Goal: Task Accomplishment & Management: Complete application form

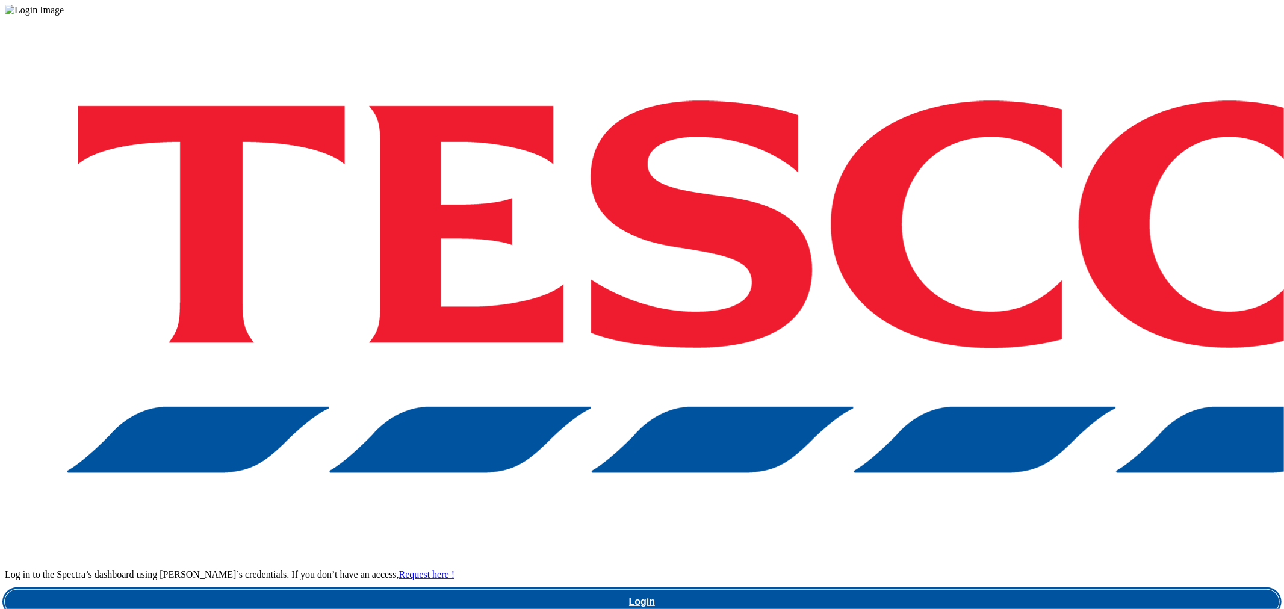
click at [958, 590] on link "Login" at bounding box center [642, 602] width 1275 height 24
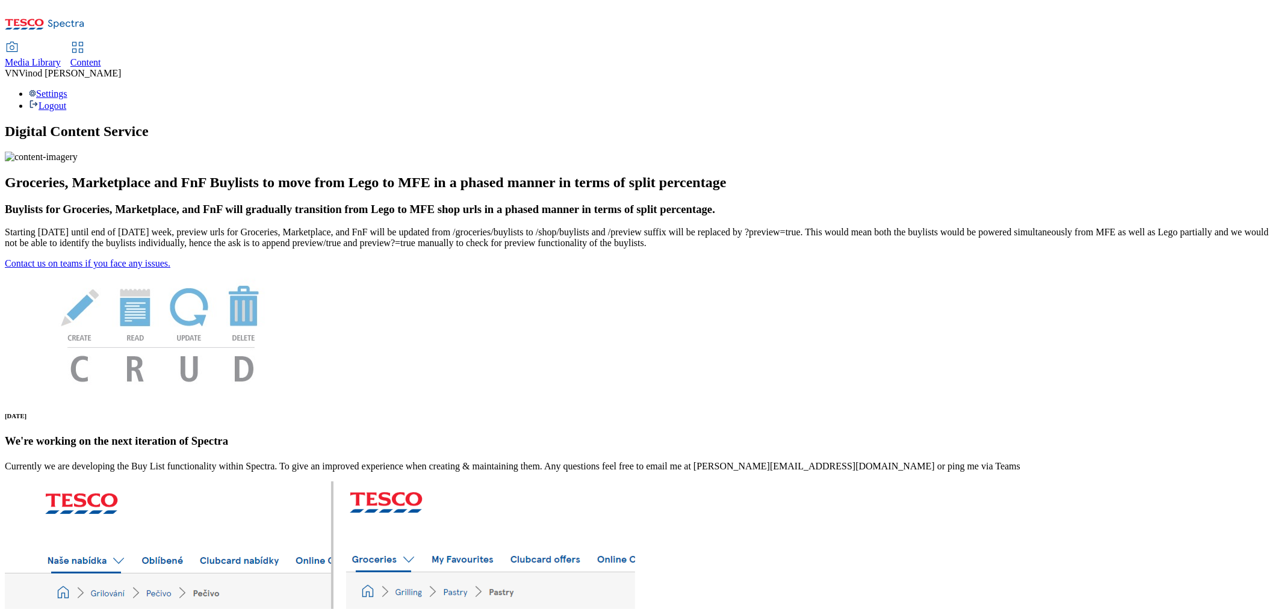
click at [101, 57] on span "Content" at bounding box center [85, 62] width 31 height 10
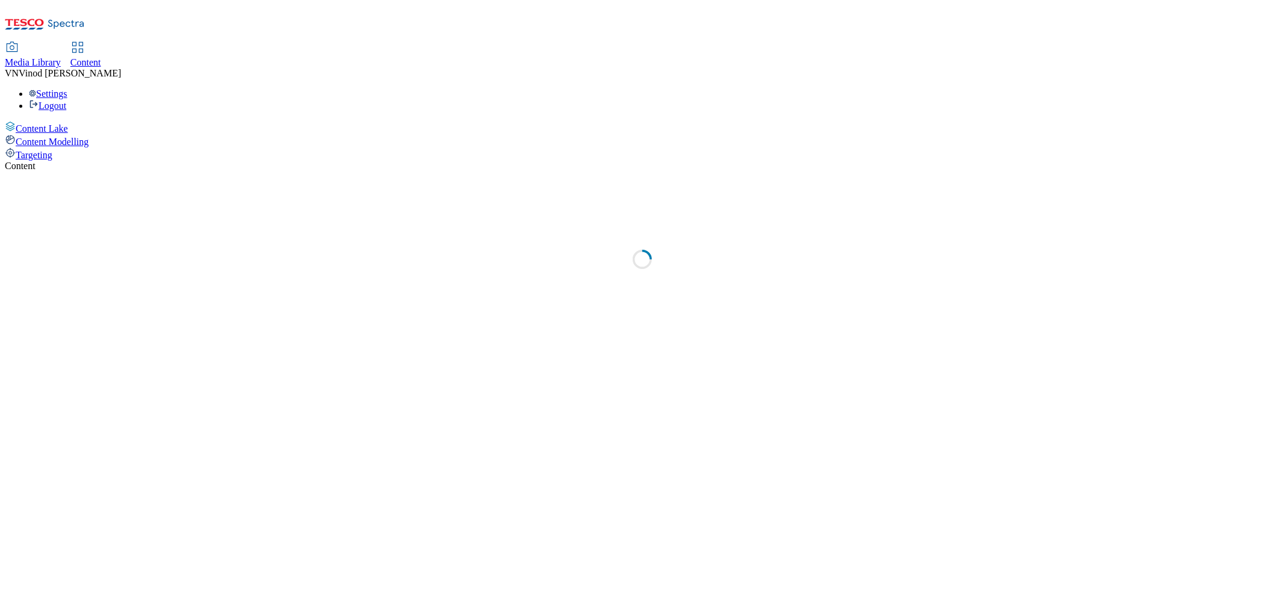
select select "ghs-[GEOGRAPHIC_DATA]"
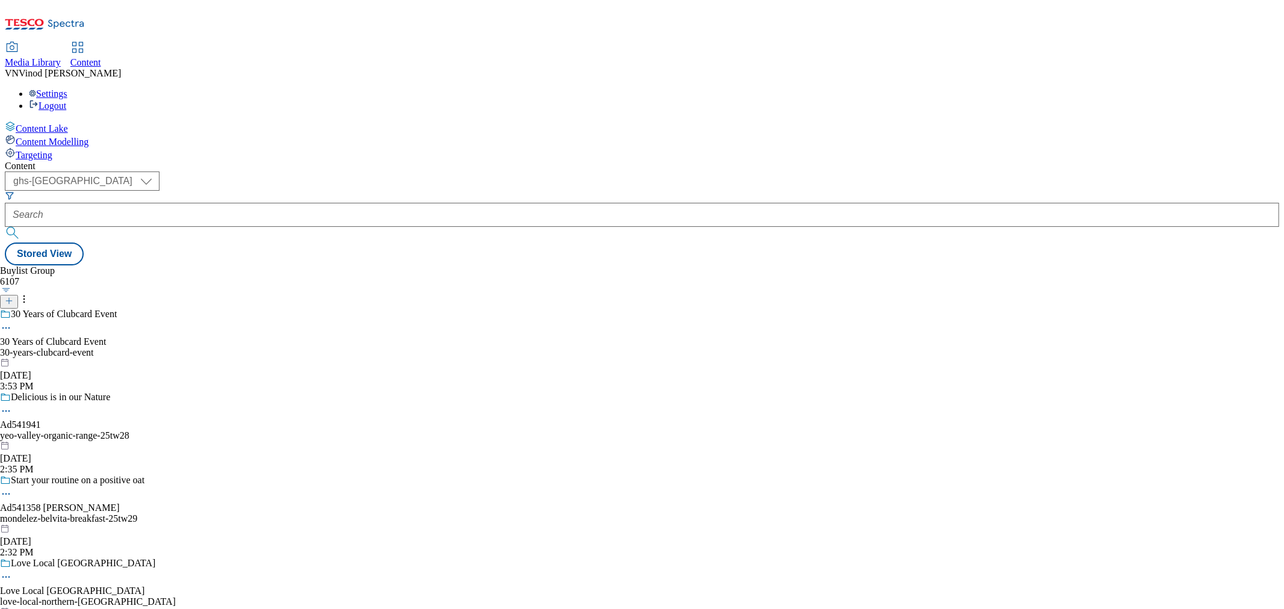
click at [18, 295] on button at bounding box center [9, 302] width 18 height 14
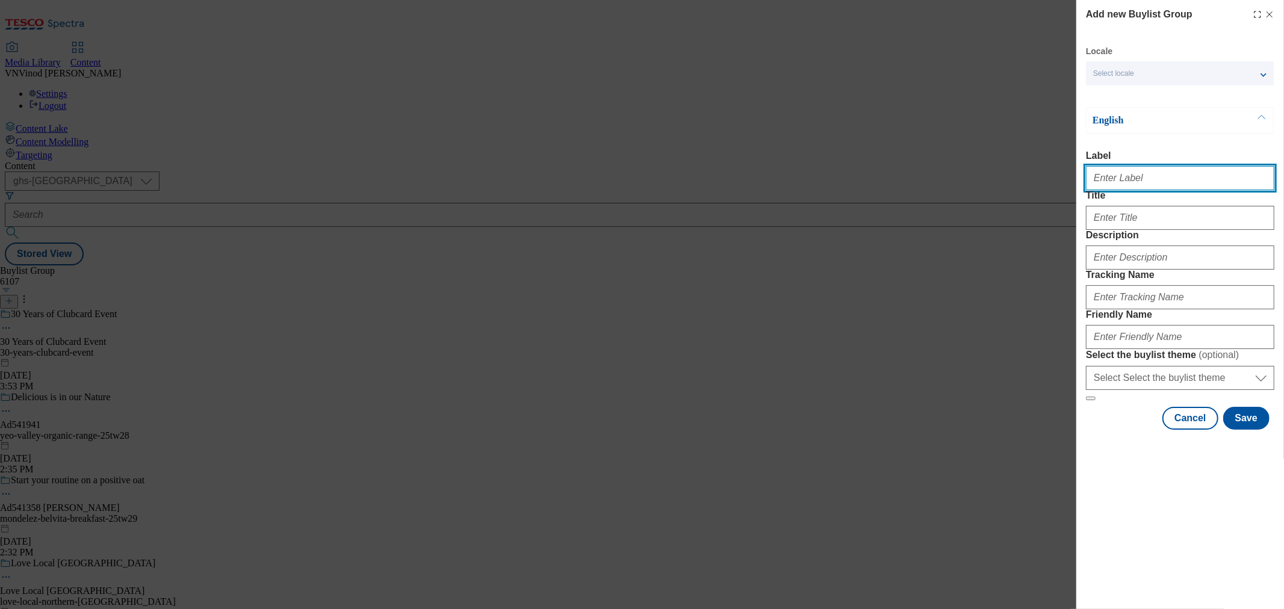
click at [1123, 189] on input "Label" at bounding box center [1180, 178] width 188 height 24
paste input "540949"
paste input "Princes"
click at [1129, 183] on input "Ad540949 Princes" at bounding box center [1180, 178] width 188 height 24
type input "Ad540949 princes"
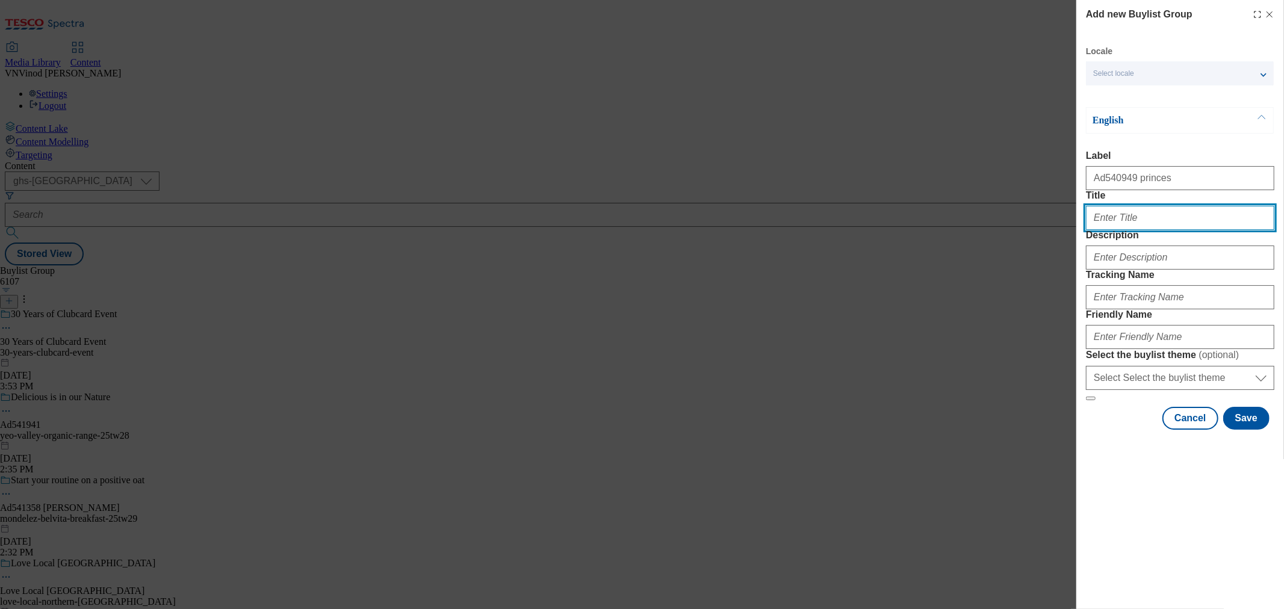
click at [1112, 230] on input "Title" at bounding box center [1180, 218] width 188 height 24
paste input "Makes othe beans taste half-baked"
type input "Makes othe beans taste half-baked"
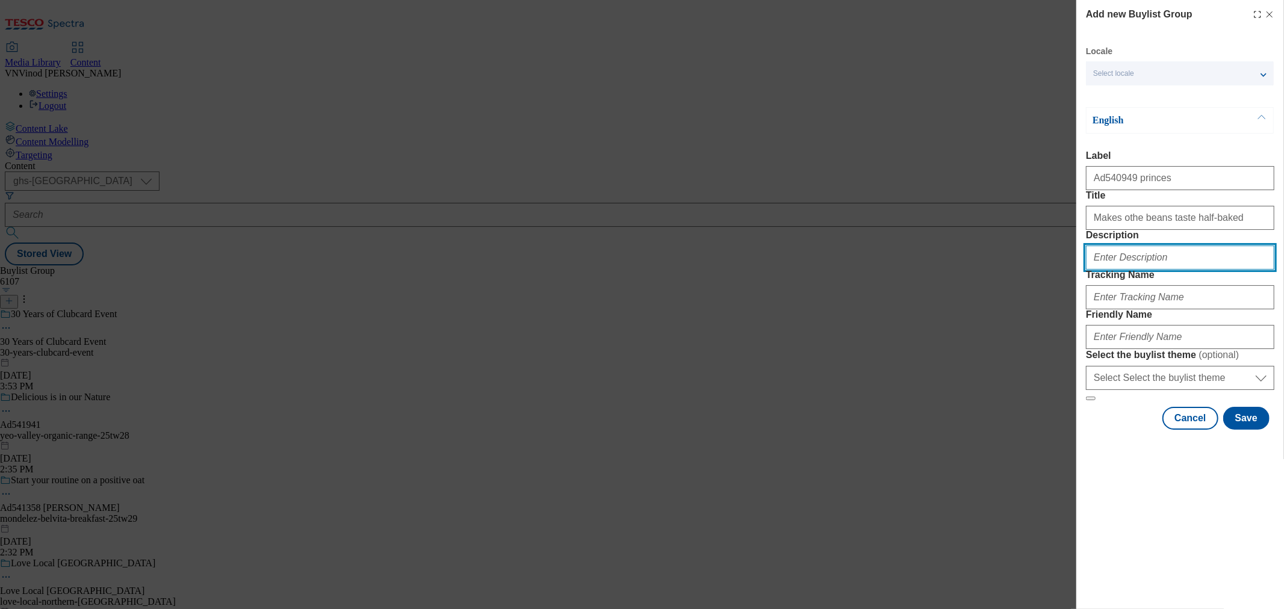
click at [1139, 270] on input "Description" at bounding box center [1180, 258] width 188 height 24
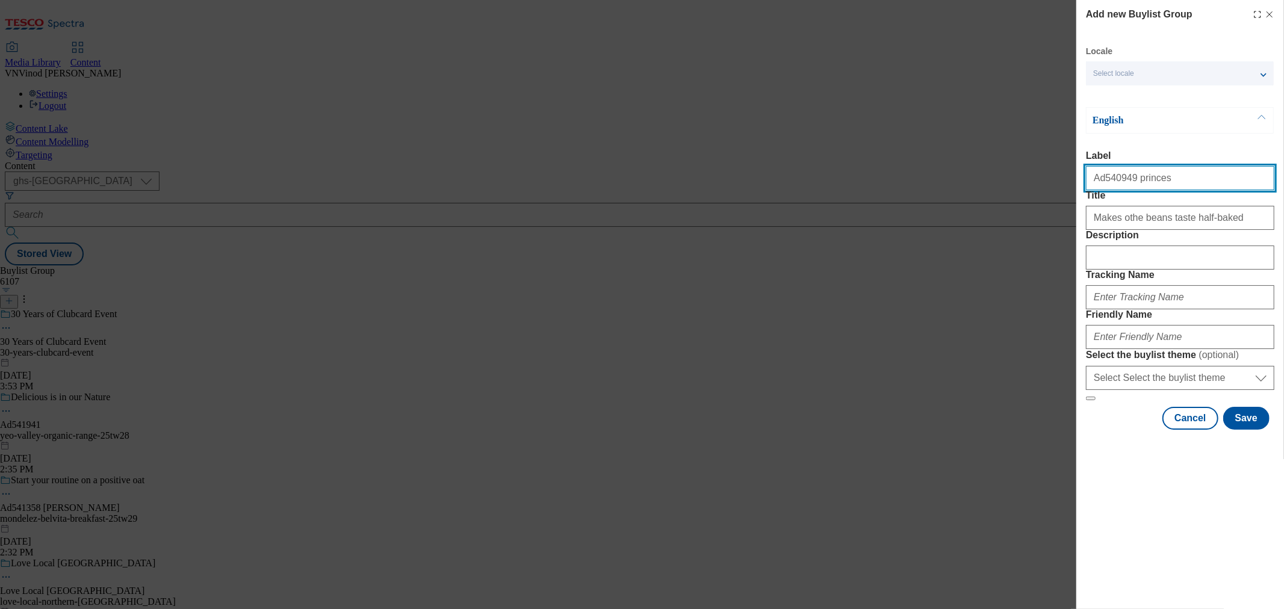
click at [1102, 182] on input "Ad540949 princes" at bounding box center [1180, 178] width 188 height 24
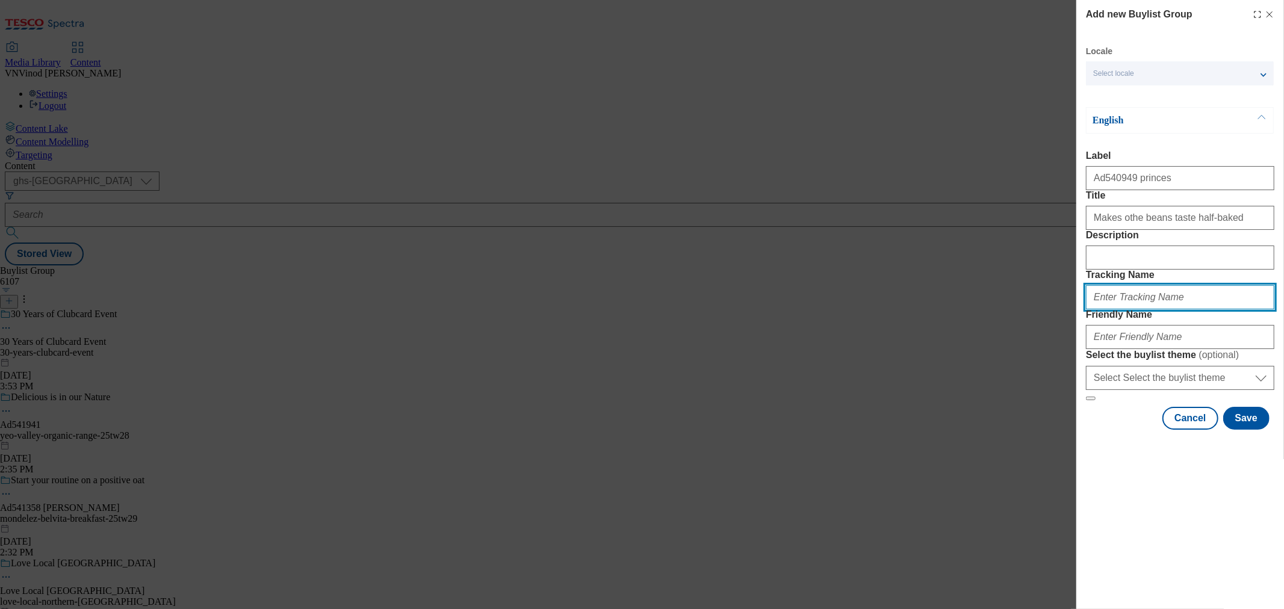
click at [1141, 310] on input "Tracking Name" at bounding box center [1180, 297] width 188 height 24
paste input "Ad540949"
click at [1118, 310] on input "DH_ADAd540949" at bounding box center [1180, 297] width 188 height 24
type input "DH_AD540949"
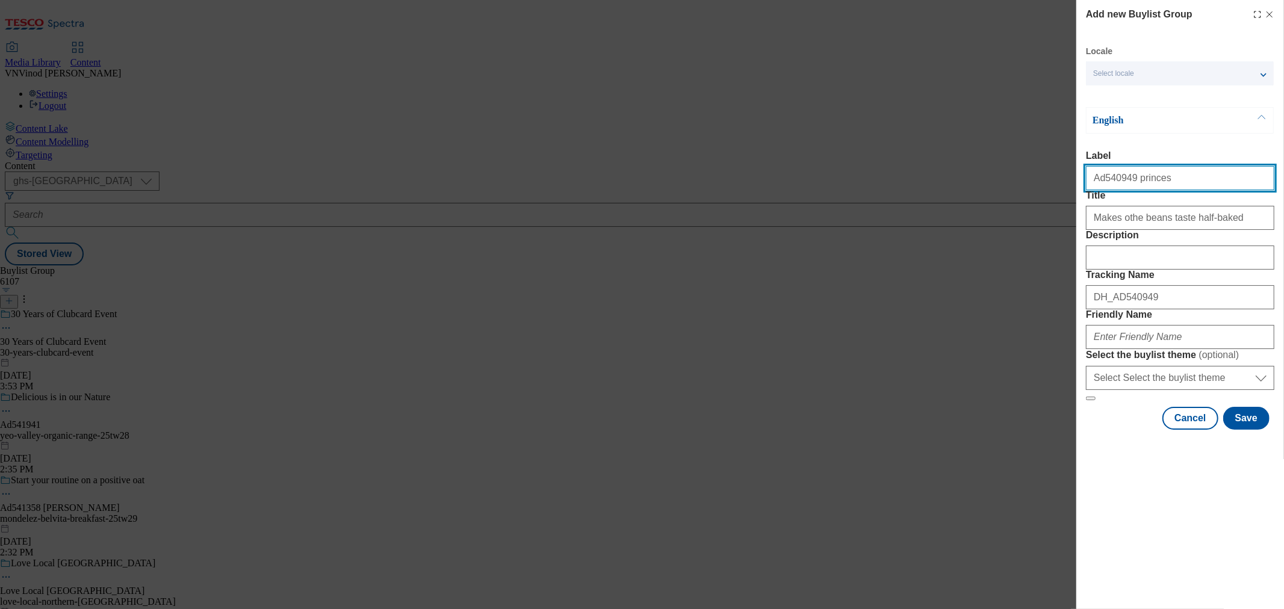
click at [1145, 185] on input "Ad540949 princes" at bounding box center [1180, 178] width 188 height 24
click at [1140, 349] on div "Modal" at bounding box center [1180, 334] width 188 height 29
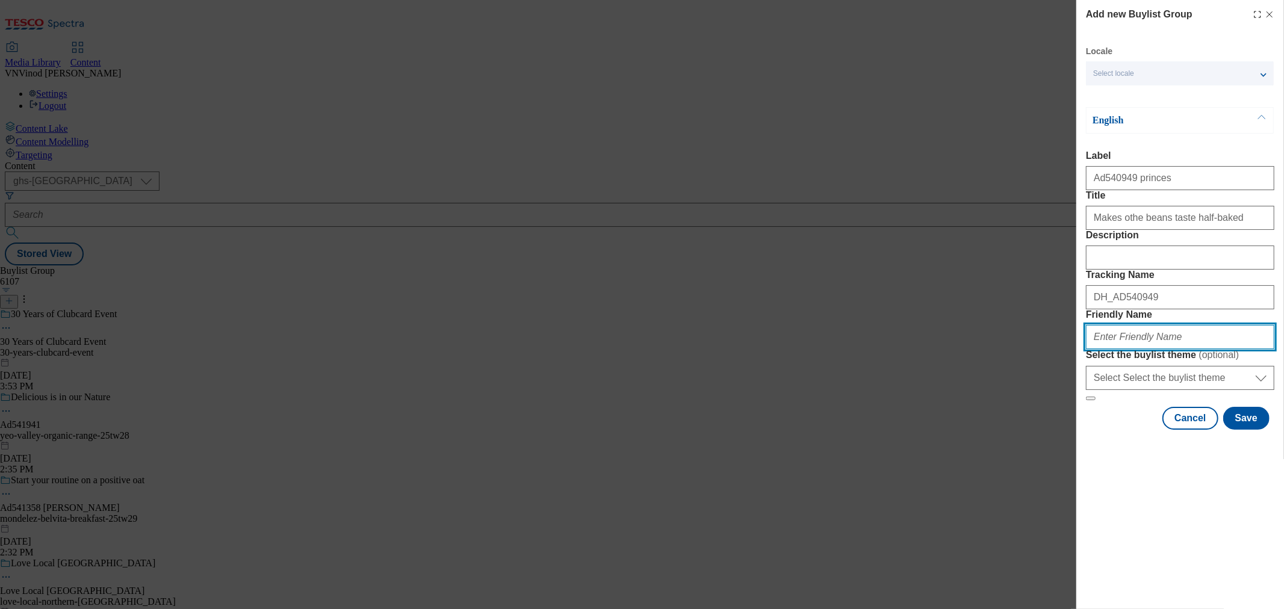
click at [1141, 349] on input "Friendly Name" at bounding box center [1180, 337] width 188 height 24
paste input "princes"
paste input "Branston"
click at [1121, 349] on input "princes-[PERSON_NAME]" at bounding box center [1180, 337] width 188 height 24
click at [1169, 349] on input "princes-branston" at bounding box center [1180, 337] width 188 height 24
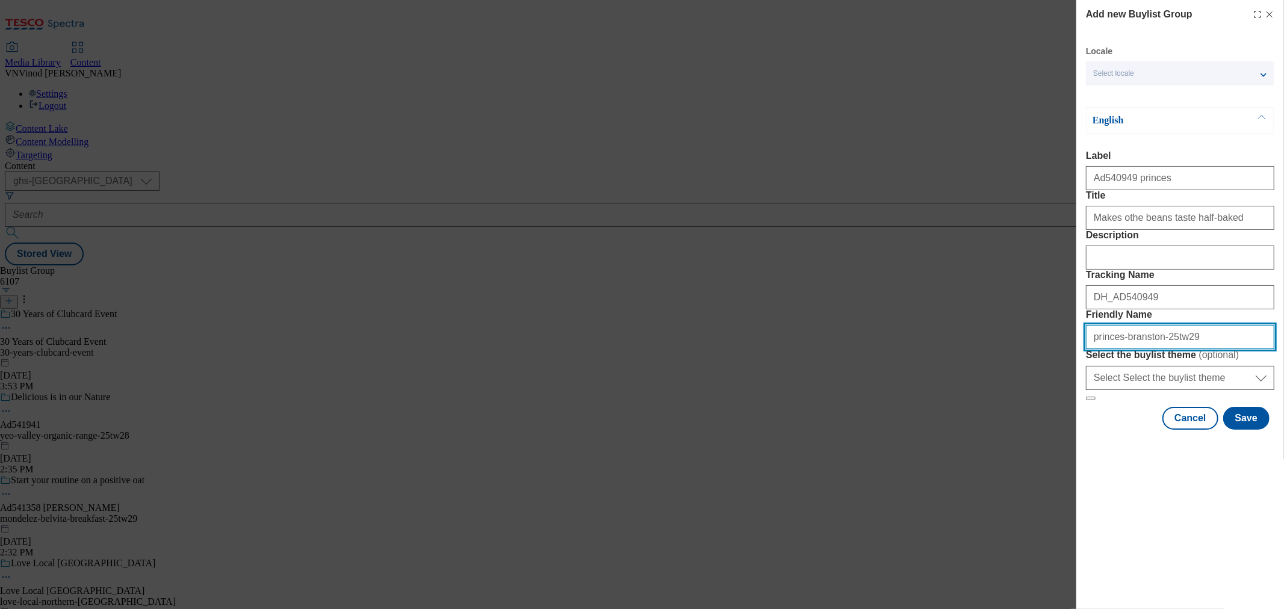
drag, startPoint x: 1209, startPoint y: 425, endPoint x: 685, endPoint y: 394, distance: 524.8
click at [687, 394] on div "Add new Buylist Group Locale Select locale English Welsh English Label Ad540949…" at bounding box center [642, 304] width 1284 height 609
type input "princes-branston-25tw29"
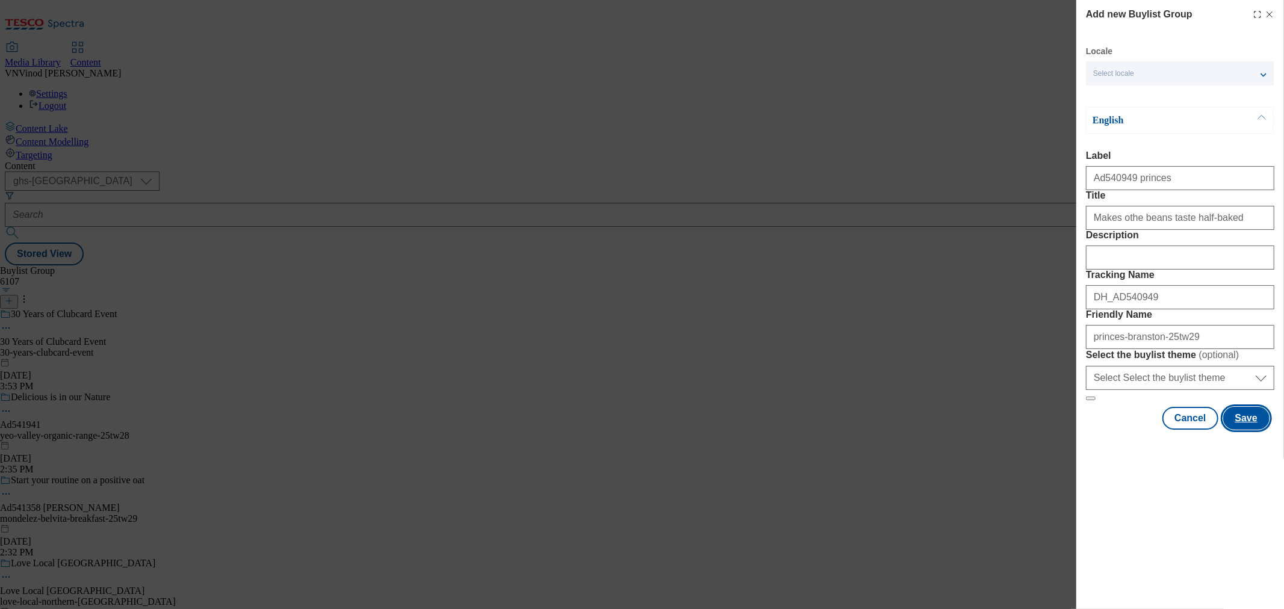
click at [1248, 430] on button "Save" at bounding box center [1247, 418] width 46 height 23
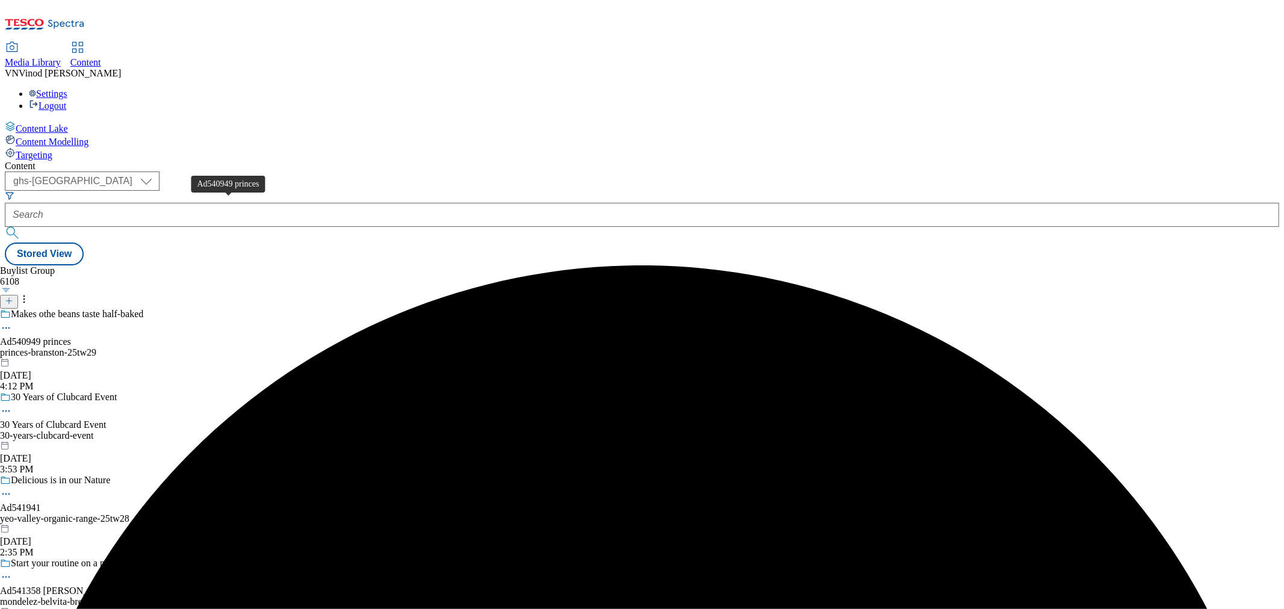
click at [71, 337] on div "Ad540949 princes" at bounding box center [35, 342] width 71 height 11
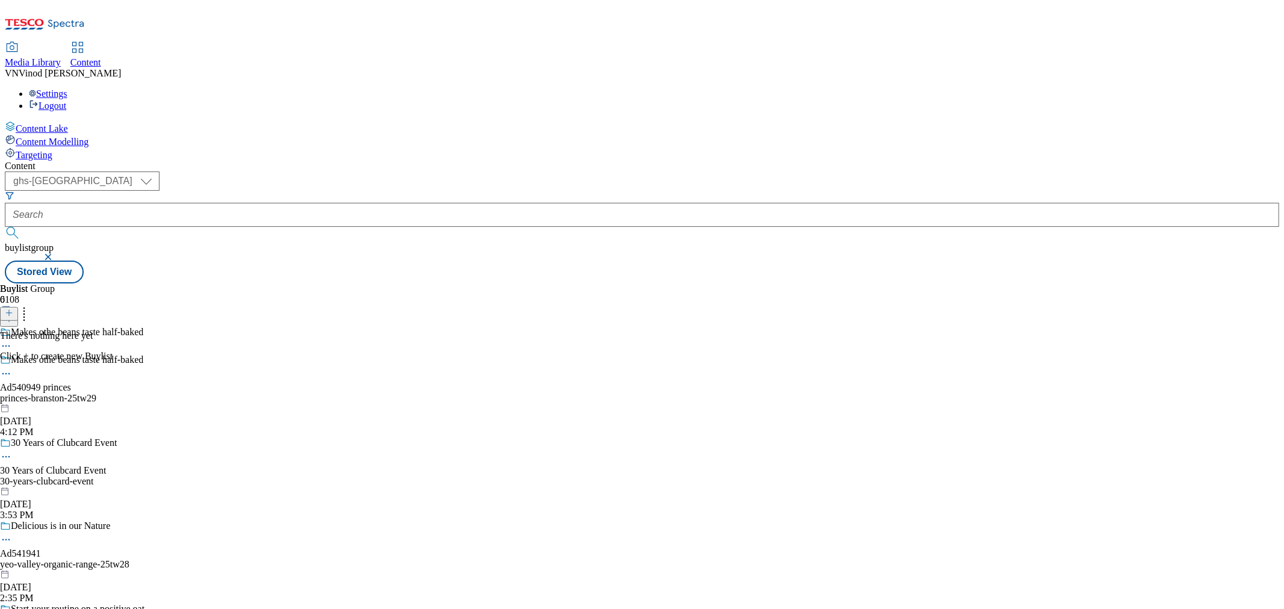
click at [13, 309] on icon at bounding box center [9, 313] width 8 height 8
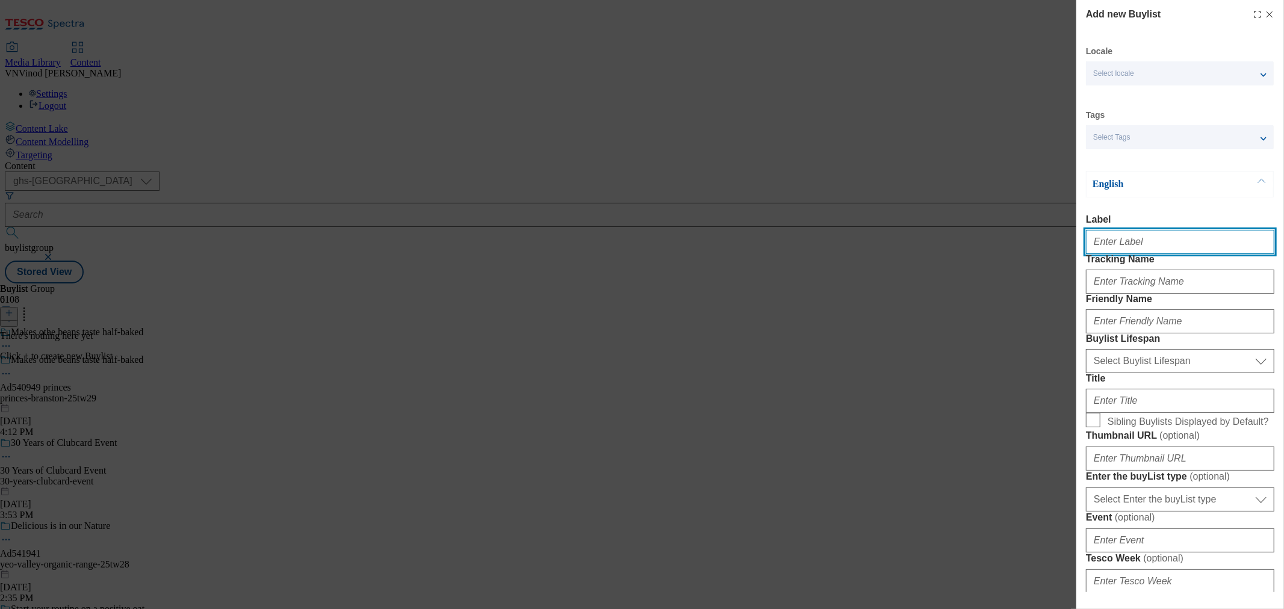
click at [1129, 248] on input "Label" at bounding box center [1180, 242] width 188 height 24
paste input "540949"
type input "Ad540949"
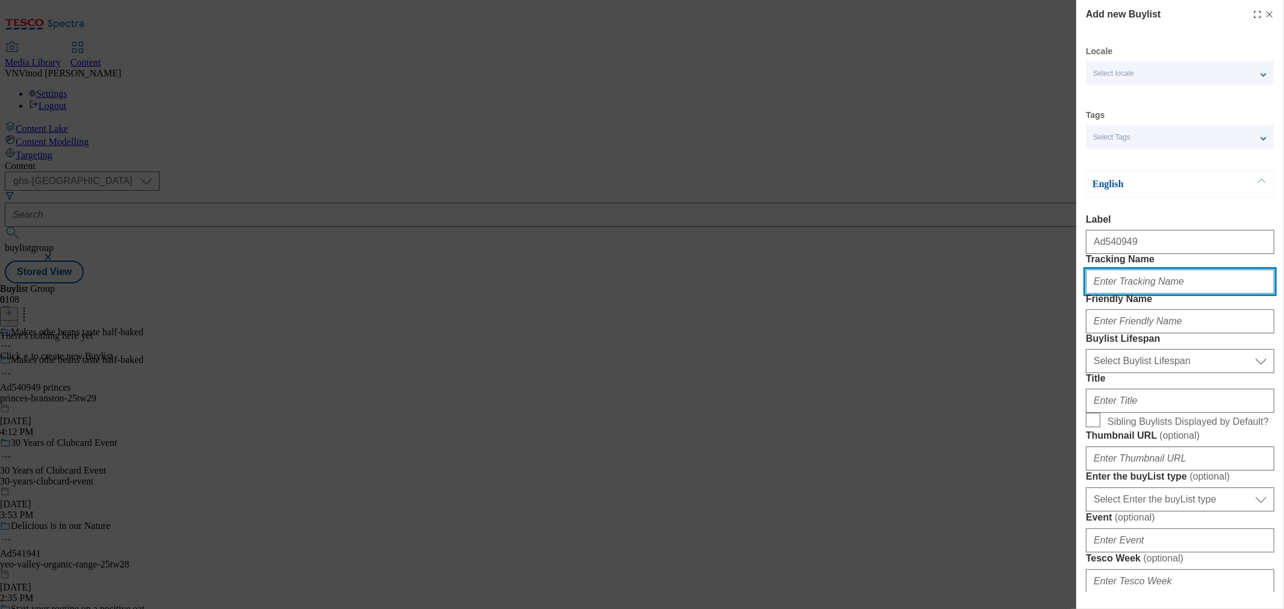
click at [1123, 294] on input "Tracking Name" at bounding box center [1180, 282] width 188 height 24
paste input "540949"
type input "DH_AD540949"
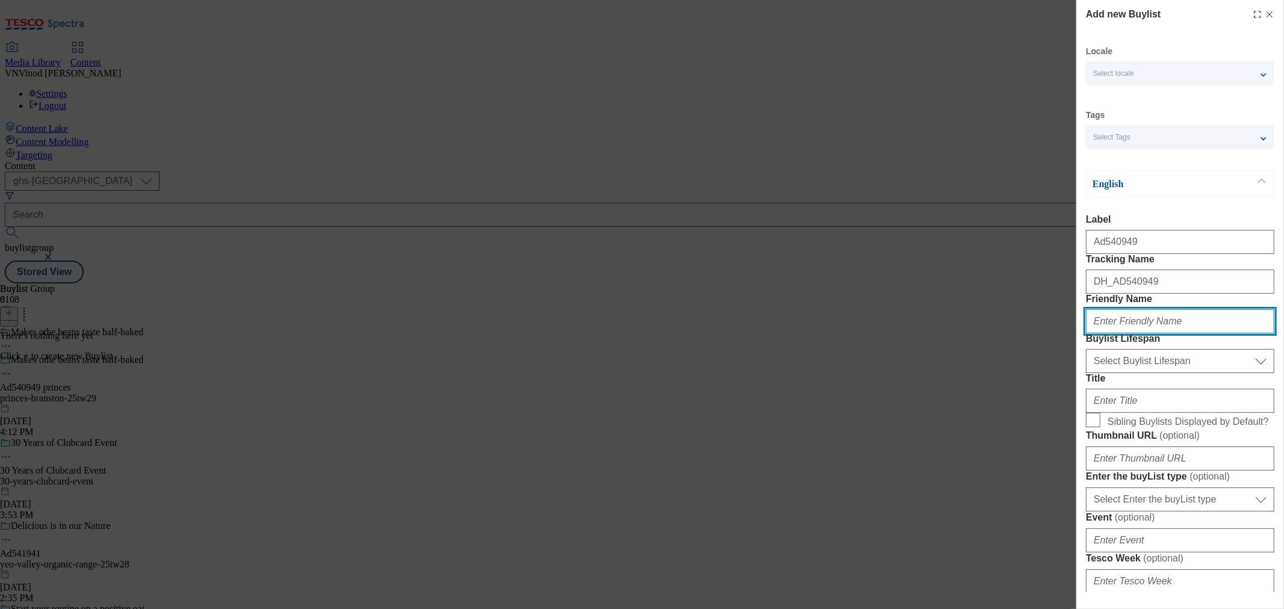
click at [1140, 334] on input "Friendly Name" at bounding box center [1180, 322] width 188 height 24
paste input "Princes"
click at [1092, 334] on input "Princes" at bounding box center [1180, 322] width 188 height 24
type input "princes"
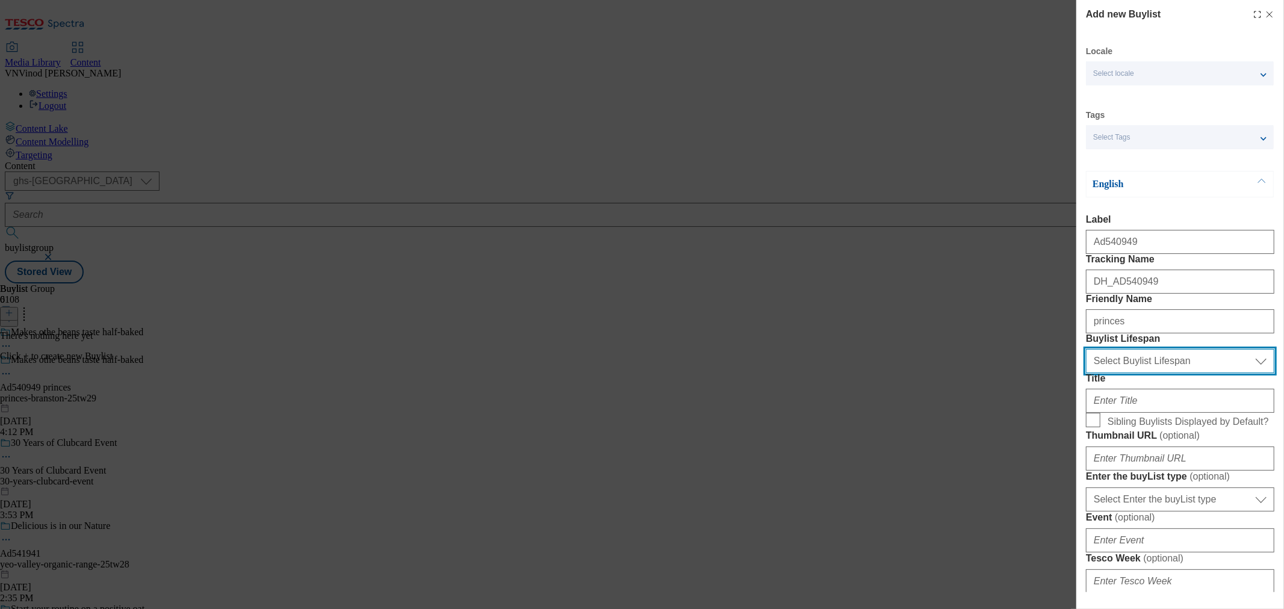
click at [1121, 373] on select "Select Buylist Lifespan evergreen seasonal tactical" at bounding box center [1180, 361] width 188 height 24
select select "tactical"
click at [1086, 373] on select "Select Buylist Lifespan evergreen seasonal tactical" at bounding box center [1180, 361] width 188 height 24
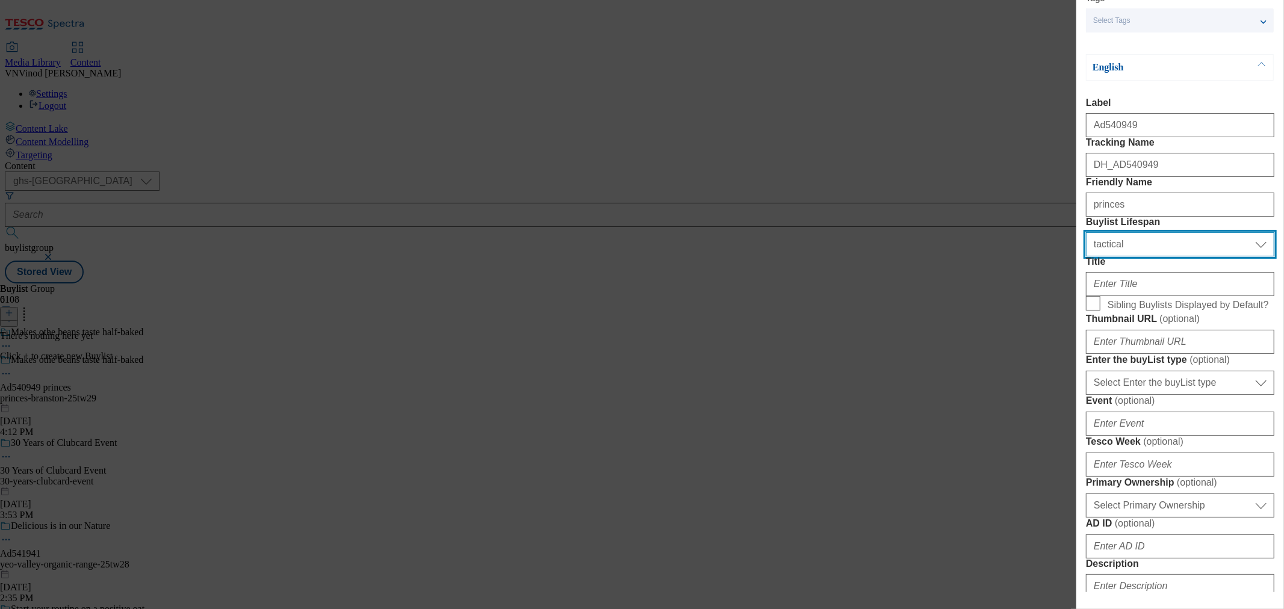
scroll to position [134, 0]
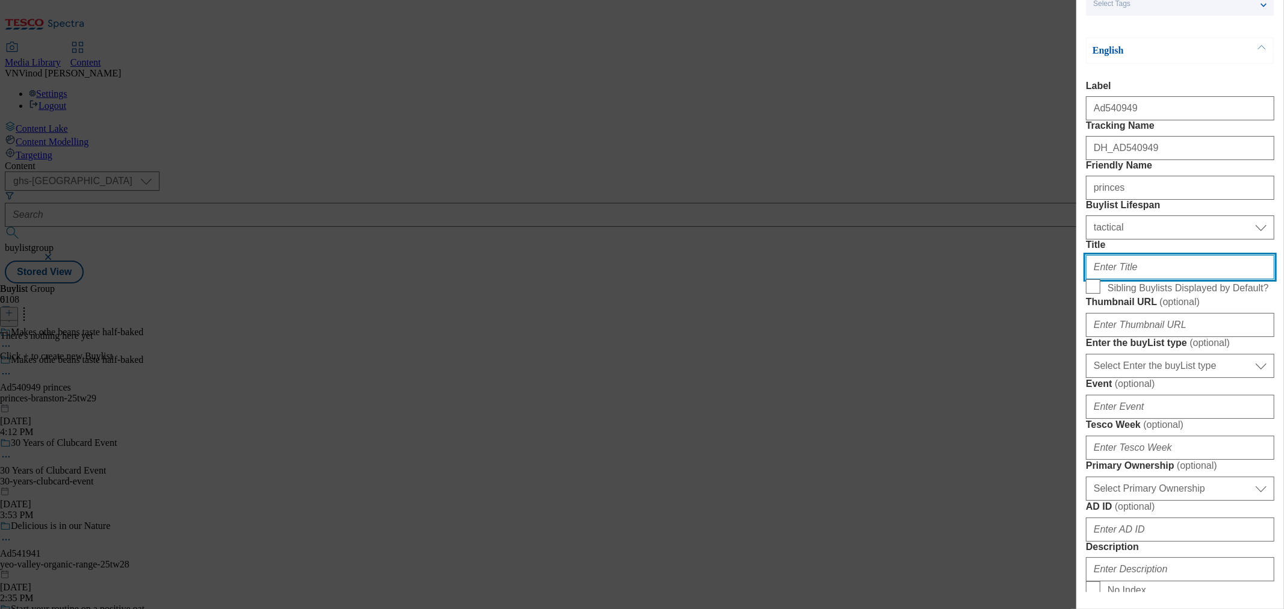
click at [1134, 279] on input "Title" at bounding box center [1180, 267] width 188 height 24
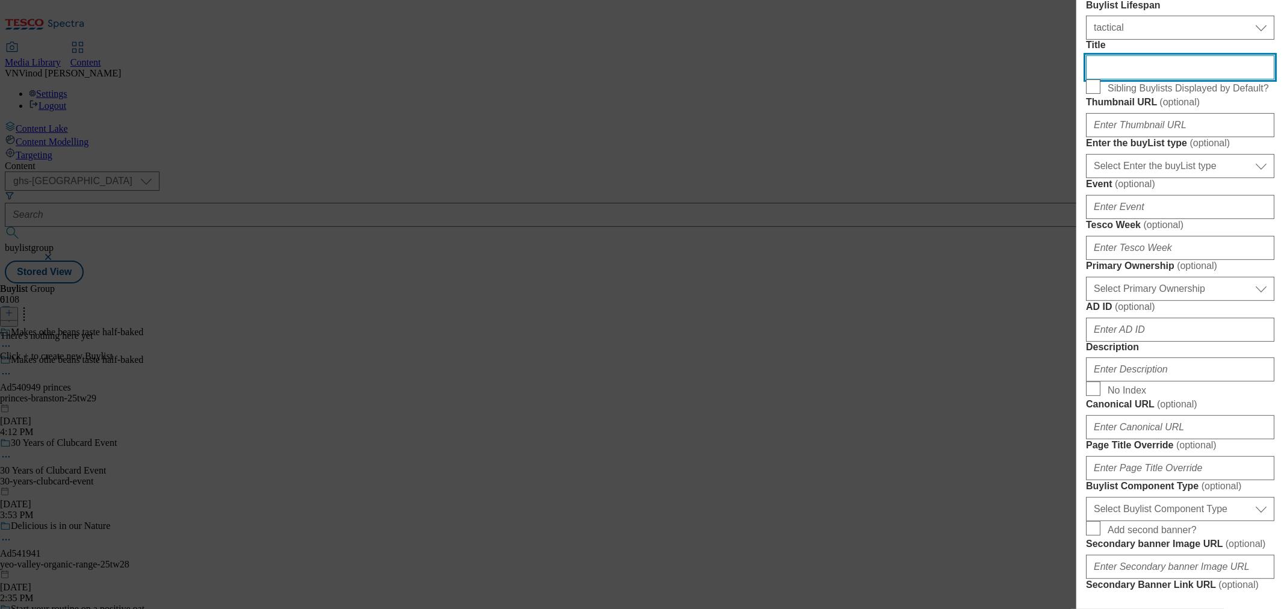
scroll to position [334, 0]
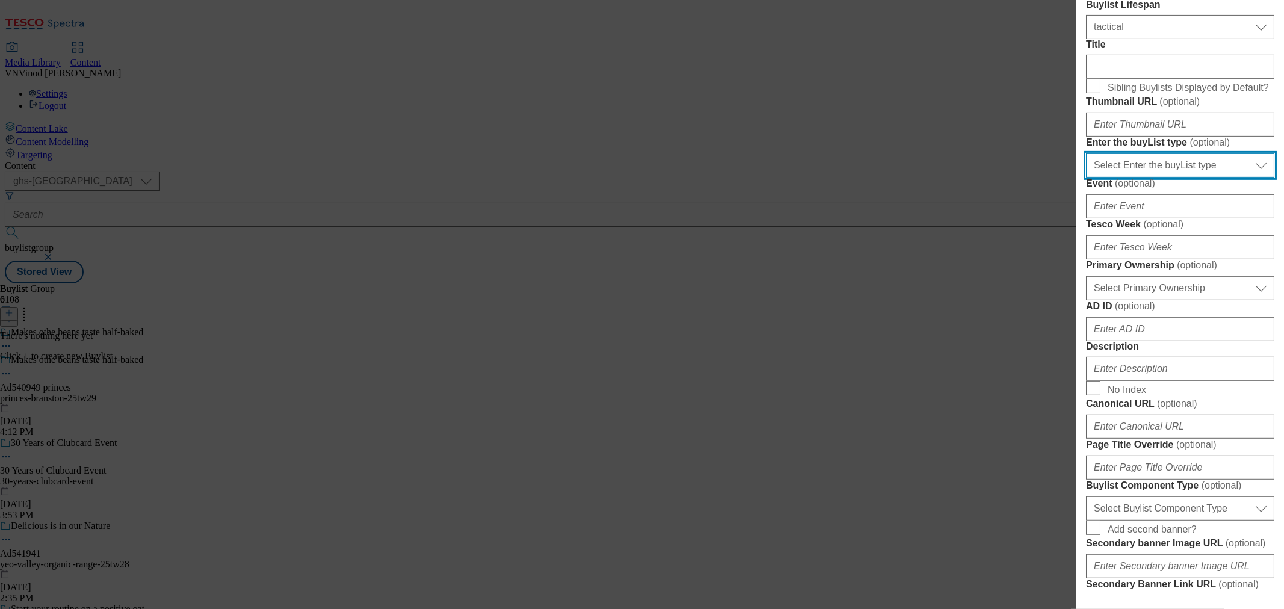
click at [1160, 178] on select "Select Enter the buyList type event supplier funded long term >4 weeks supplier…" at bounding box center [1180, 166] width 188 height 24
select select "supplier funded short term 1-3 weeks"
click at [1086, 178] on select "Select Enter the buyList type event supplier funded long term >4 weeks supplier…" at bounding box center [1180, 166] width 188 height 24
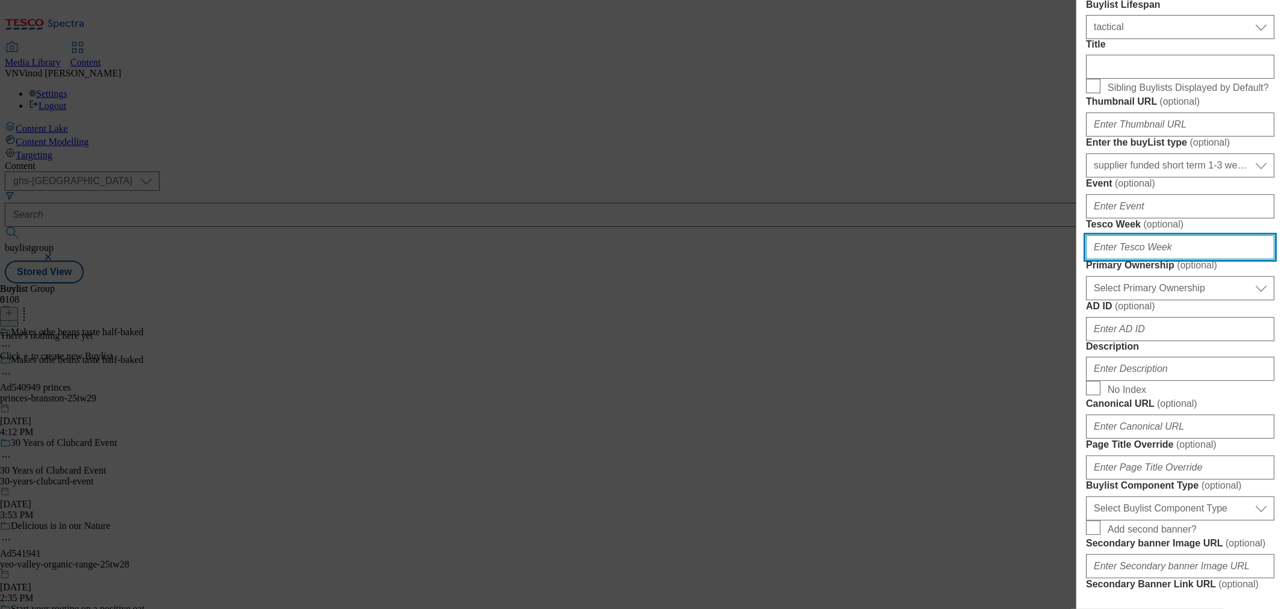
click at [1133, 260] on input "Tesco Week ( optional )" at bounding box center [1180, 247] width 188 height 24
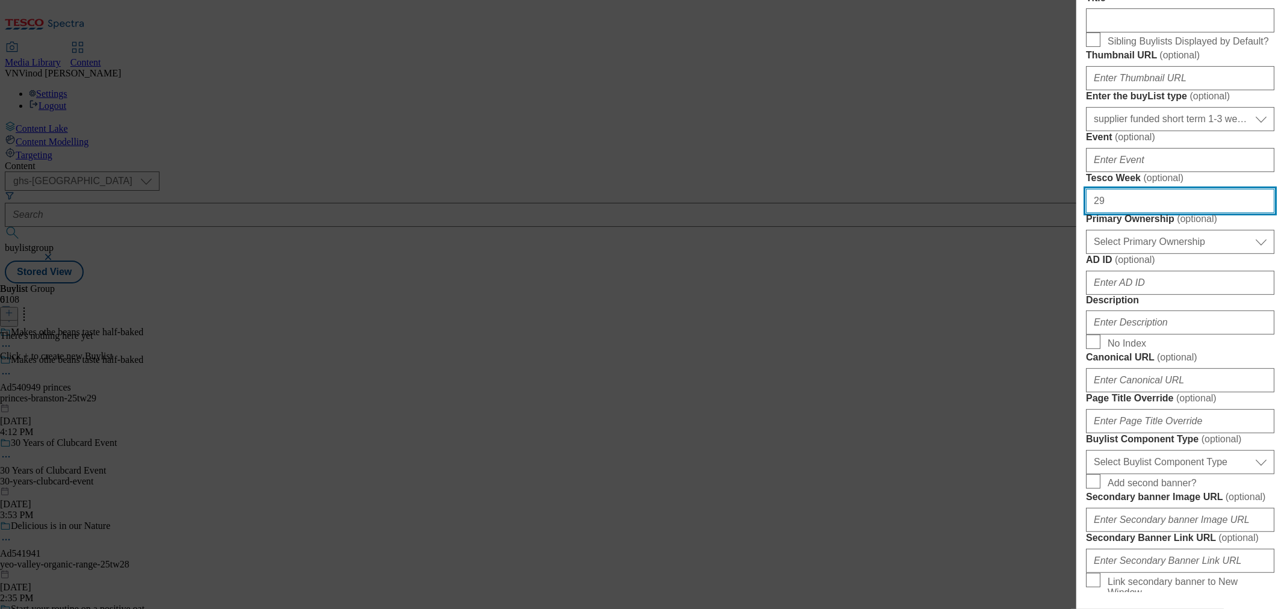
scroll to position [401, 0]
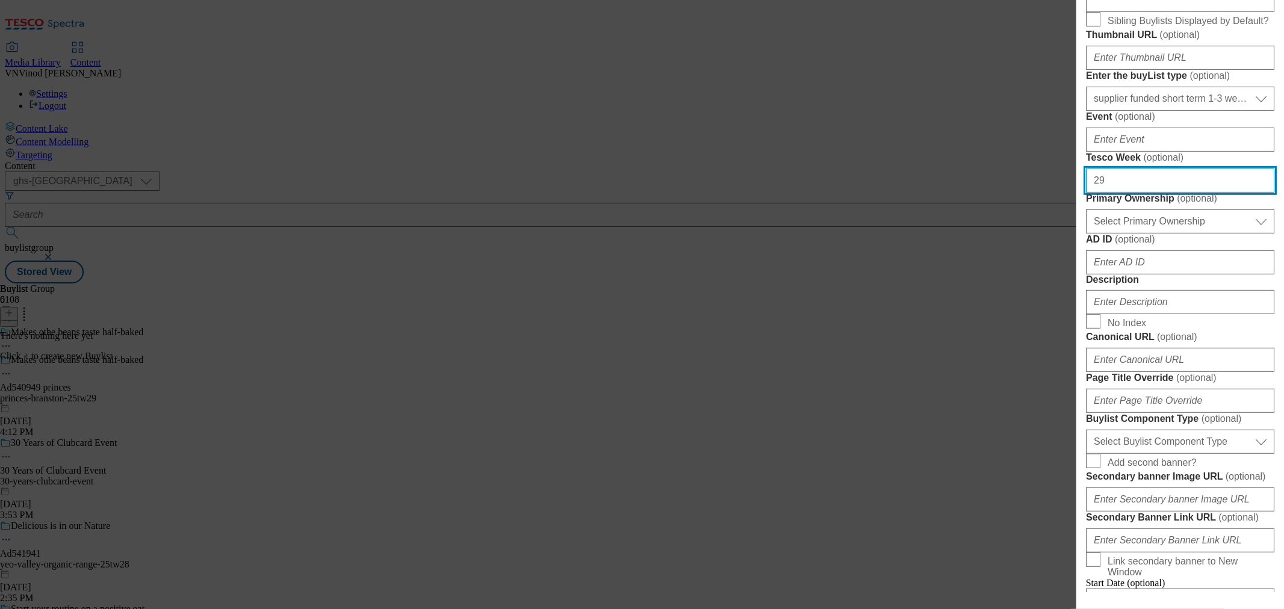
type input "29"
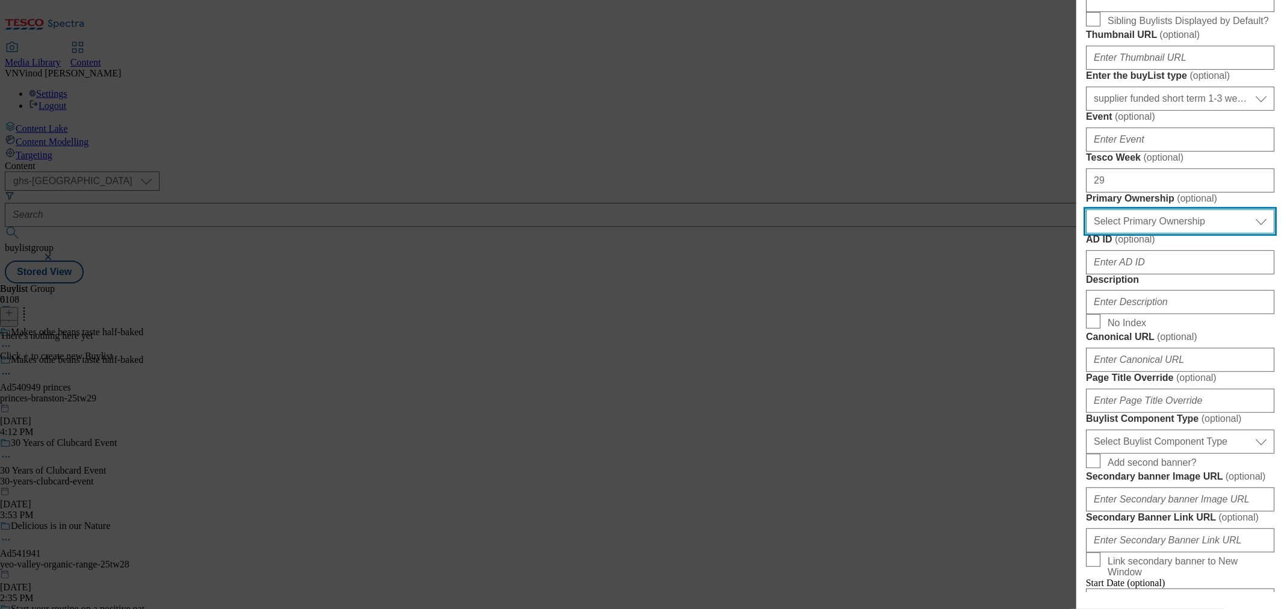
click at [1142, 234] on select "Select Primary Ownership [PERSON_NAME]" at bounding box center [1180, 222] width 188 height 24
select select "dunnhumby"
click at [1086, 234] on select "Select Primary Ownership [PERSON_NAME]" at bounding box center [1180, 222] width 188 height 24
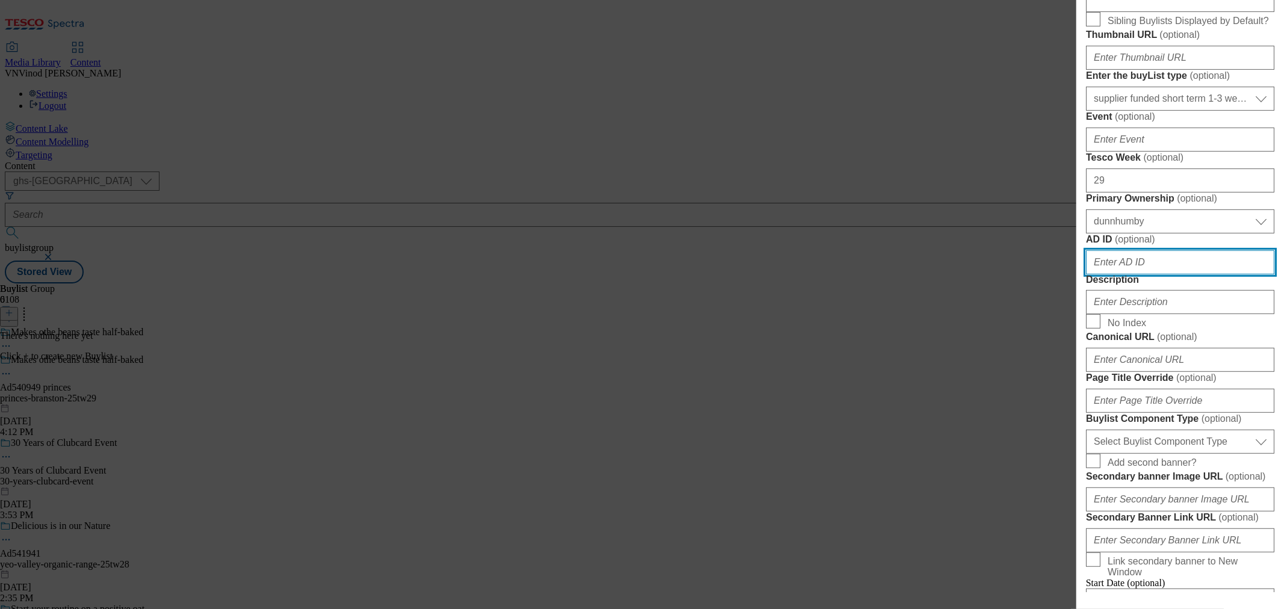
click at [1123, 275] on input "AD ID ( optional )" at bounding box center [1180, 263] width 188 height 24
paste input "540949"
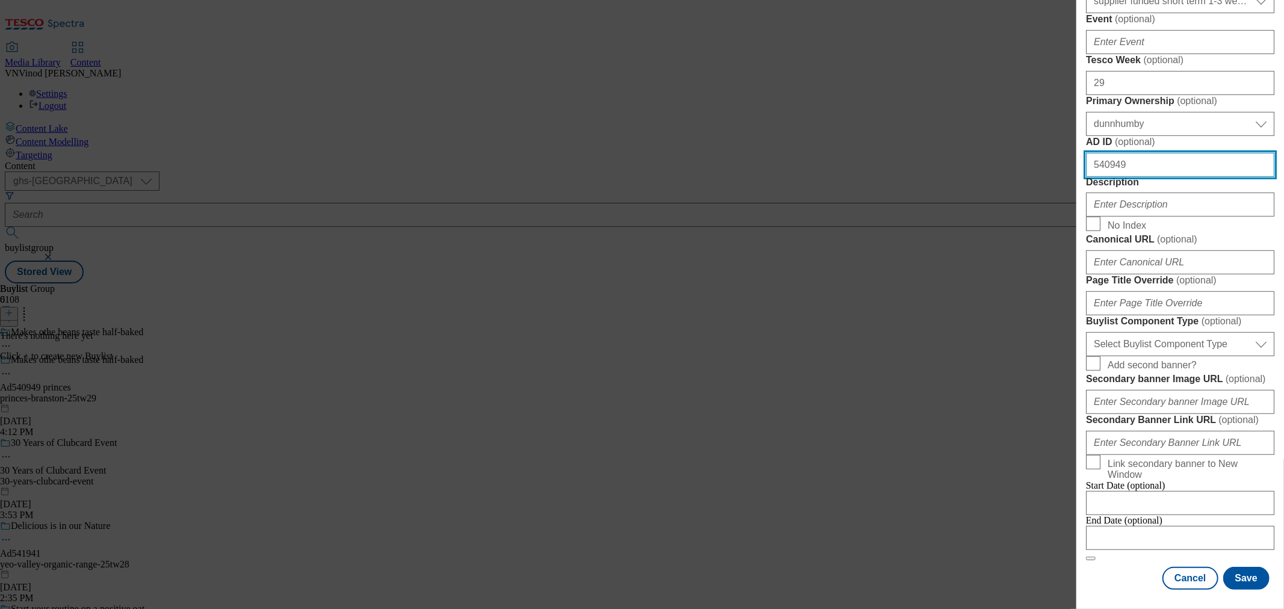
scroll to position [669, 0]
type input "540949"
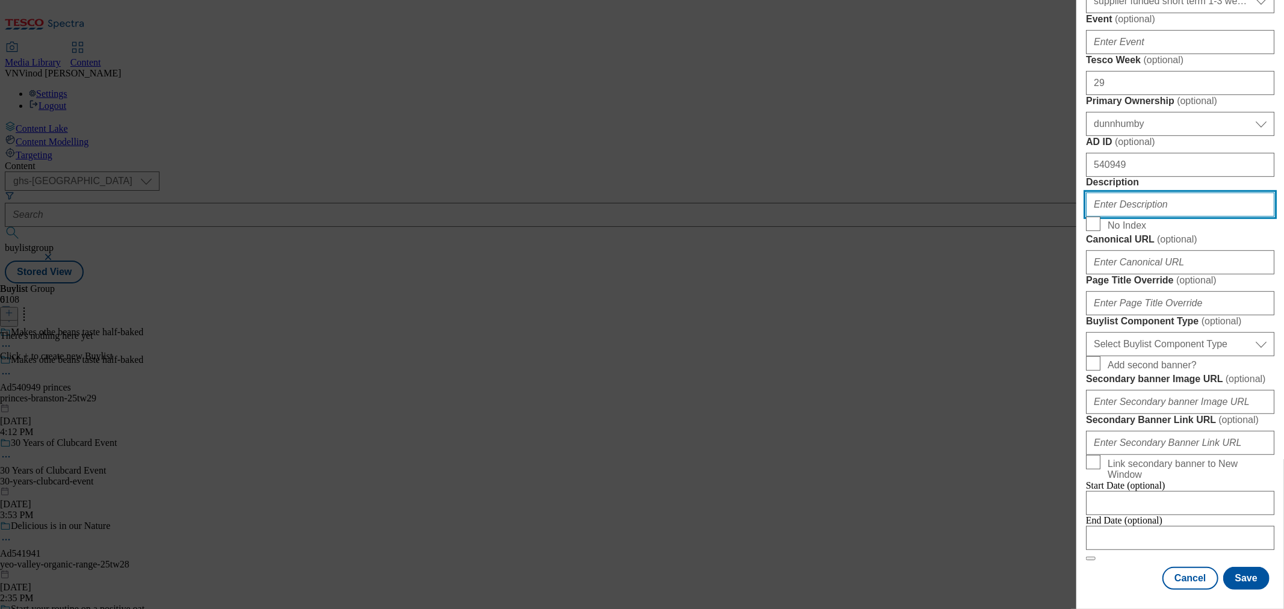
click at [1157, 217] on input "Description" at bounding box center [1180, 205] width 188 height 24
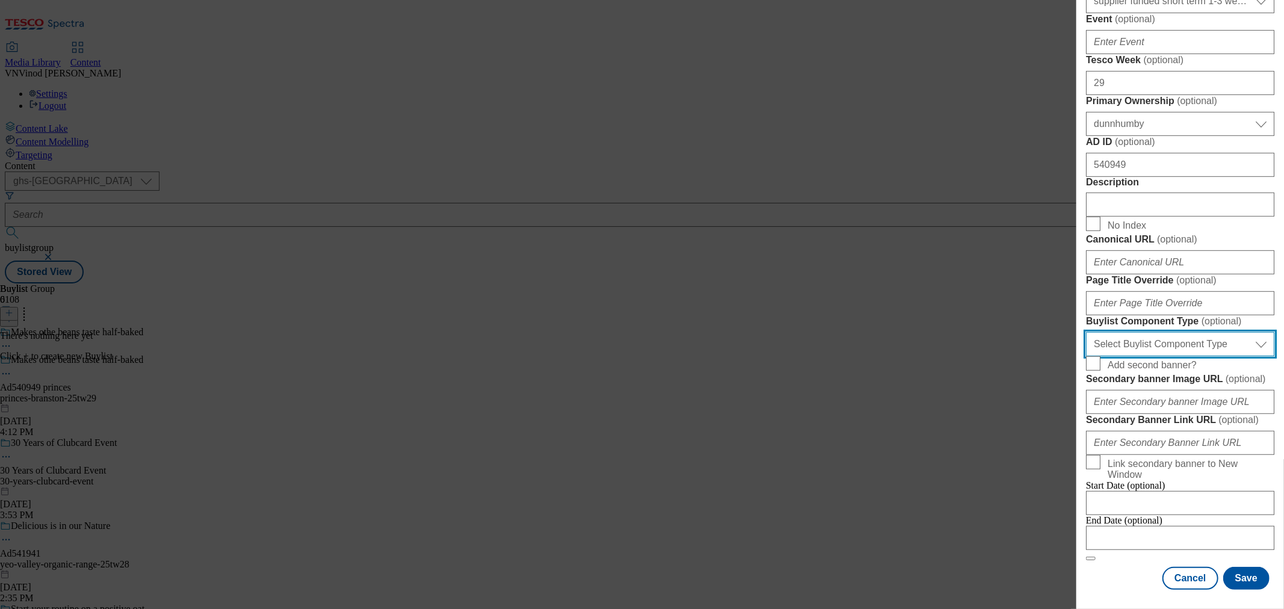
click at [1174, 332] on select "Select Buylist Component Type Banner Competition Header Meal" at bounding box center [1180, 344] width 188 height 24
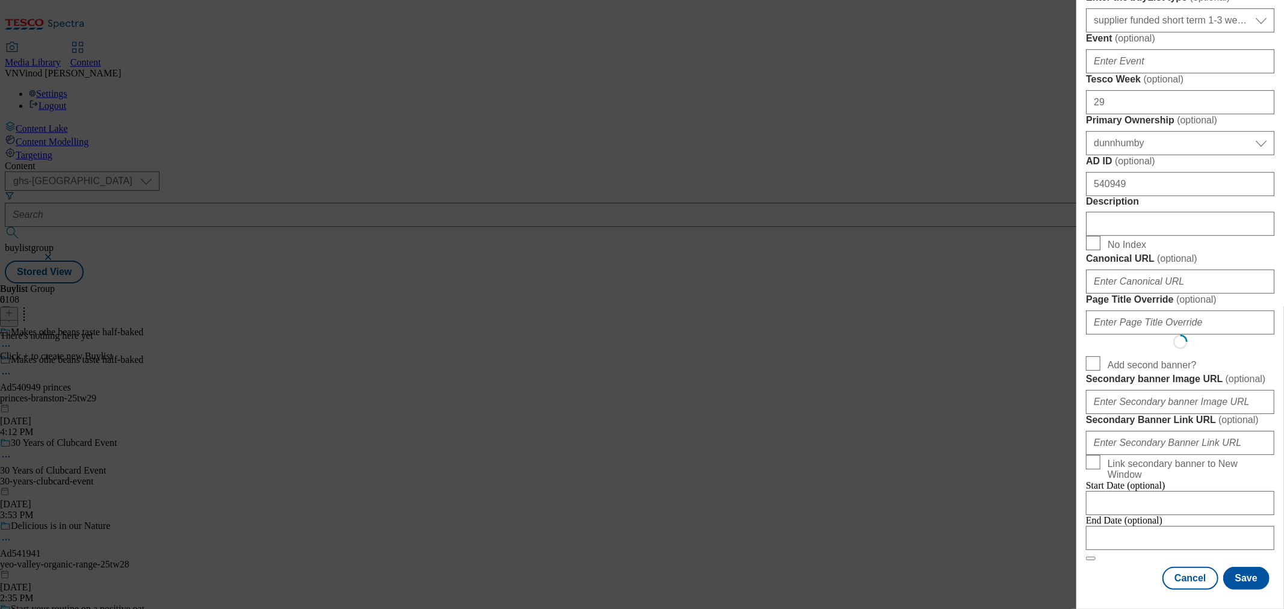
scroll to position [0, 0]
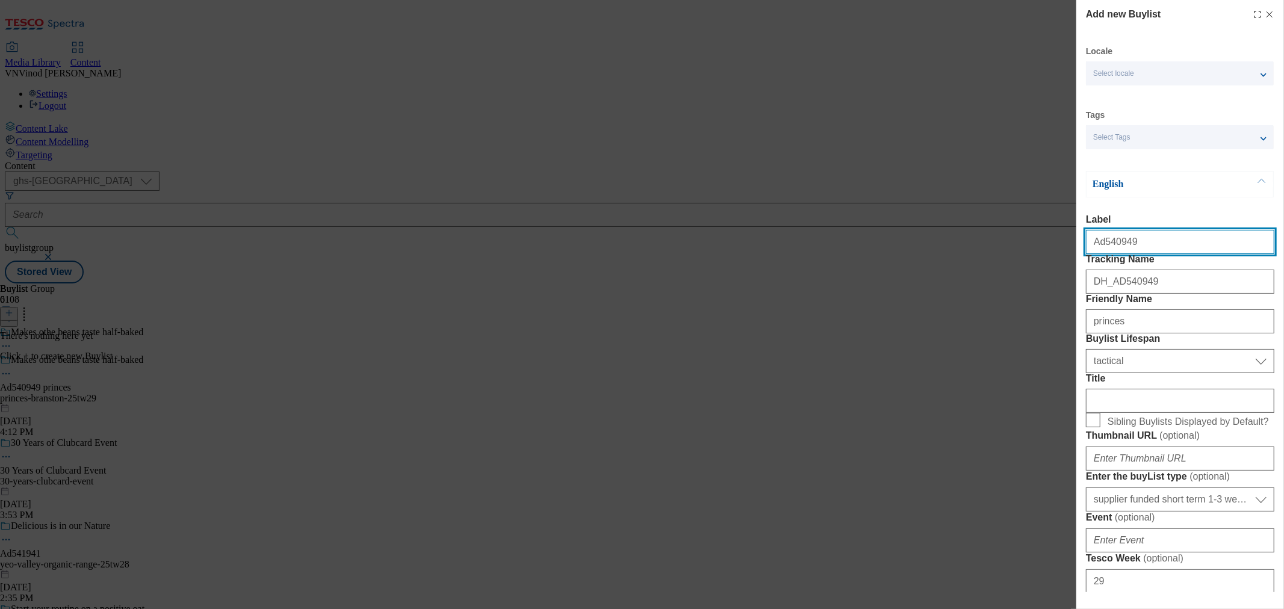
select select "Banner"
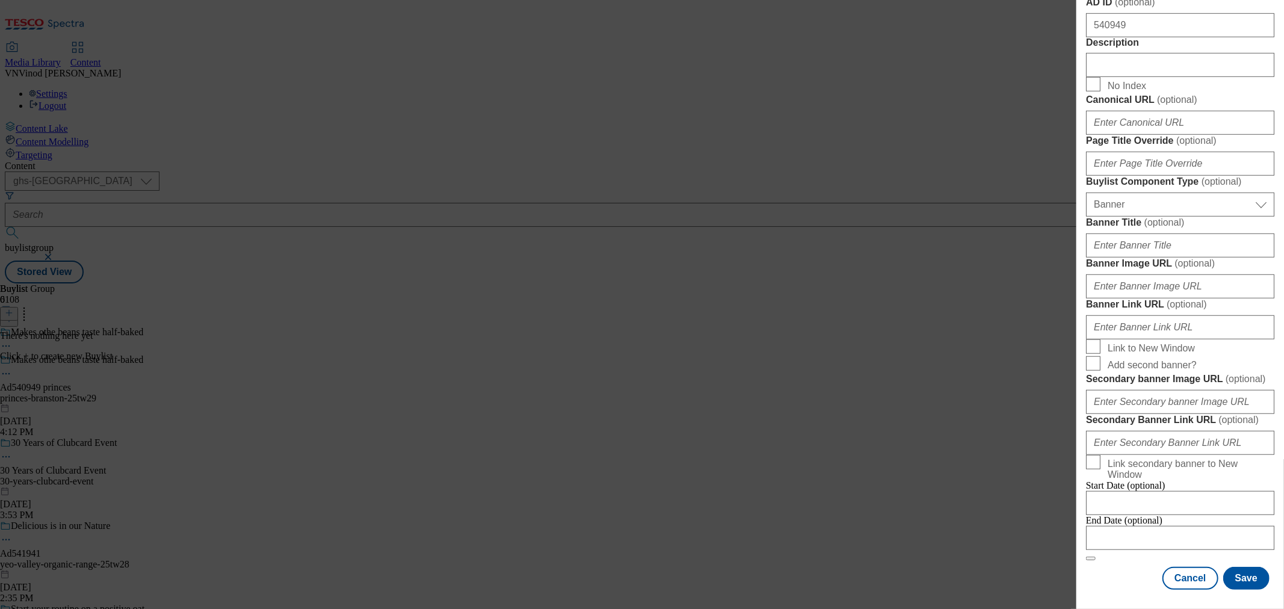
scroll to position [1161, 0]
click at [1148, 526] on input "Modal" at bounding box center [1180, 538] width 188 height 24
select select "2025"
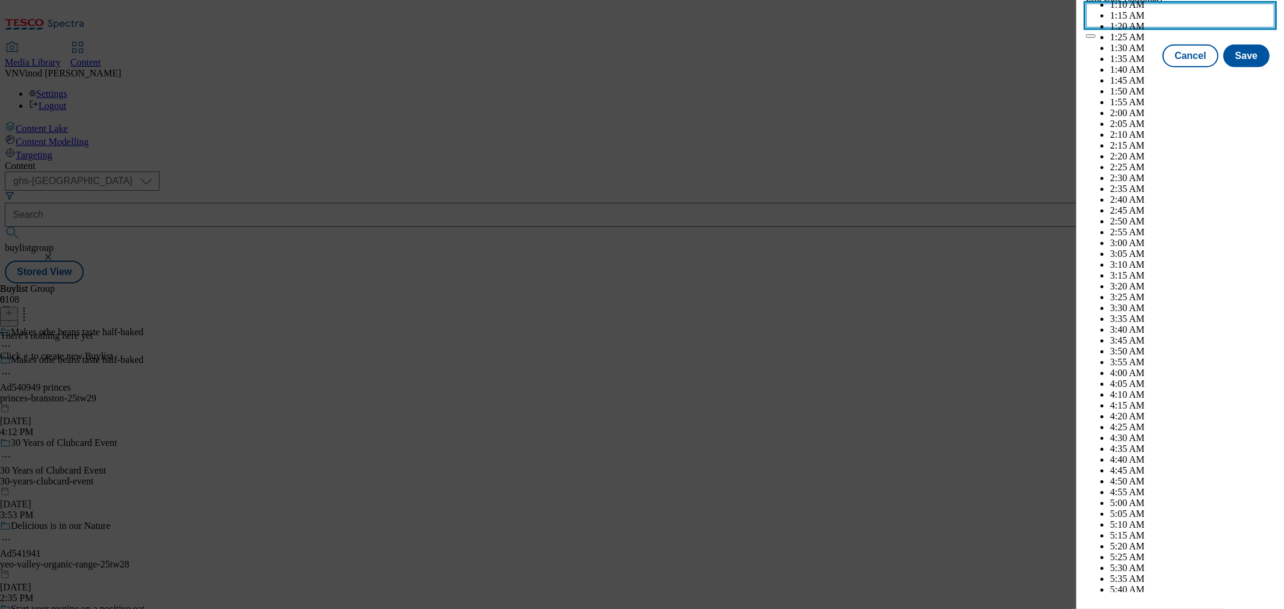
scroll to position [4325, 0]
select select "November"
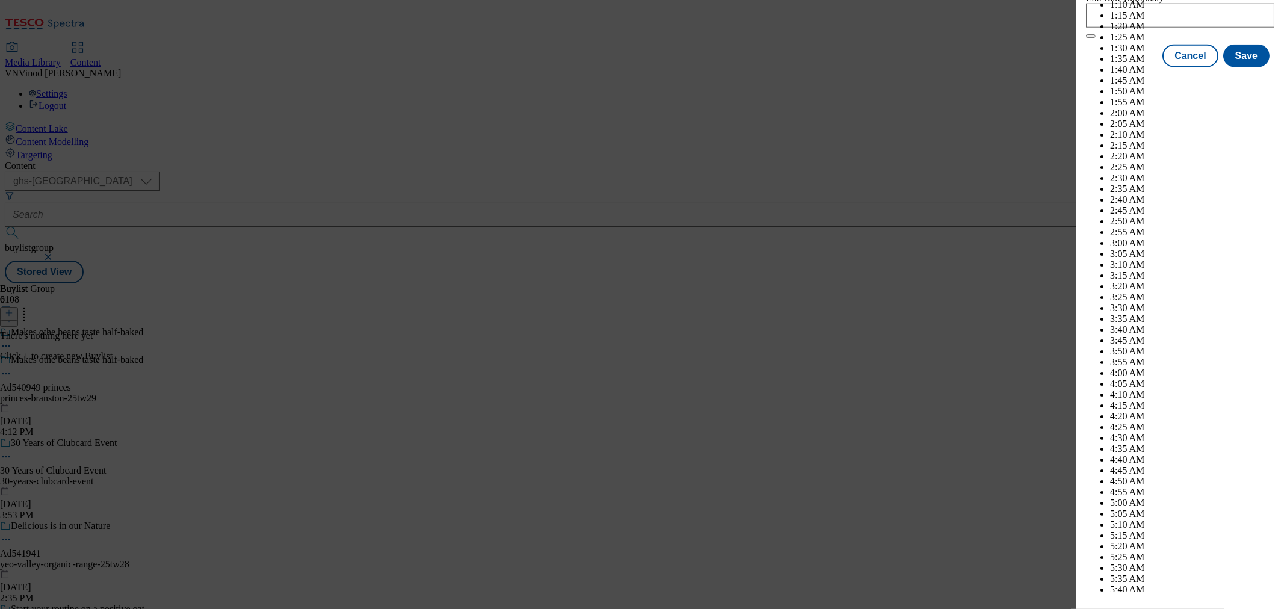
click at [1115, 78] on div "Cancel Save" at bounding box center [1180, 66] width 188 height 23
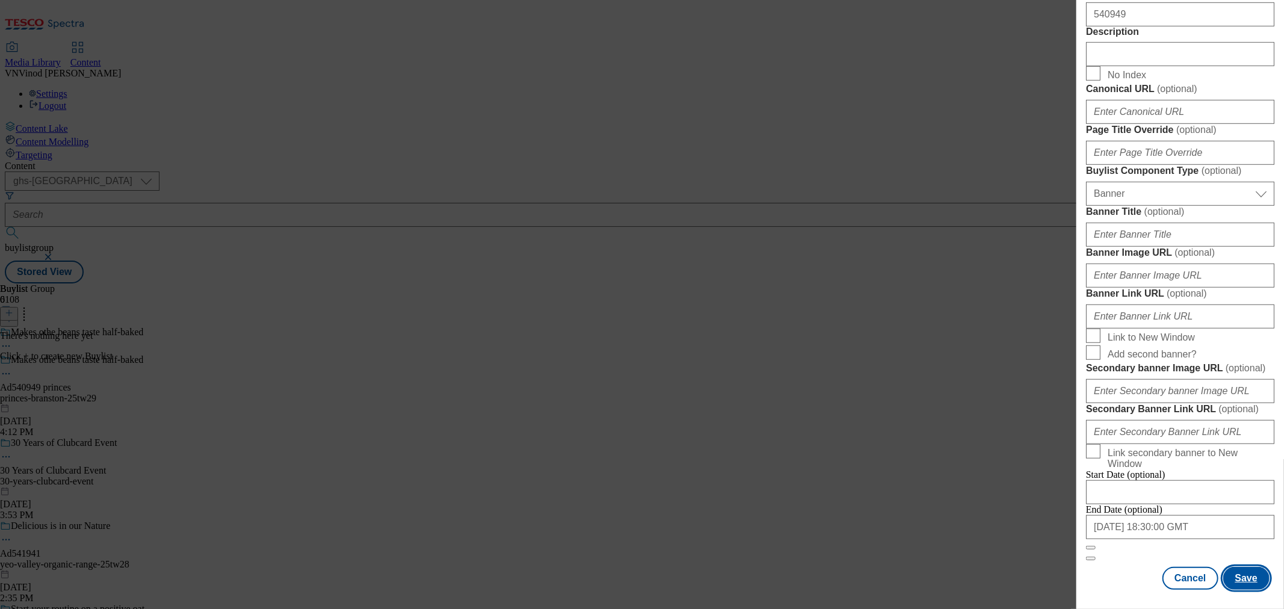
click at [1231, 574] on button "Save" at bounding box center [1247, 578] width 46 height 23
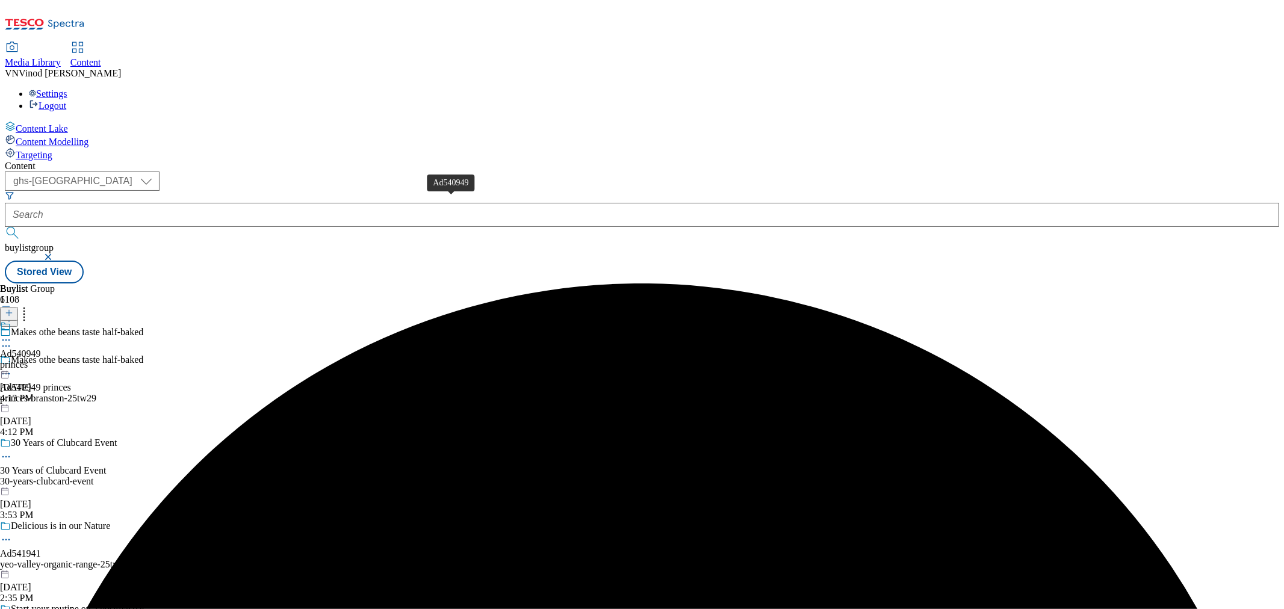
click at [41, 349] on div "Ad540949" at bounding box center [20, 354] width 41 height 11
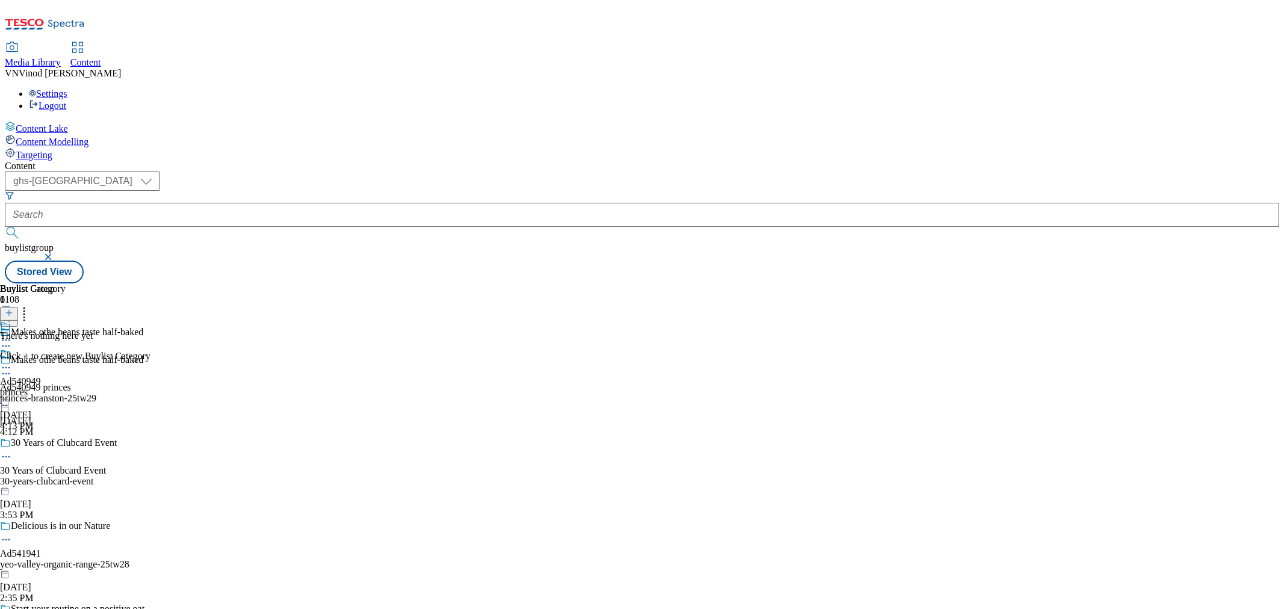
click at [13, 309] on icon at bounding box center [9, 313] width 8 height 8
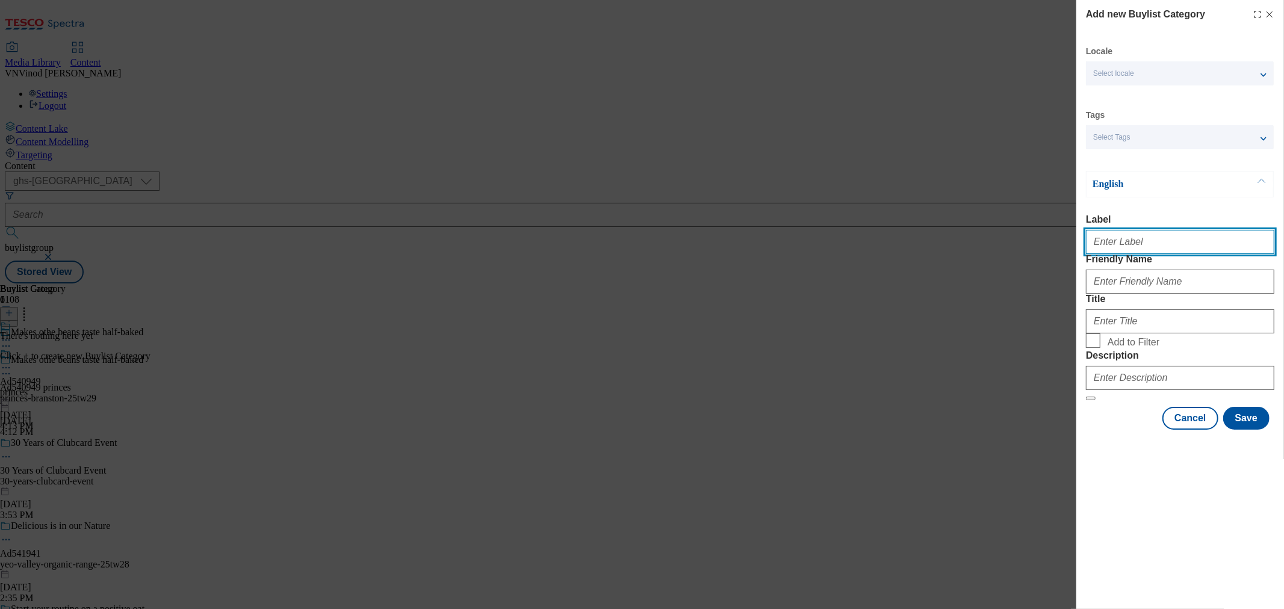
click at [1144, 245] on input "Label" at bounding box center [1180, 242] width 188 height 24
paste input "540949"
type input "Ad540949"
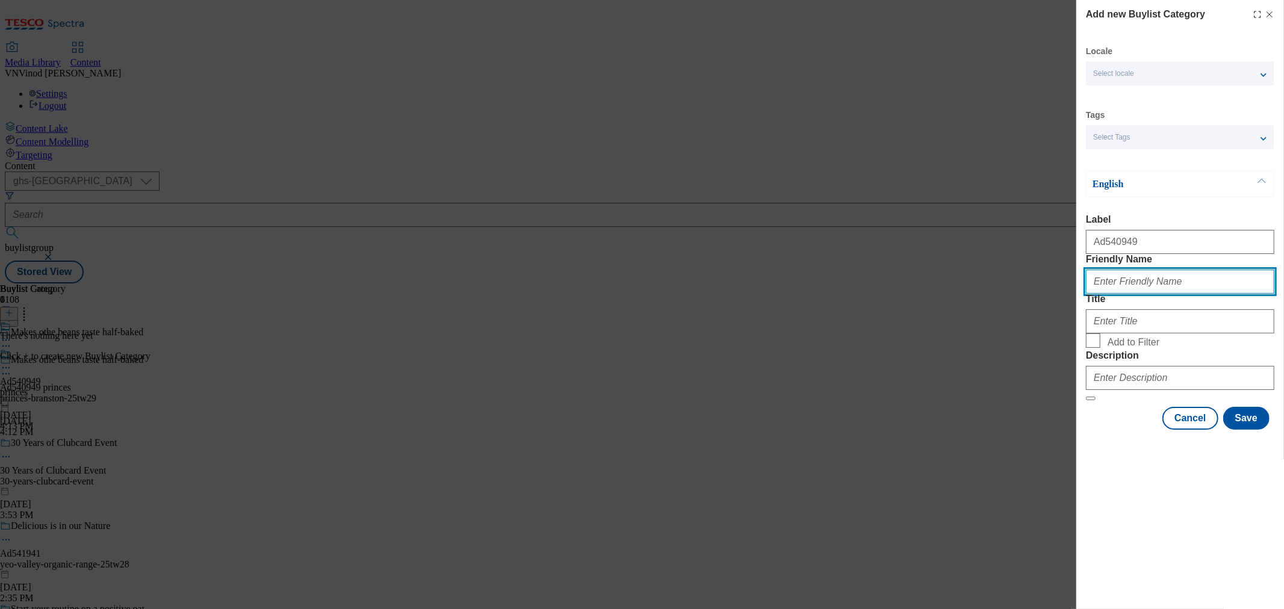
click at [1149, 294] on input "Friendly Name" at bounding box center [1180, 282] width 188 height 24
type input "princess-[PERSON_NAME]"
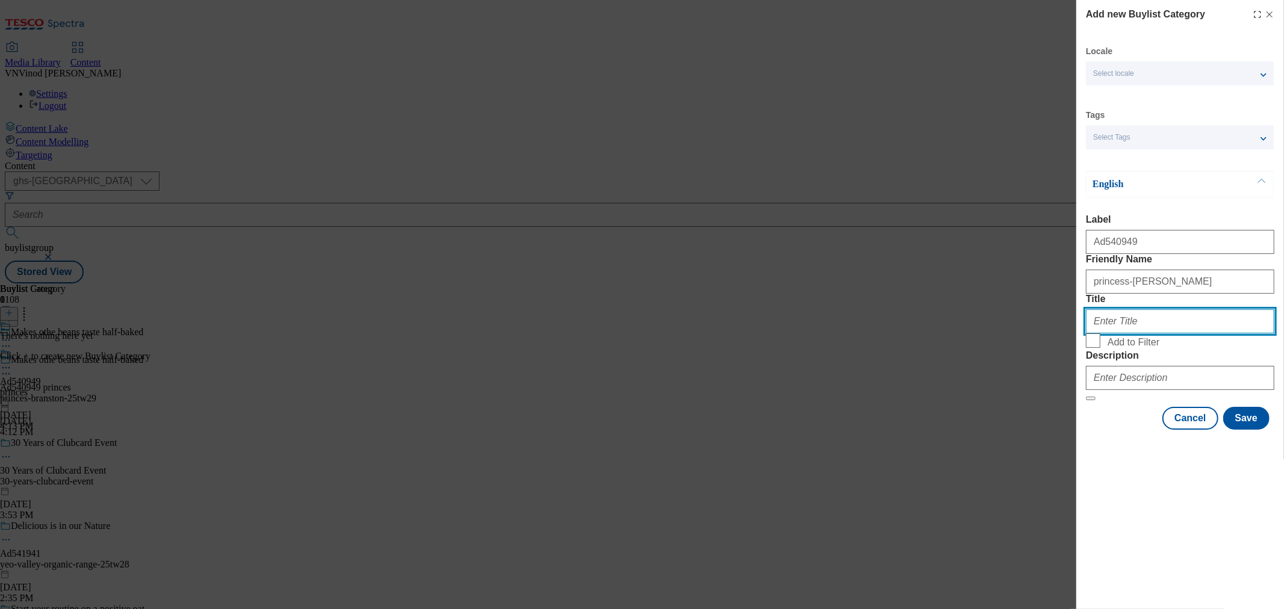
click at [1139, 334] on input "Title" at bounding box center [1180, 322] width 188 height 24
paste input "Princes"
type input "Princes"
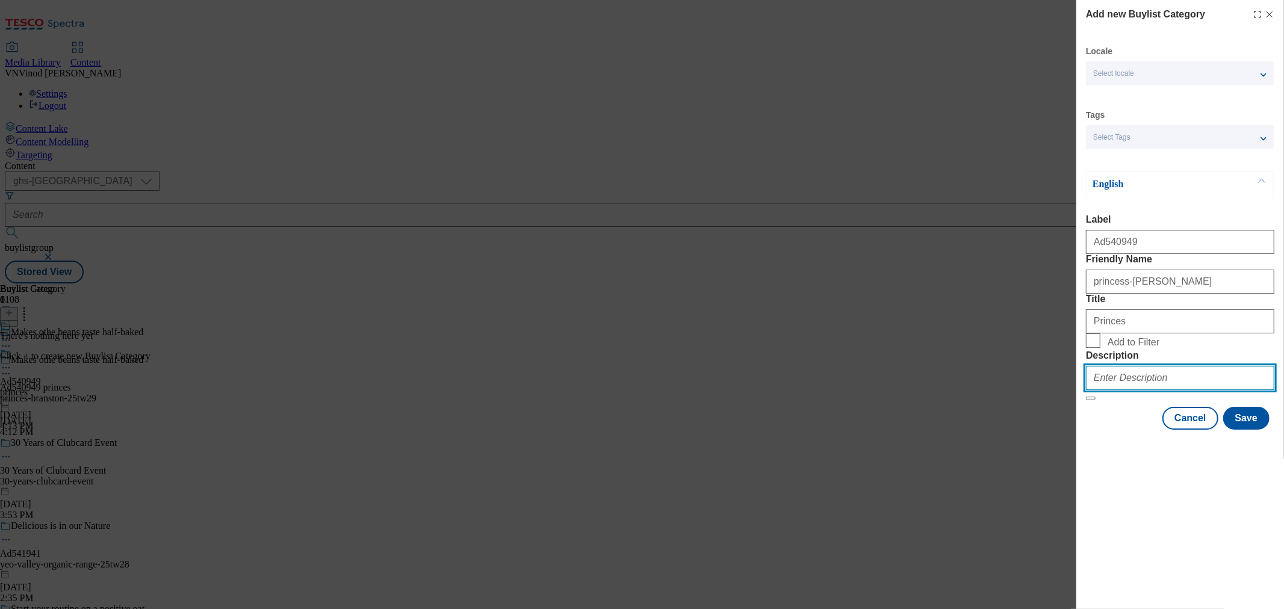
click at [1185, 390] on input "Description" at bounding box center [1180, 378] width 188 height 24
click at [1249, 430] on button "Save" at bounding box center [1247, 418] width 46 height 23
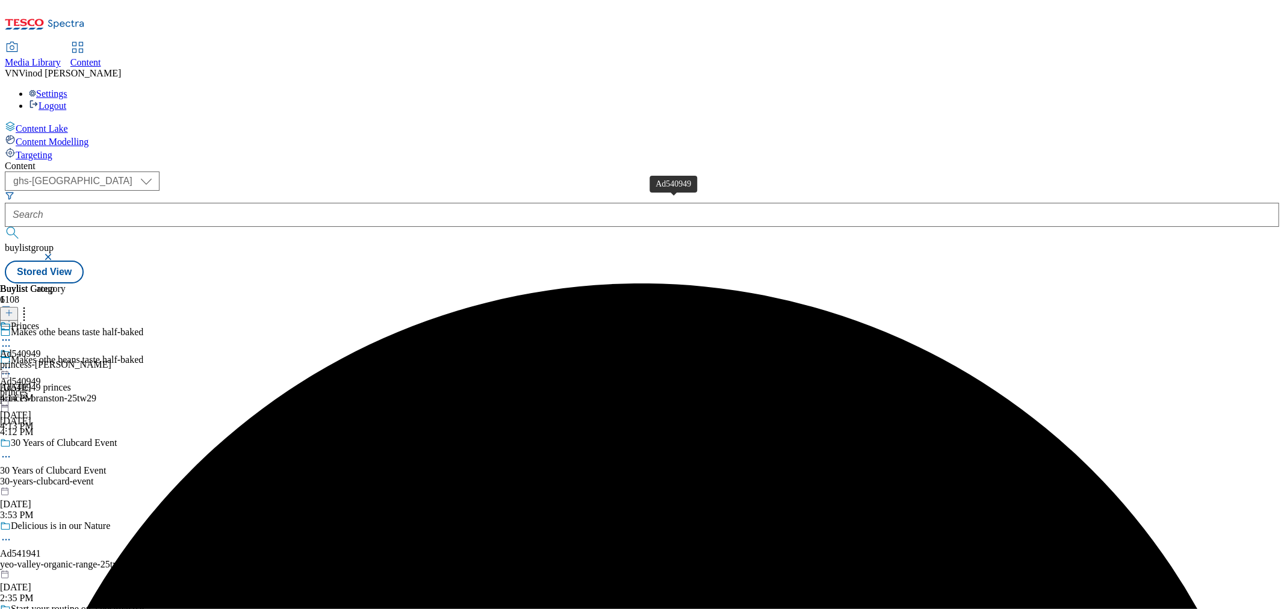
click at [41, 349] on div "Ad540949" at bounding box center [20, 354] width 41 height 11
click at [18, 307] on button at bounding box center [9, 314] width 18 height 14
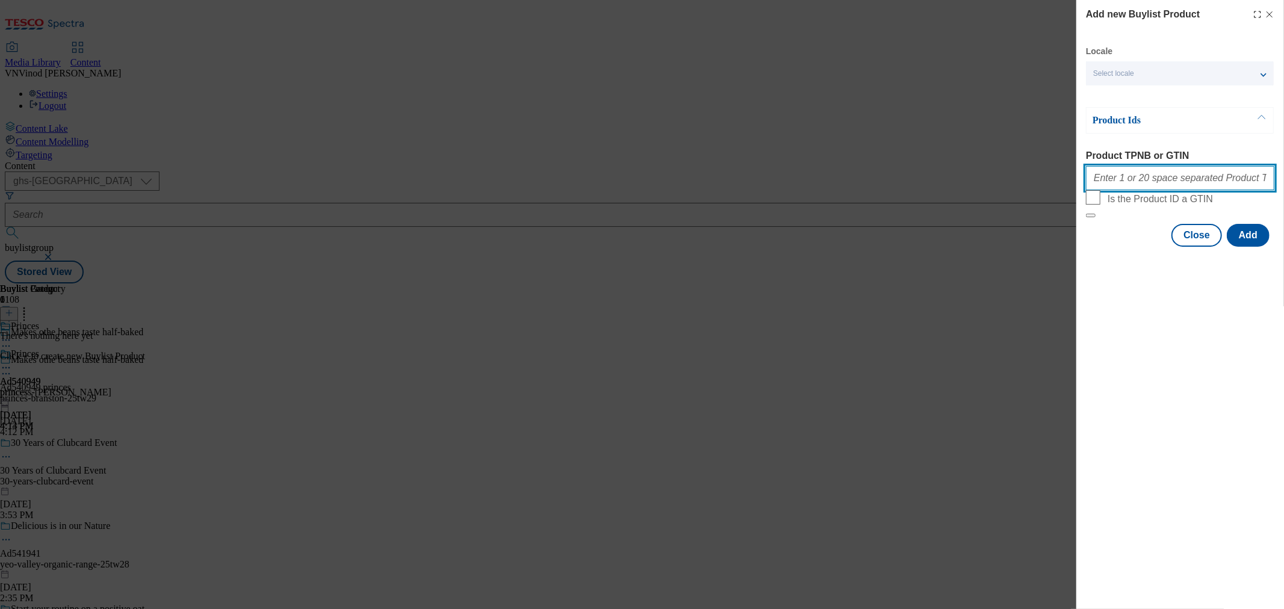
click at [1140, 181] on input "Product TPNB or GTIN" at bounding box center [1180, 178] width 188 height 24
type input "v"
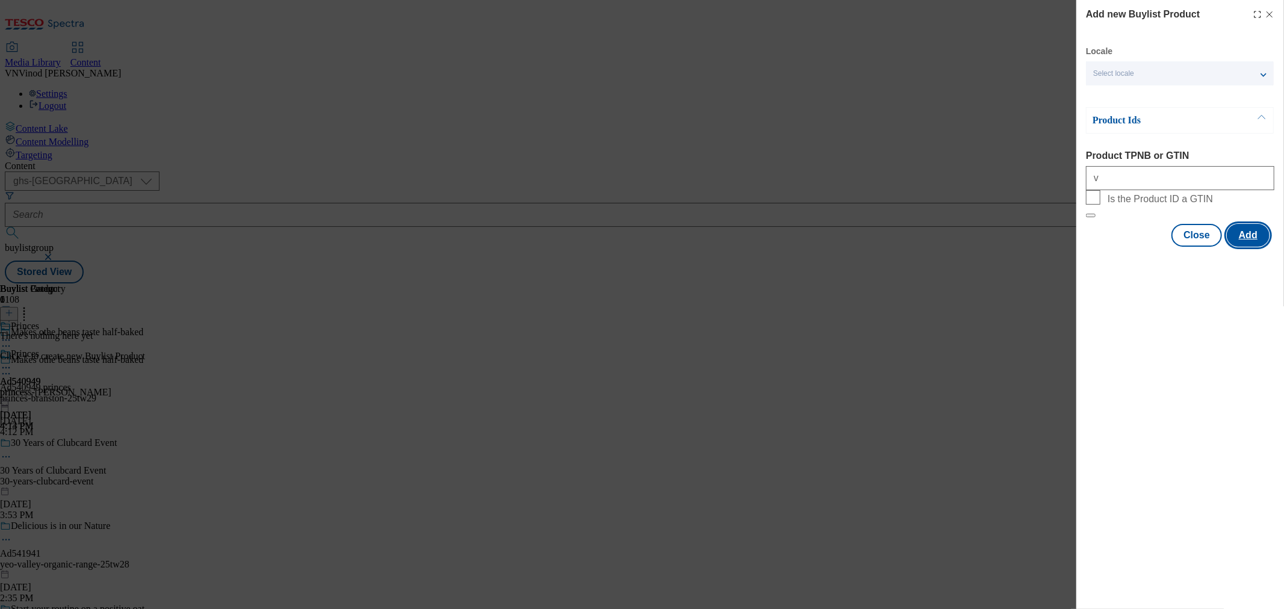
click at [1257, 247] on button "Add" at bounding box center [1248, 235] width 43 height 23
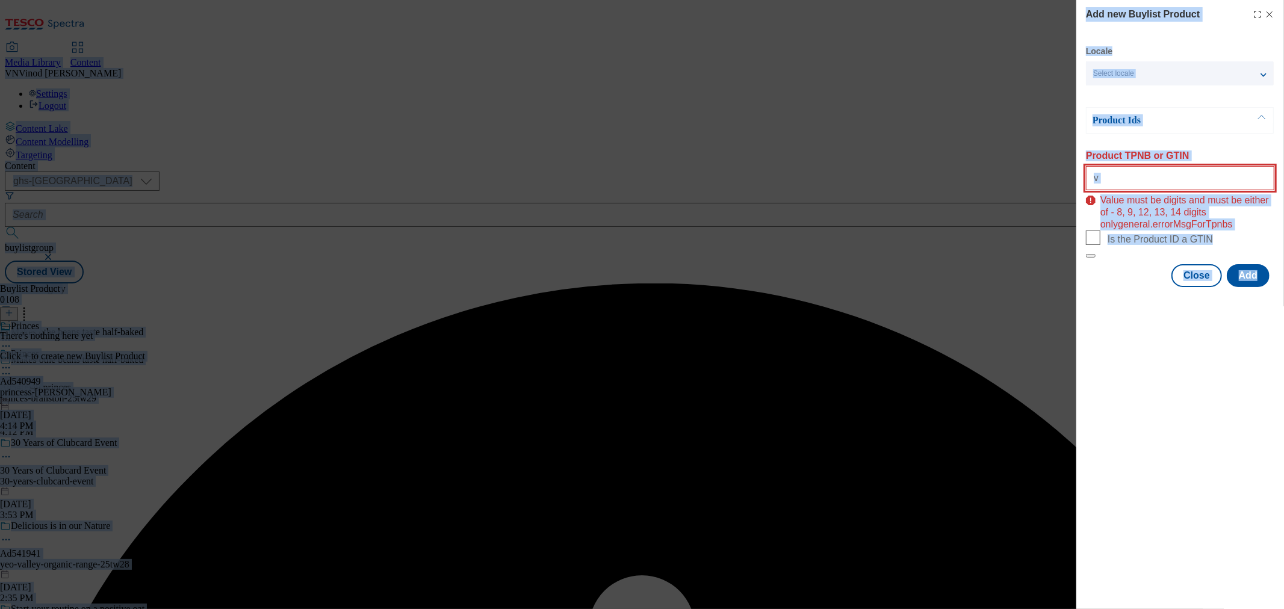
click at [1150, 181] on input "v" at bounding box center [1180, 178] width 188 height 24
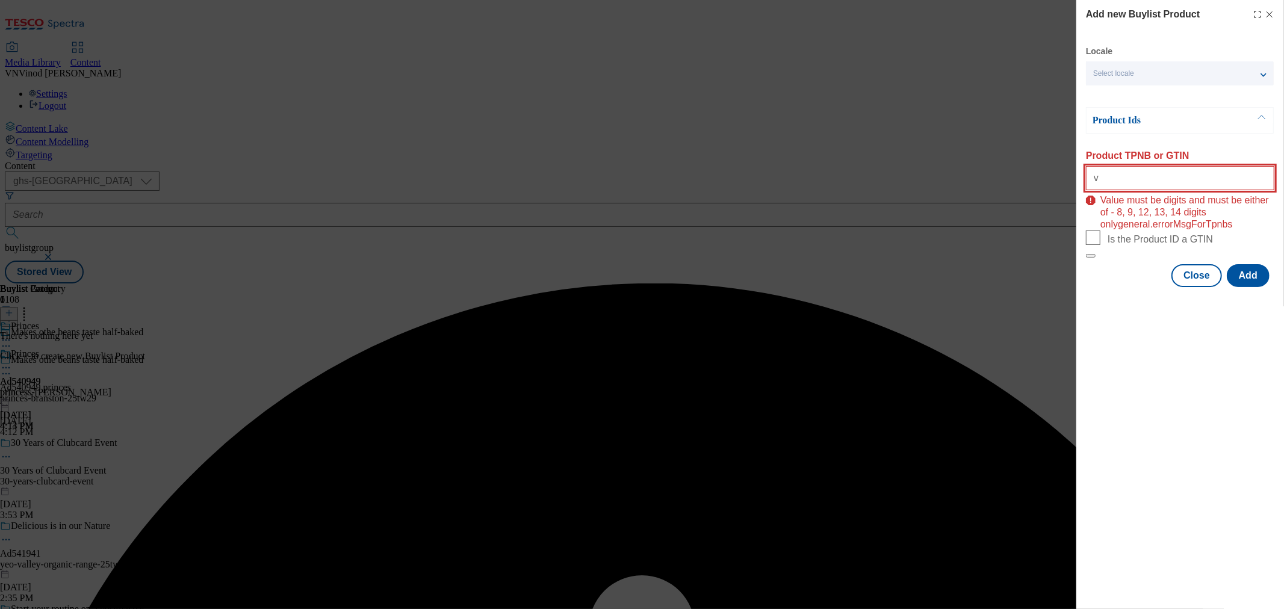
click at [1150, 181] on input "v" at bounding box center [1180, 178] width 188 height 24
paste input "54167970 54171858"
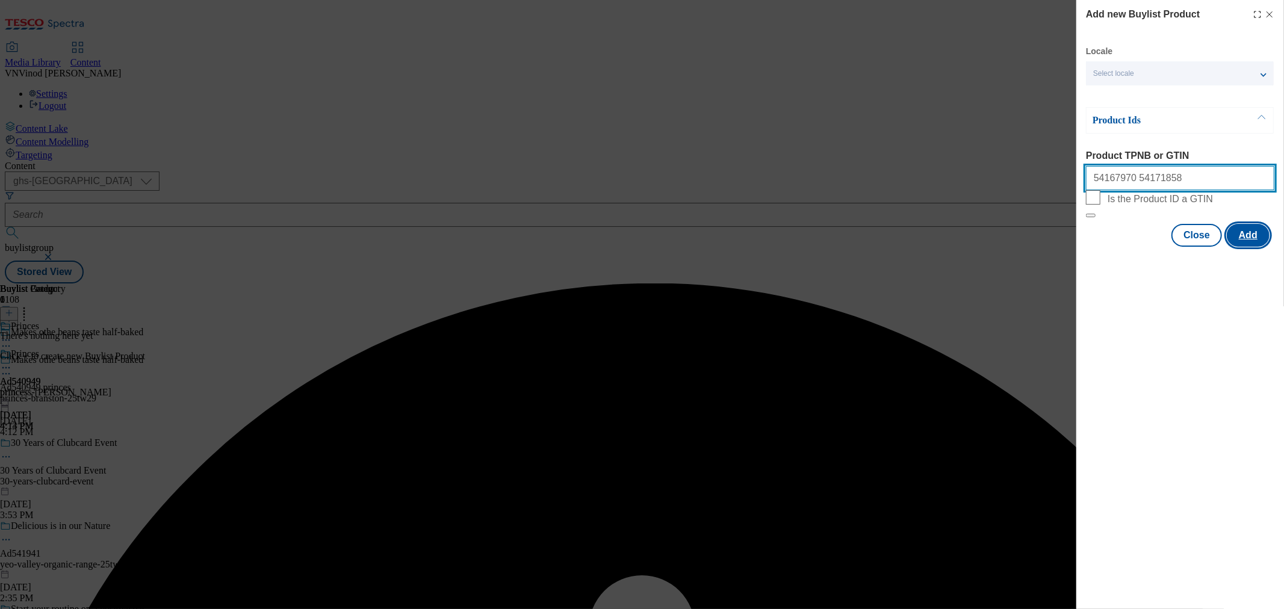
type input "54167970 54171858"
click at [1245, 247] on button "Add" at bounding box center [1248, 235] width 43 height 23
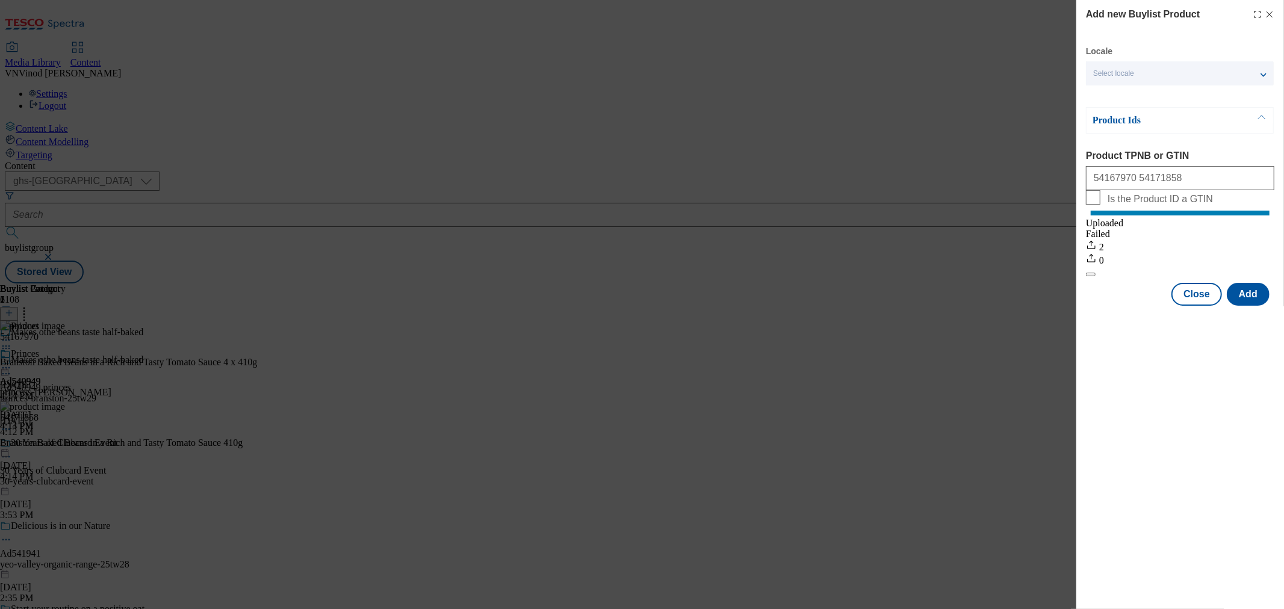
click at [1269, 16] on icon "Modal" at bounding box center [1270, 15] width 10 height 10
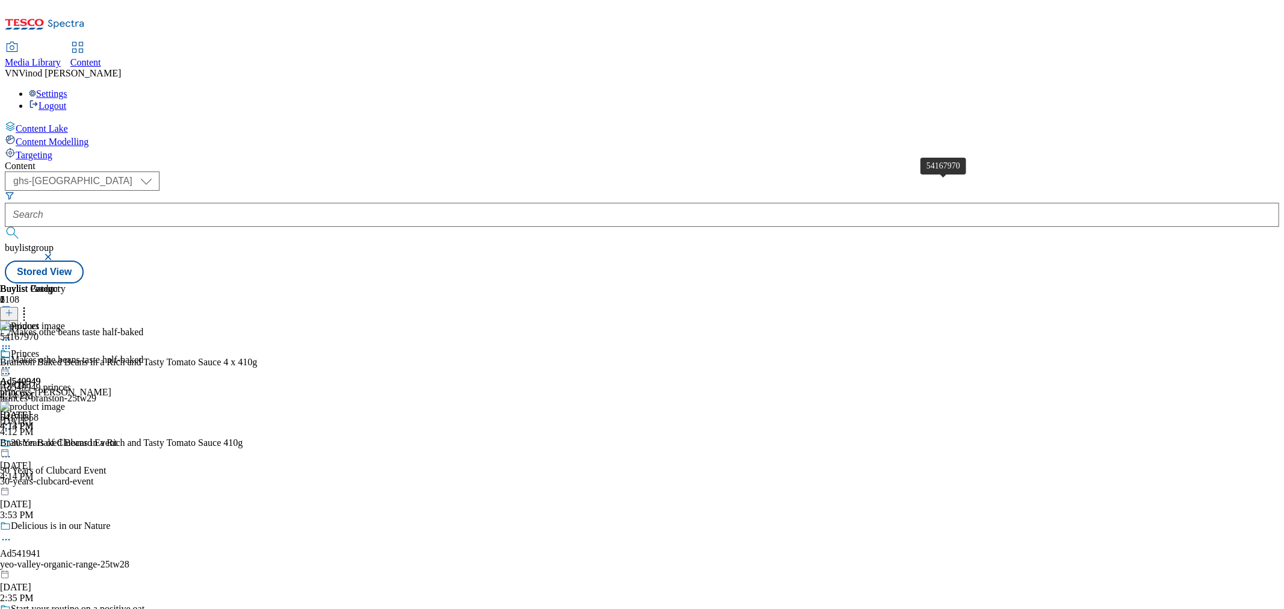
click at [39, 332] on span "54167970" at bounding box center [19, 337] width 39 height 11
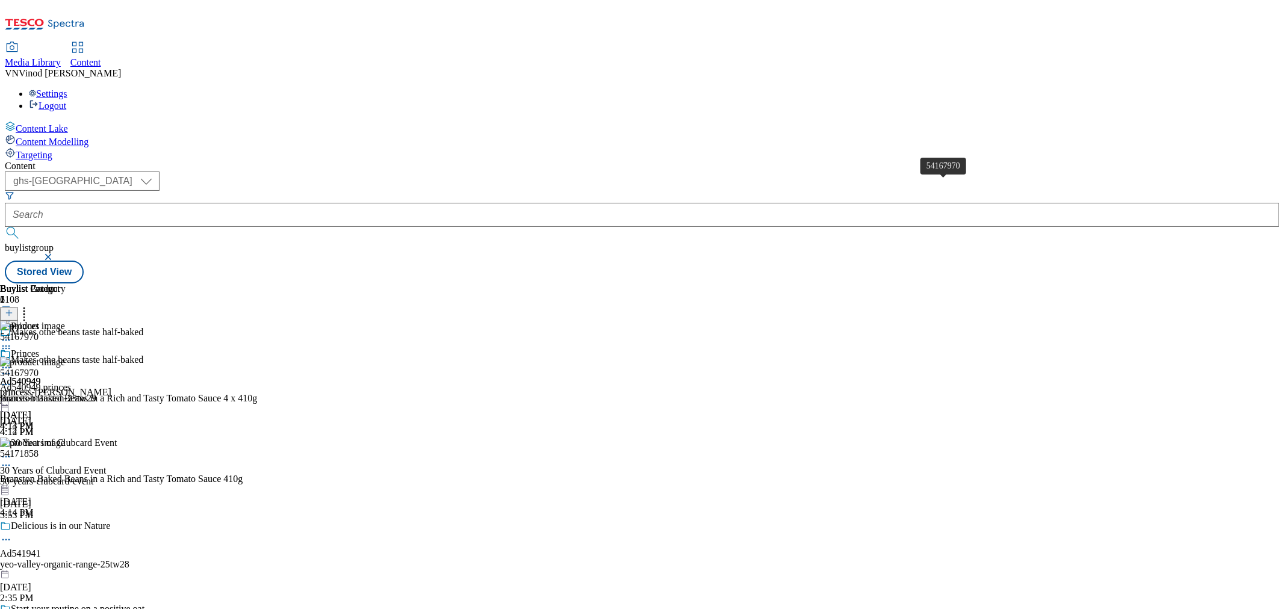
click at [39, 368] on span "54167970" at bounding box center [19, 373] width 39 height 11
click at [257, 393] on div "Branston Baked Beans in a Rich and Tasty Tomato Sauce 4 x 410g" at bounding box center [128, 398] width 257 height 11
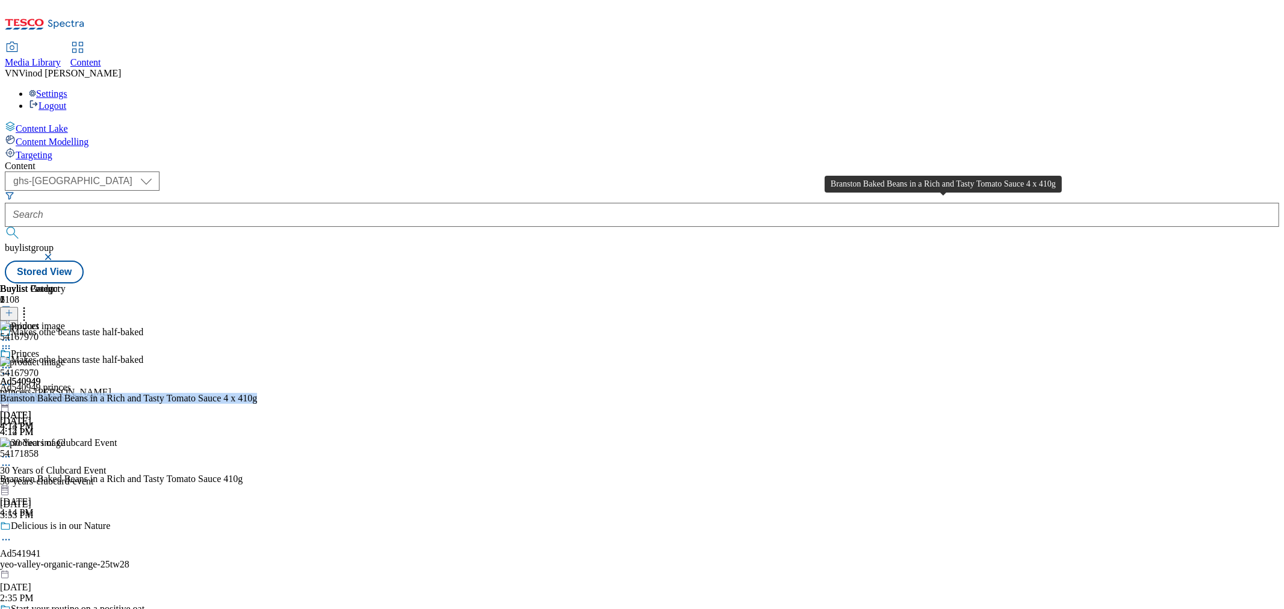
click at [257, 393] on div "Branston Baked Beans in a Rich and Tasty Tomato Sauce 4 x 410g" at bounding box center [128, 398] width 257 height 11
copy div "Branston Baked Beans in a Rich and Tasty Tomato Sauce 4 x 410g"
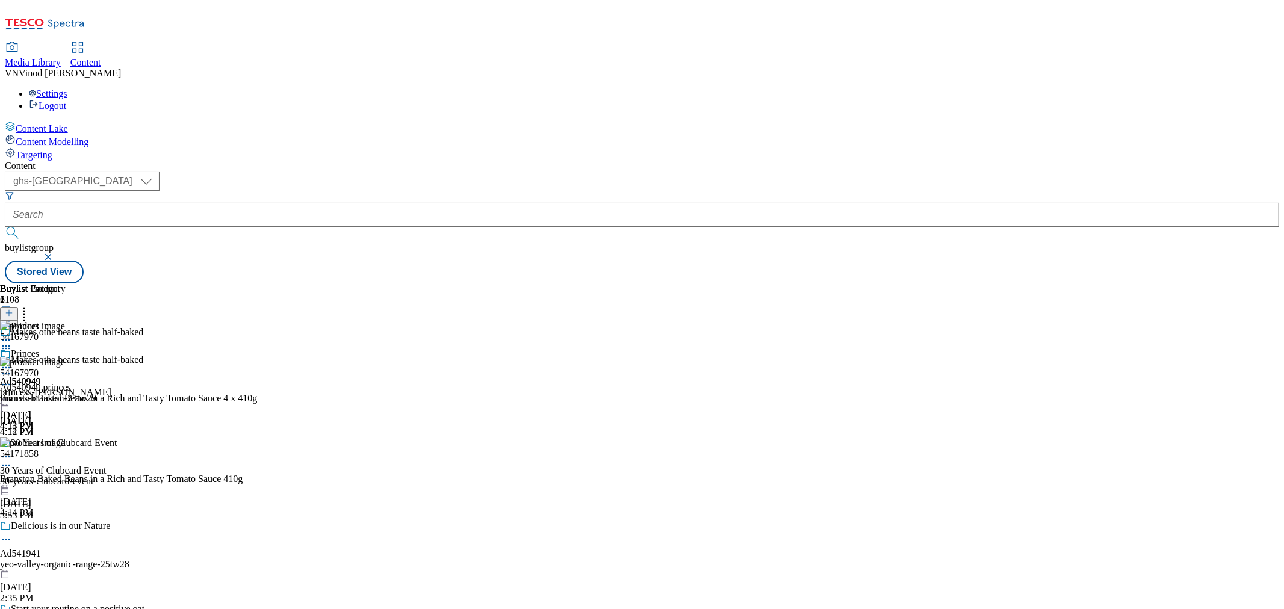
click at [12, 368] on icon at bounding box center [6, 374] width 12 height 12
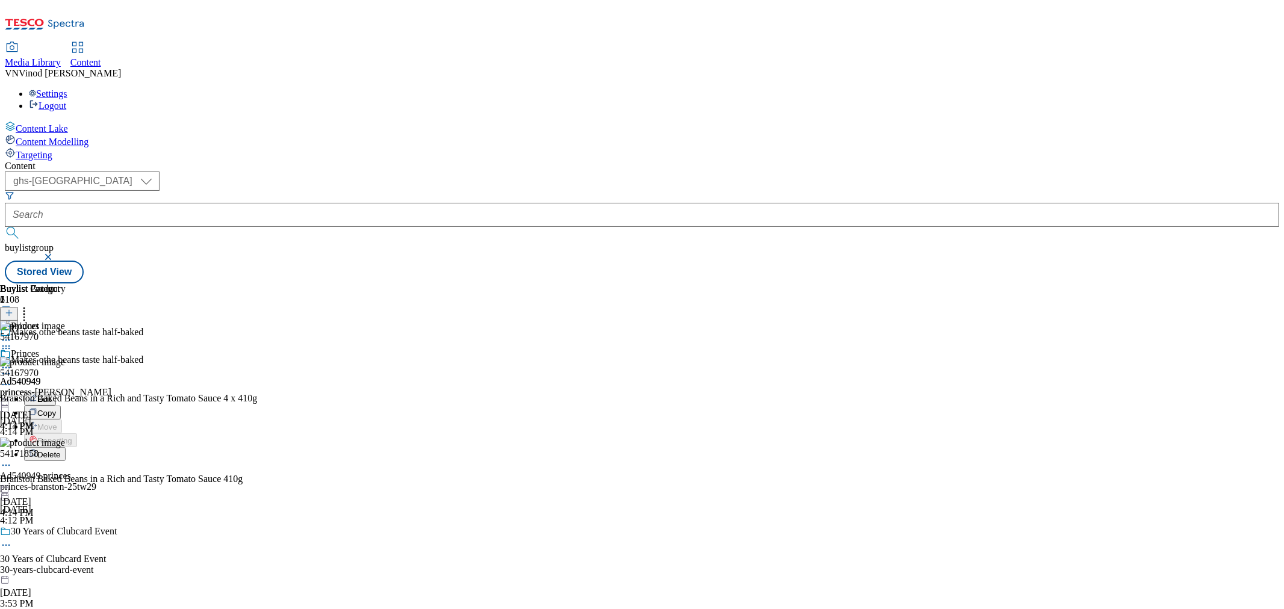
click at [56, 392] on button "Edit" at bounding box center [40, 399] width 32 height 14
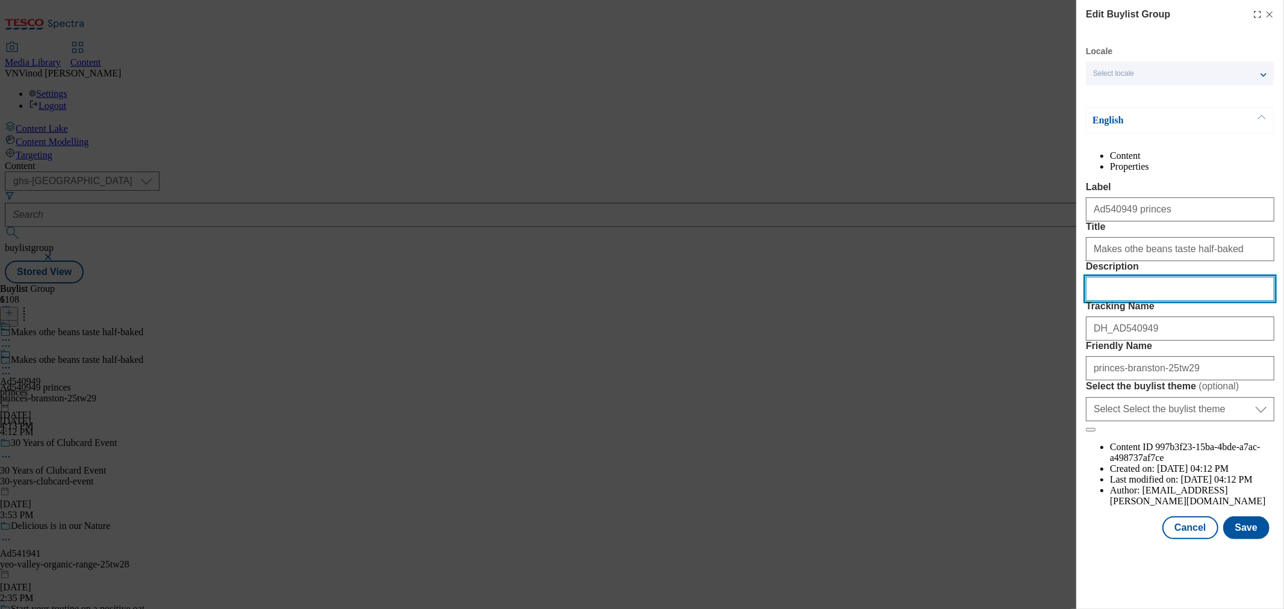
click at [1133, 301] on input "Description" at bounding box center [1180, 289] width 188 height 24
paste input "Branston Baked Beans in a Rich and Tasty Tomato Sauce 4 x 410g"
type input "Branston Baked Beans in a Rich and Tasty Tomato Sauce 4 x 410g"
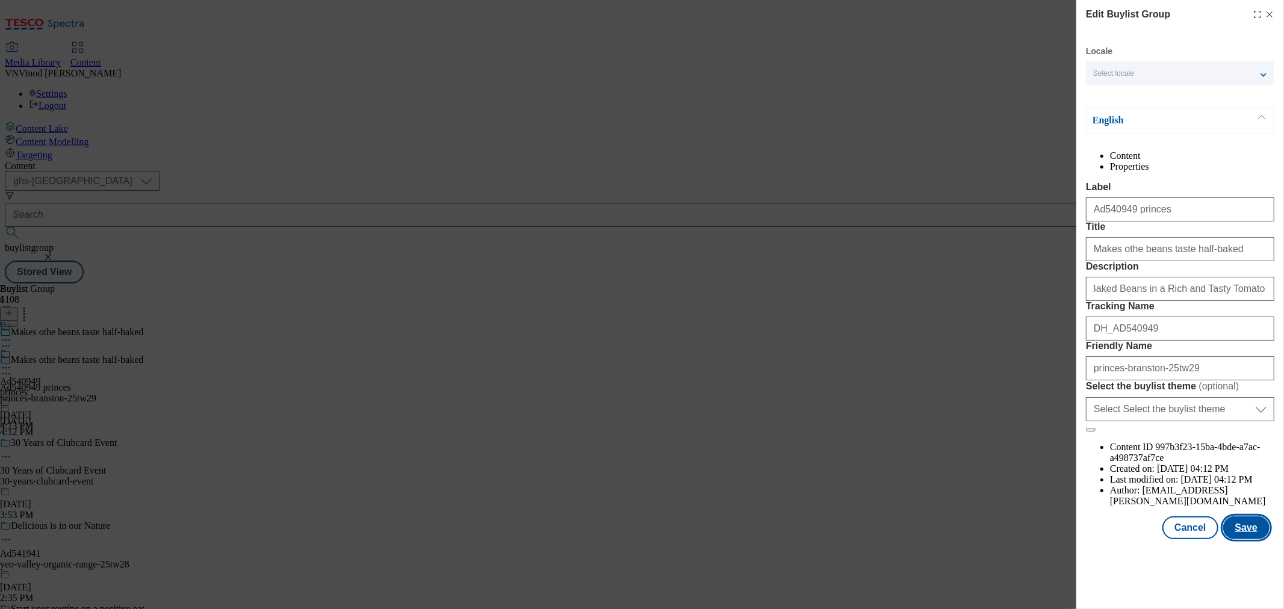
click at [1232, 540] on button "Save" at bounding box center [1247, 528] width 46 height 23
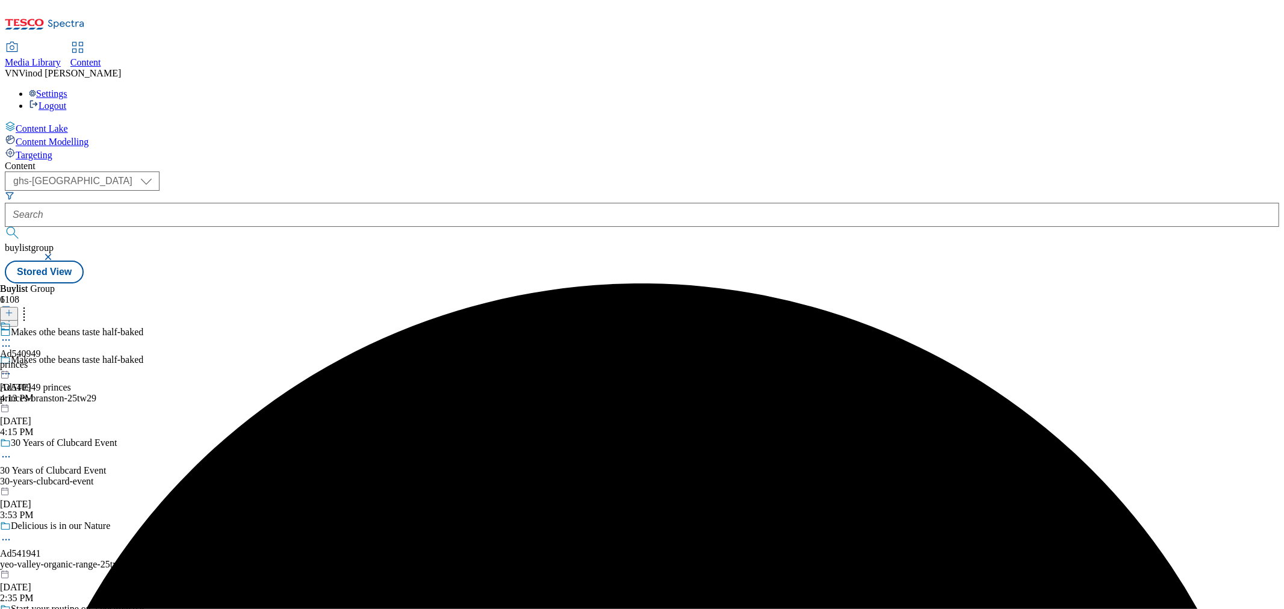
click at [12, 334] on icon at bounding box center [6, 340] width 12 height 12
click at [56, 358] on button "Edit" at bounding box center [40, 365] width 32 height 14
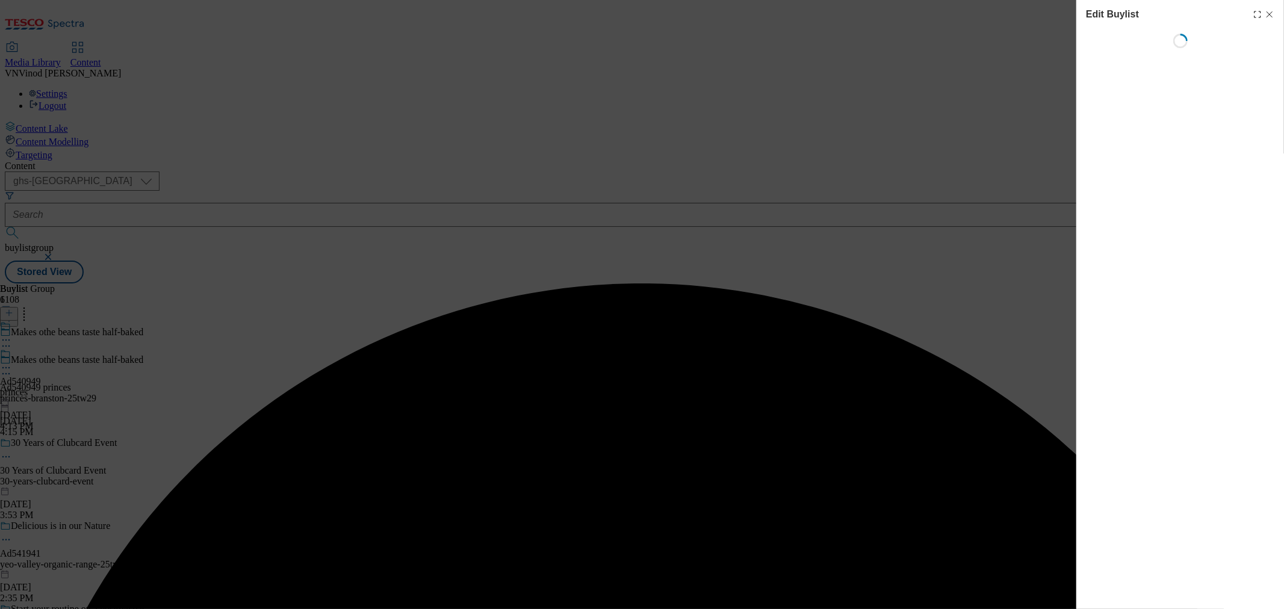
select select "tactical"
select select "supplier funded short term 1-3 weeks"
select select "dunnhumby"
select select "Banner"
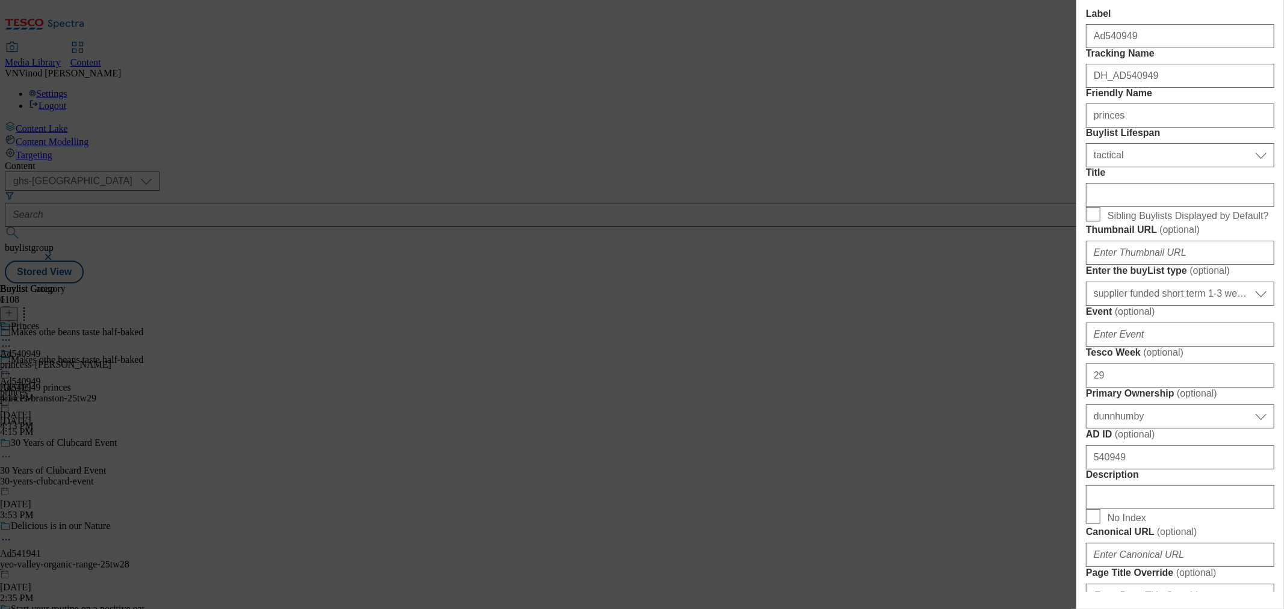
scroll to position [468, 0]
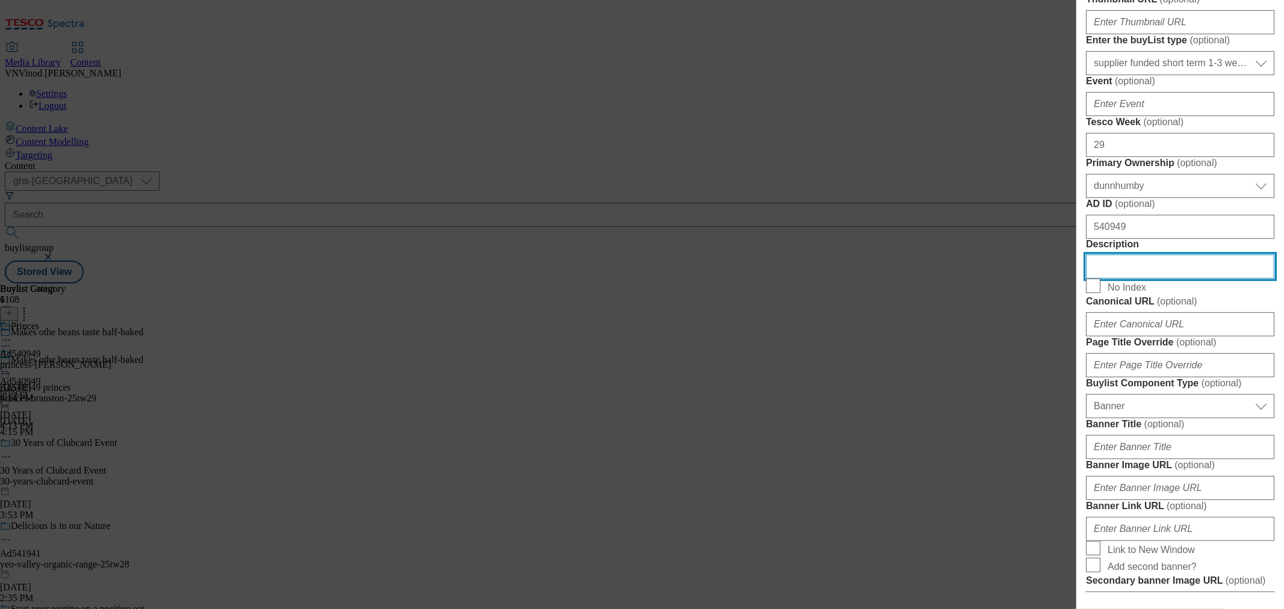
click at [1127, 279] on input "Description" at bounding box center [1180, 267] width 188 height 24
paste input "Branston Baked Beans in a Rich and Tasty Tomato Sauce 4 x 410g"
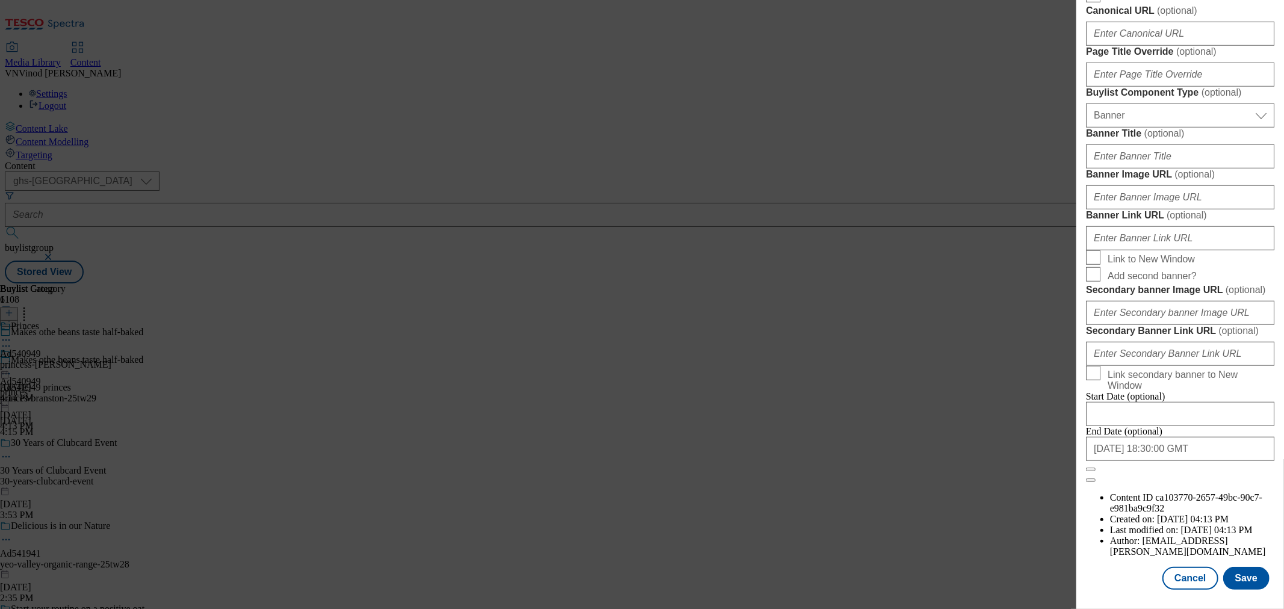
scroll to position [1214, 0]
type input "Branston Baked Beans in a Rich and Tasty Tomato Sauce 4 x 410g"
click at [1243, 576] on button "Save" at bounding box center [1247, 578] width 46 height 23
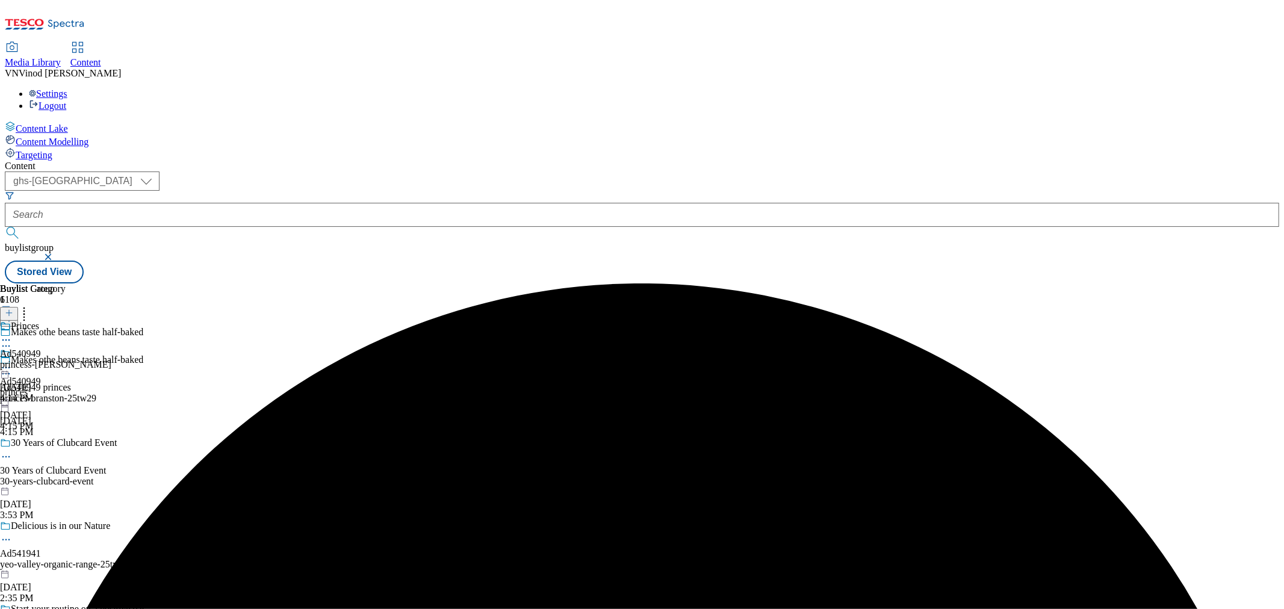
click at [12, 334] on icon at bounding box center [6, 340] width 12 height 12
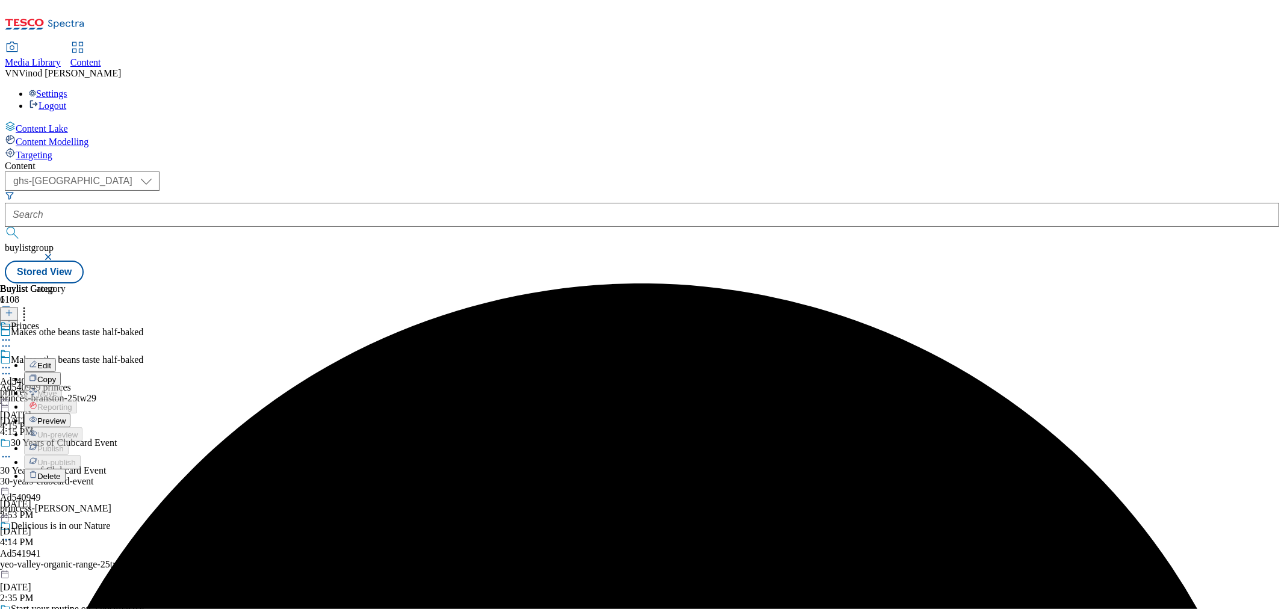
click at [56, 358] on button "Edit" at bounding box center [40, 365] width 32 height 14
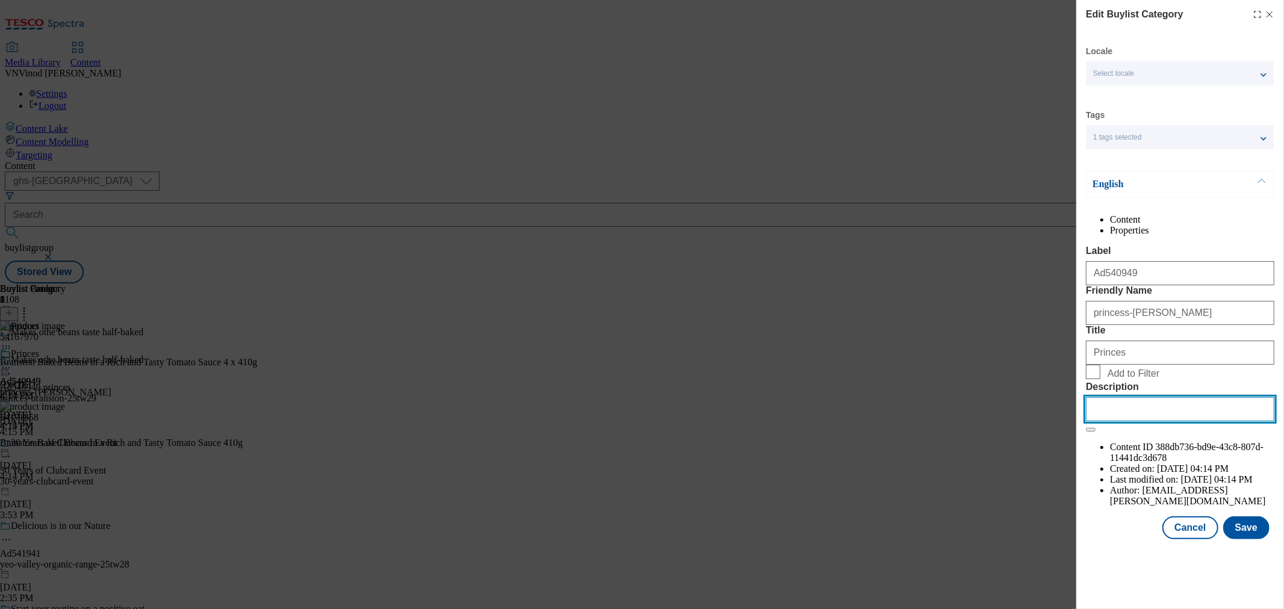
click at [1129, 422] on input "Description" at bounding box center [1180, 409] width 188 height 24
paste input "Branston Baked Beans in a Rich and Tasty Tomato Sauce 4 x 410g"
type input "Branston Baked Beans in a Rich and Tasty Tomato Sauce 4 x 410g"
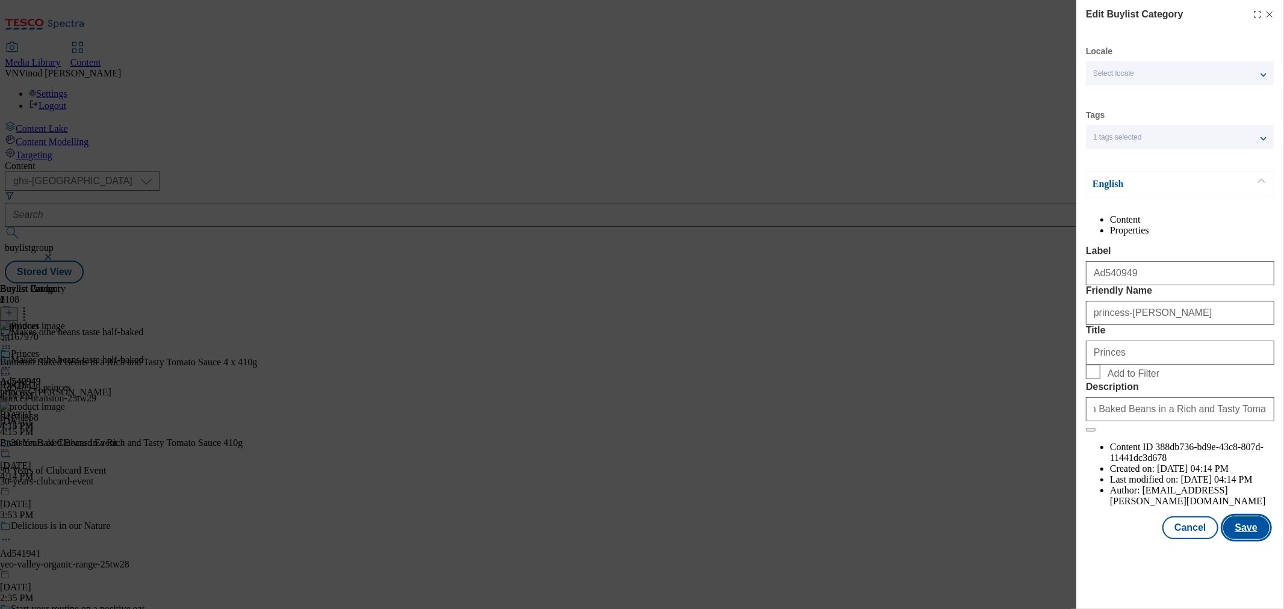
click at [1248, 540] on button "Save" at bounding box center [1247, 528] width 46 height 23
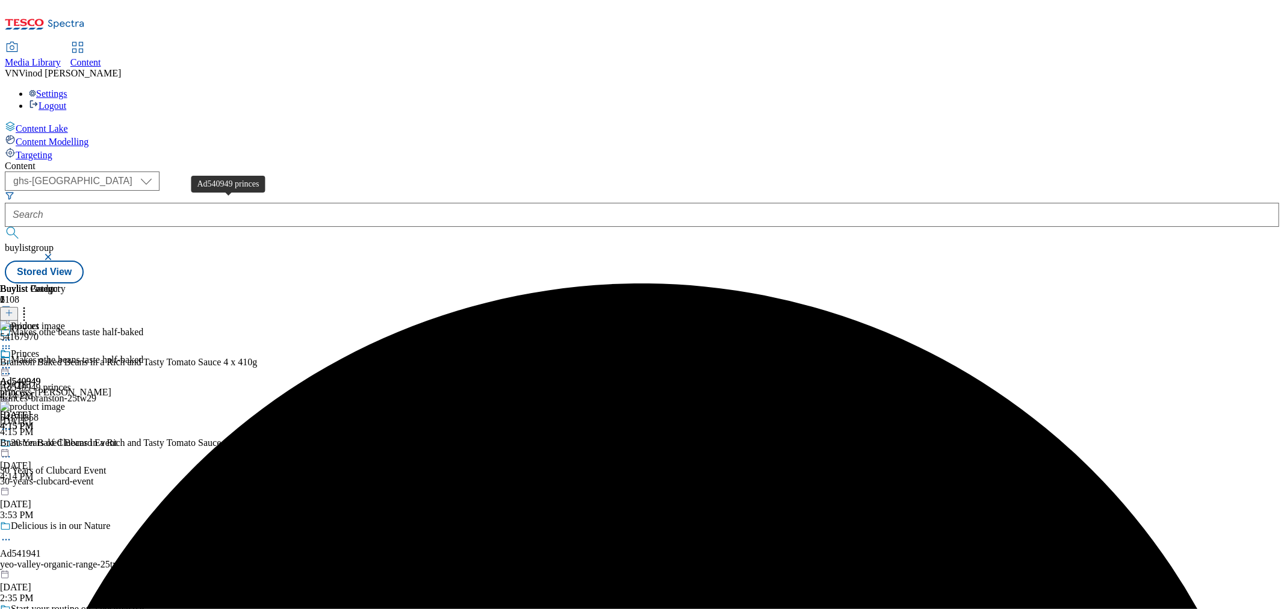
click at [71, 382] on div "Ad540949 princes" at bounding box center [35, 387] width 71 height 11
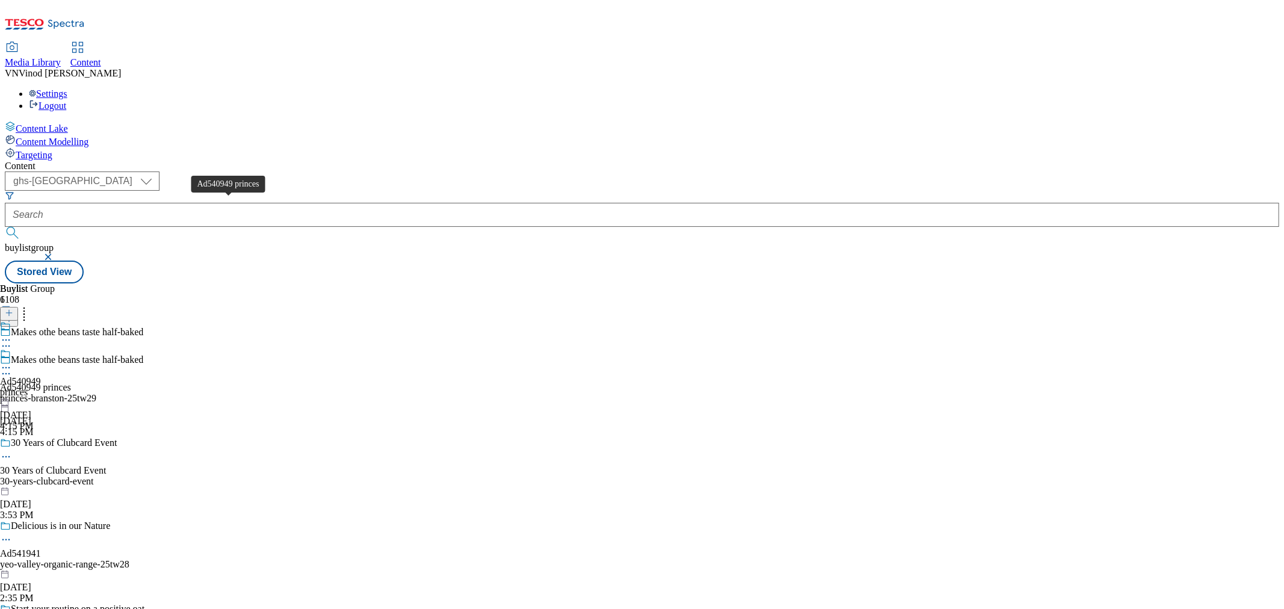
click at [71, 382] on div "Ad540949 princes" at bounding box center [35, 387] width 71 height 11
click at [13, 315] on icon at bounding box center [9, 319] width 8 height 8
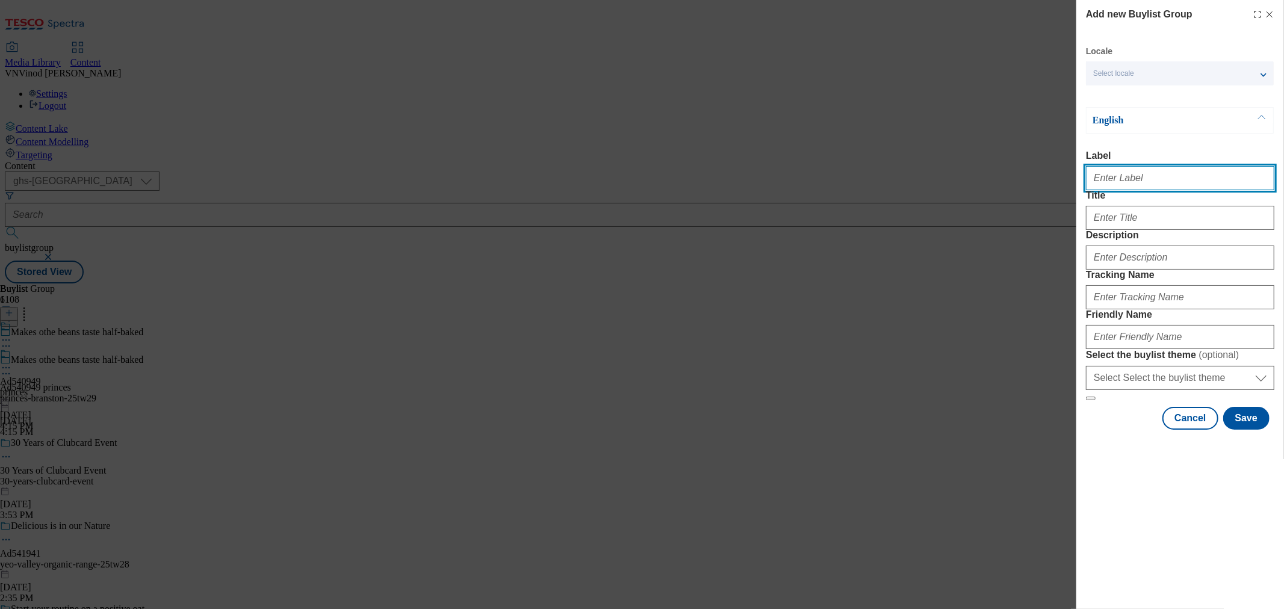
click at [1155, 184] on input "Label" at bounding box center [1180, 178] width 188 height 24
paste input "540951"
paste input "Princes"
click at [1127, 182] on input "Ad540951 Princes" at bounding box center [1180, 178] width 188 height 24
type input "Ad540951 princes"
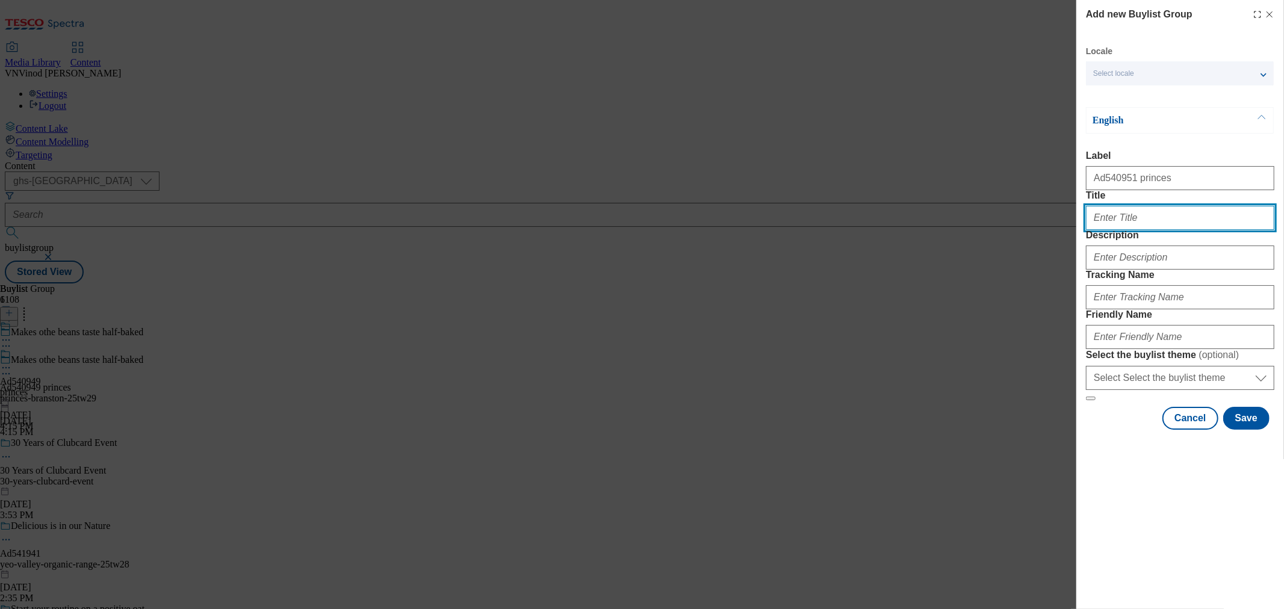
click at [1136, 230] on input "Title" at bounding box center [1180, 218] width 188 height 24
paste input "Makes othe beans taste half-baked"
type input "Makes othe beans taste half-baked"
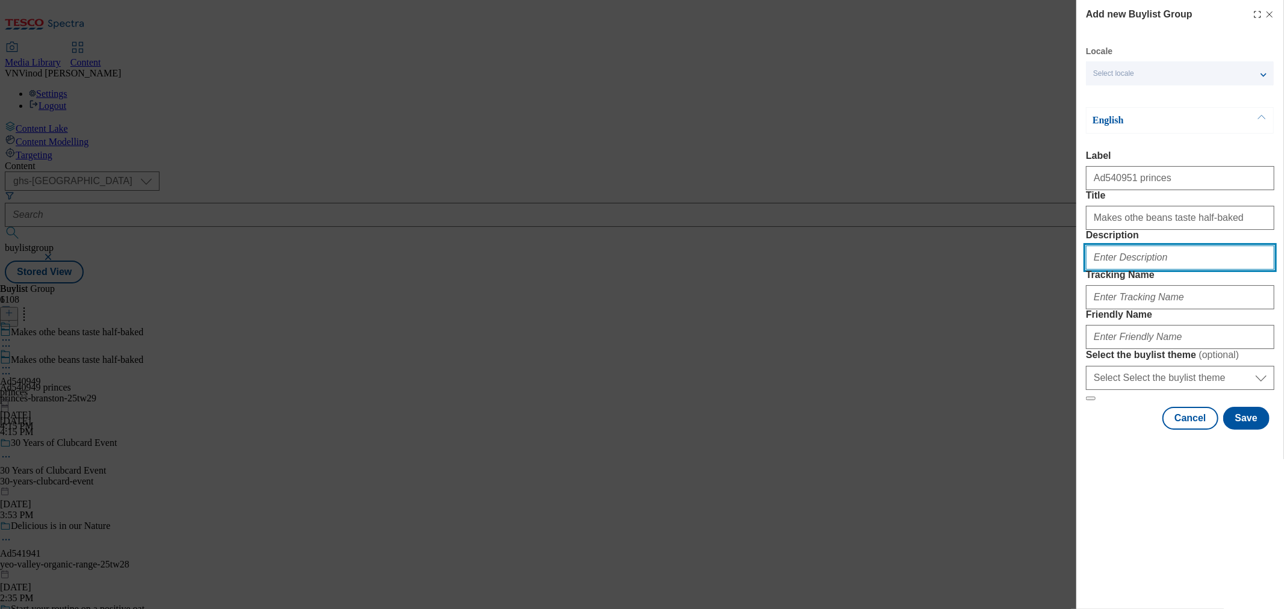
click at [1118, 270] on input "Description" at bounding box center [1180, 258] width 188 height 24
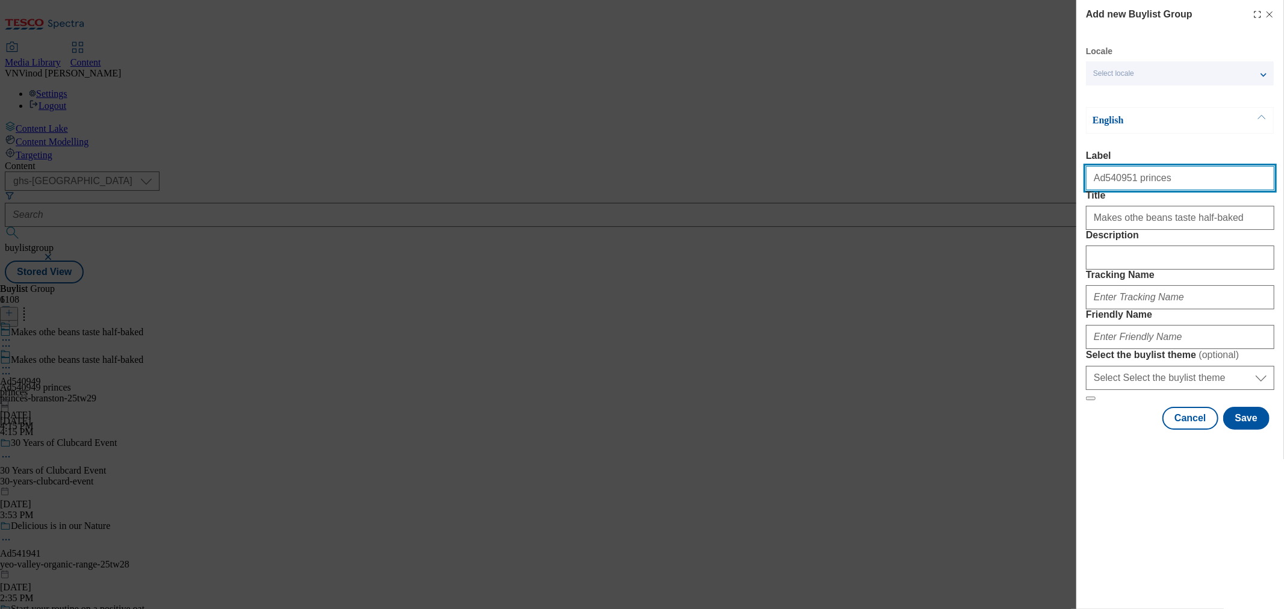
click at [1114, 184] on input "Ad540951 princes" at bounding box center [1180, 178] width 188 height 24
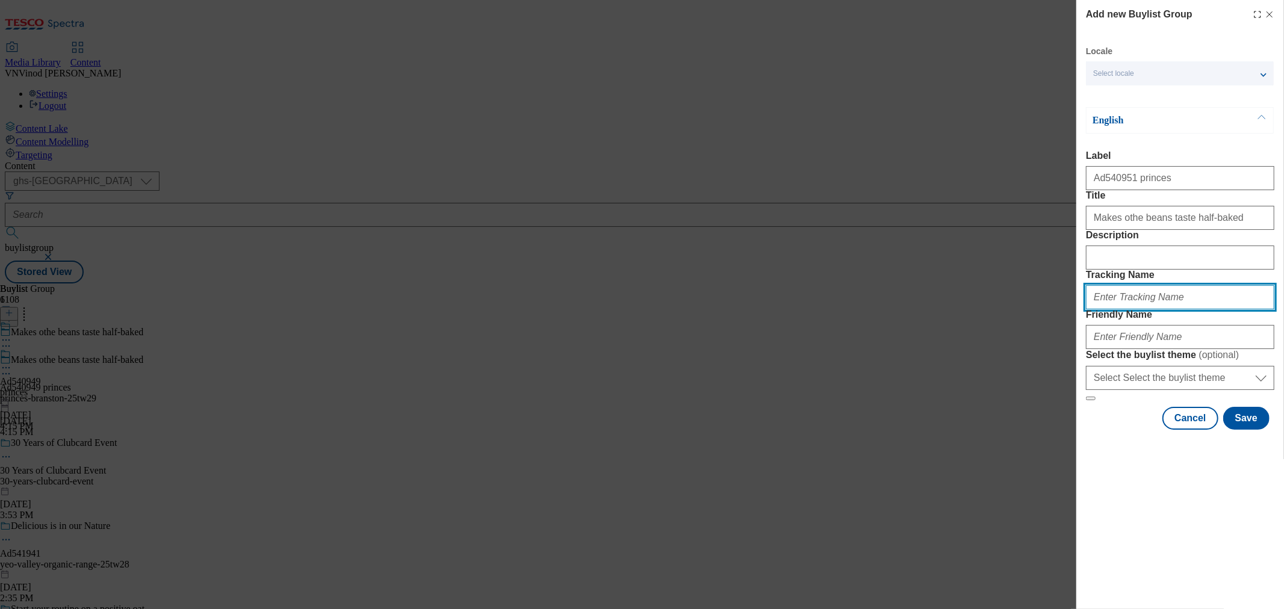
click at [1126, 310] on input "Tracking Name" at bounding box center [1180, 297] width 188 height 24
paste input "Ad540951"
click at [1115, 310] on input "DH_ADAd540951" at bounding box center [1180, 297] width 188 height 24
type input "DH_AD540951"
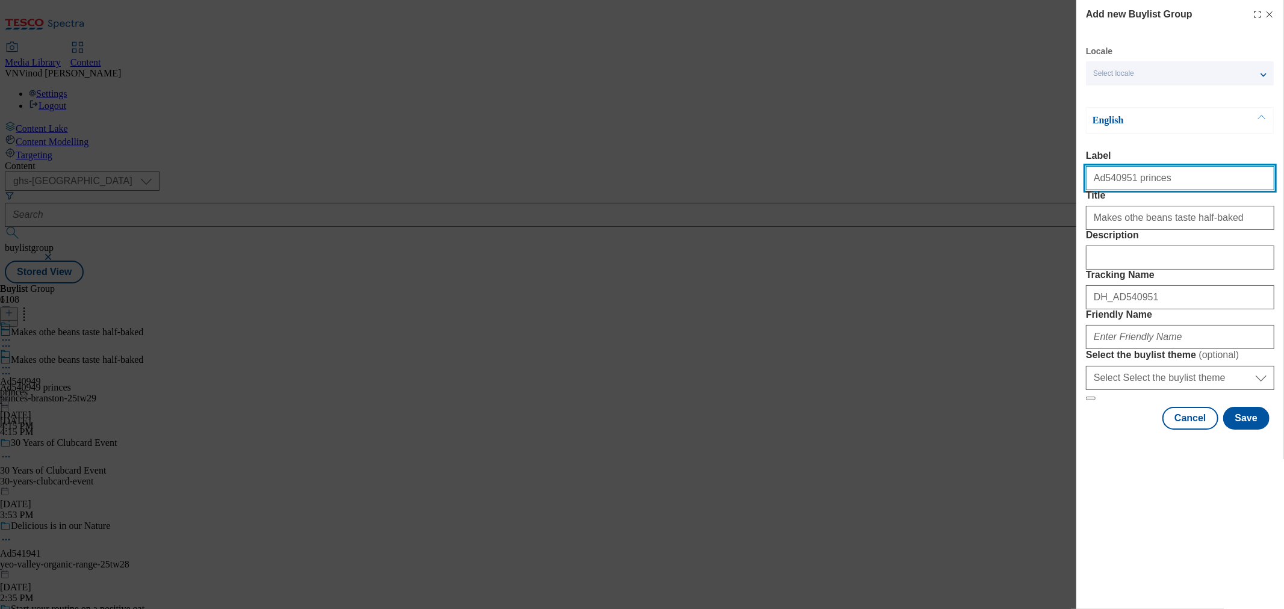
click at [1147, 181] on input "Ad540951 princes" at bounding box center [1180, 178] width 188 height 24
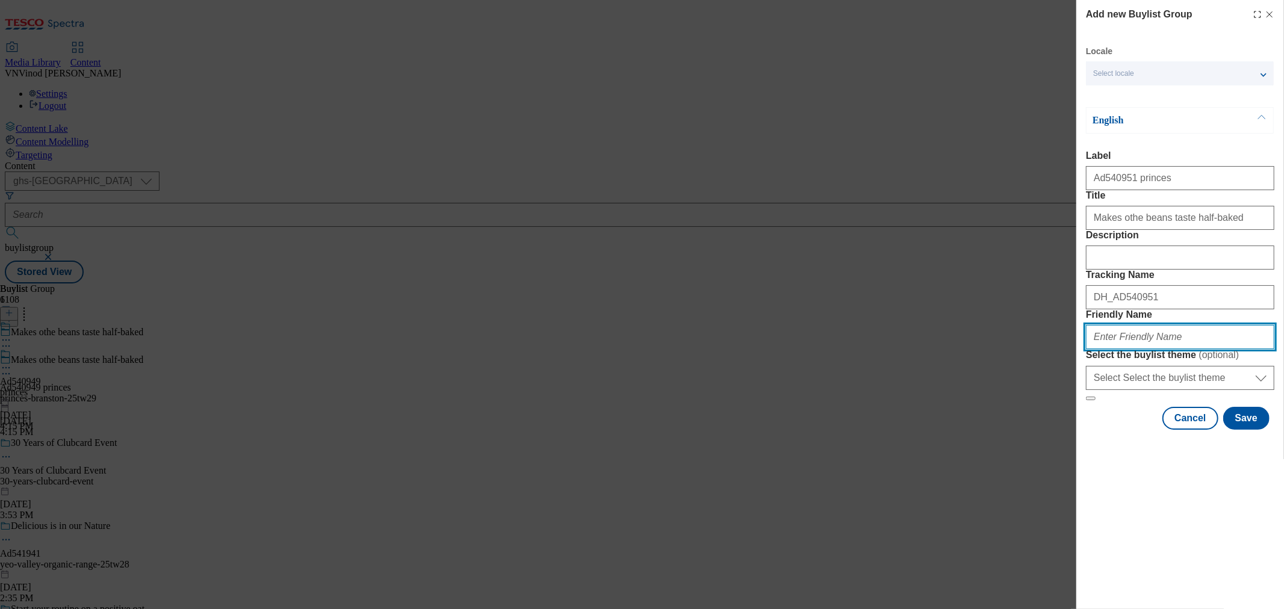
click at [1153, 349] on input "Friendly Name" at bounding box center [1180, 337] width 188 height 24
paste input "princes"
paste input "Branston"
click at [1123, 349] on input "princes-[PERSON_NAME]" at bounding box center [1180, 337] width 188 height 24
click at [1165, 349] on input "princes-branston" at bounding box center [1180, 337] width 188 height 24
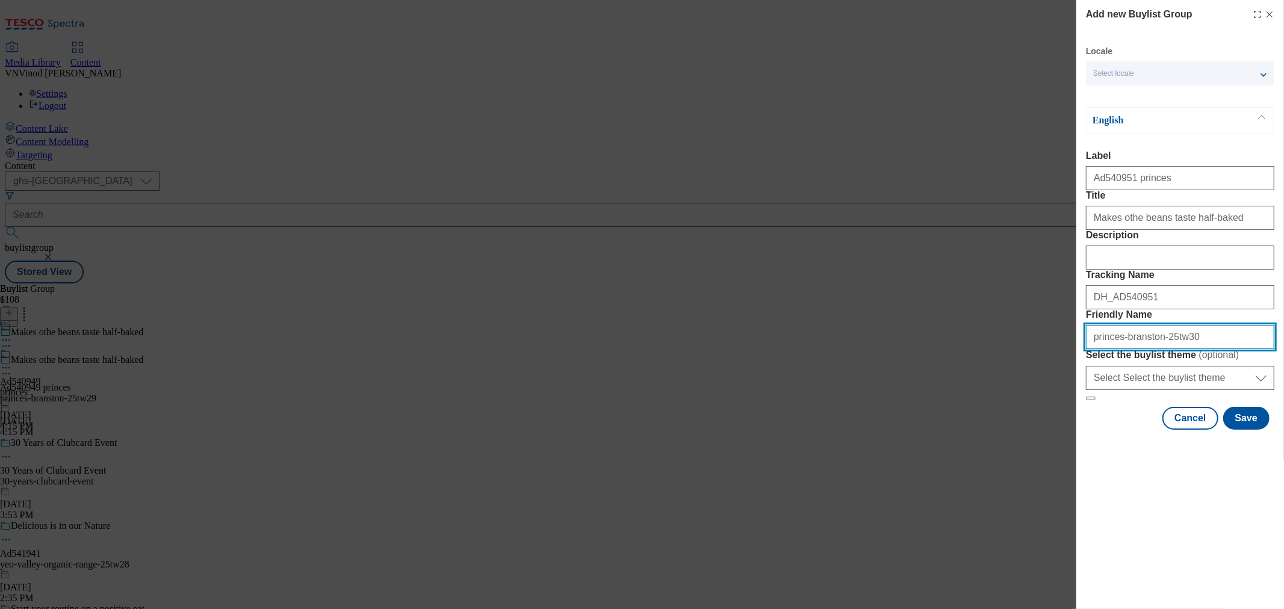
drag, startPoint x: 1200, startPoint y: 422, endPoint x: 820, endPoint y: 432, distance: 380.1
click at [832, 431] on div "Add new Buylist Group Locale Select locale English Welsh English Label Ad540951…" at bounding box center [642, 304] width 1284 height 609
type input "princes-branston-25tw30"
click at [1249, 430] on button "Save" at bounding box center [1247, 418] width 46 height 23
click at [1151, 349] on input "princes-branston-25tw30" at bounding box center [1180, 337] width 188 height 24
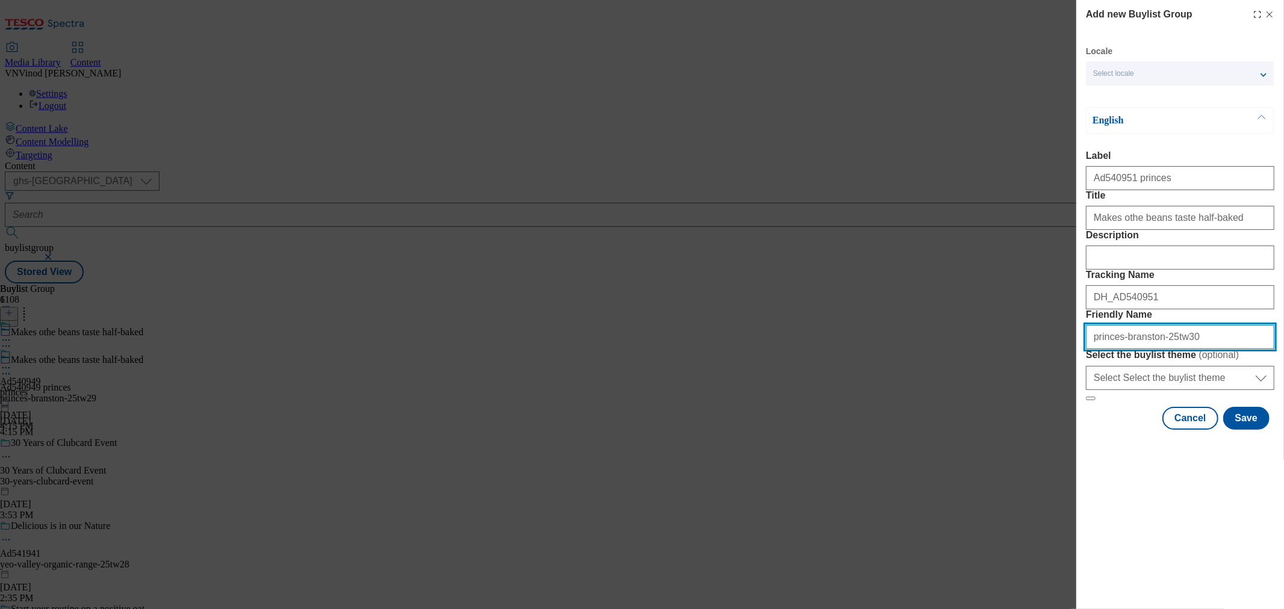
paste input "Baked Beans"
click at [1150, 349] on input "princes-branstonBaked Beans-25tw30" at bounding box center [1180, 337] width 188 height 24
click at [1172, 349] on input "princes-branston-baked Beans-25tw30" at bounding box center [1180, 337] width 188 height 24
type input "princes-branston-baked-beans-25tw30"
drag, startPoint x: 1238, startPoint y: 423, endPoint x: 892, endPoint y: 423, distance: 345.7
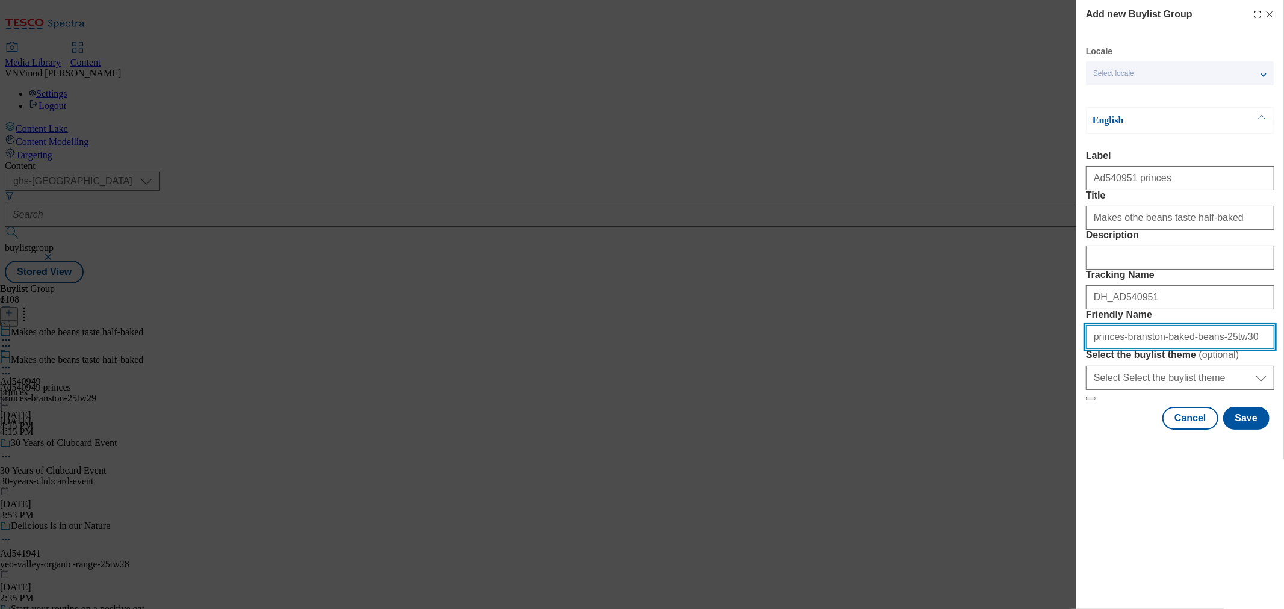
click at [893, 423] on div "Add new Buylist Group Locale Select locale English Welsh English Label Ad540951…" at bounding box center [642, 304] width 1284 height 609
click at [1250, 430] on button "Save" at bounding box center [1247, 418] width 46 height 23
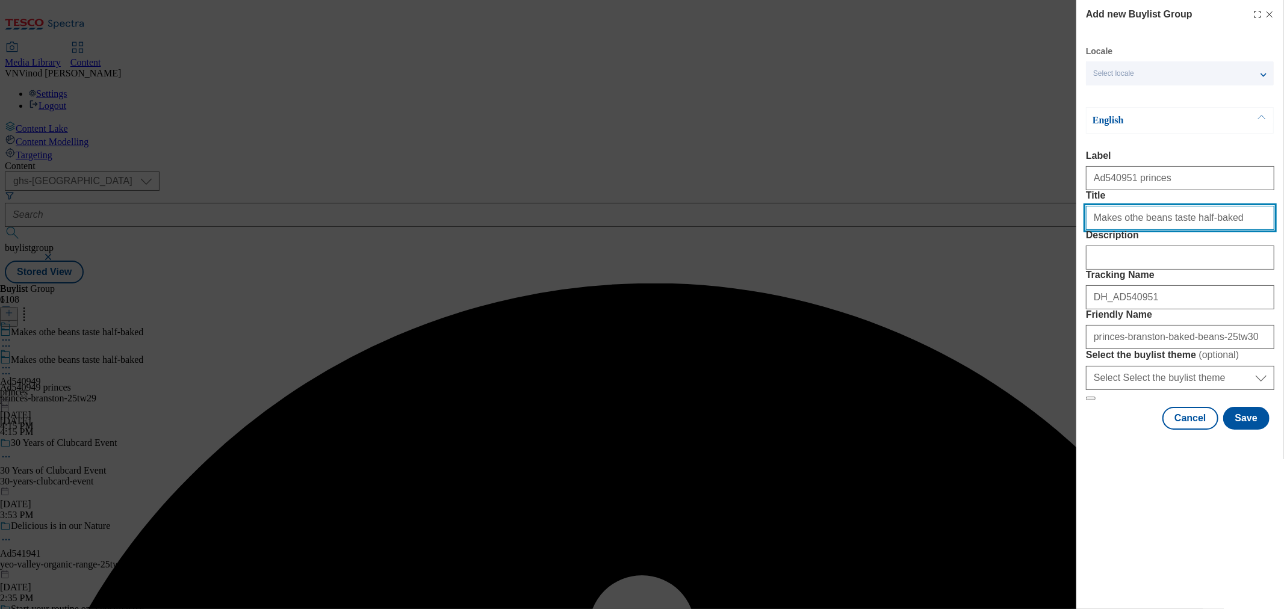
click at [1226, 230] on input "Makes othe beans taste half-baked" at bounding box center [1180, 218] width 188 height 24
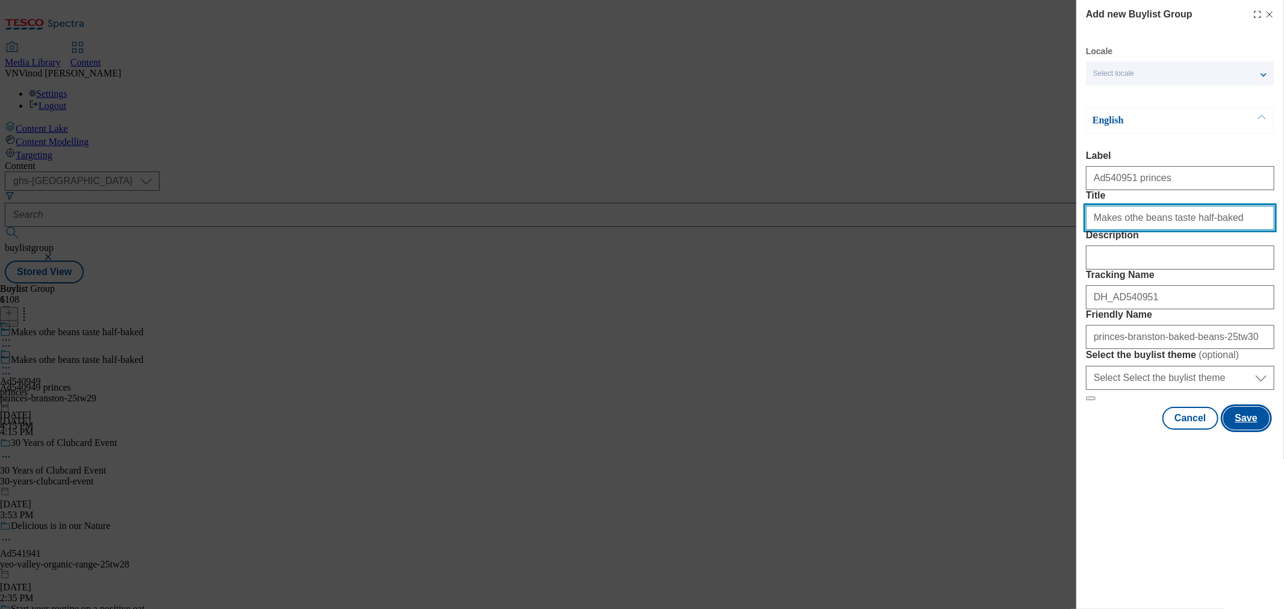
type input "Makes othe beans taste half-baked"
click at [1250, 430] on button "Save" at bounding box center [1247, 418] width 46 height 23
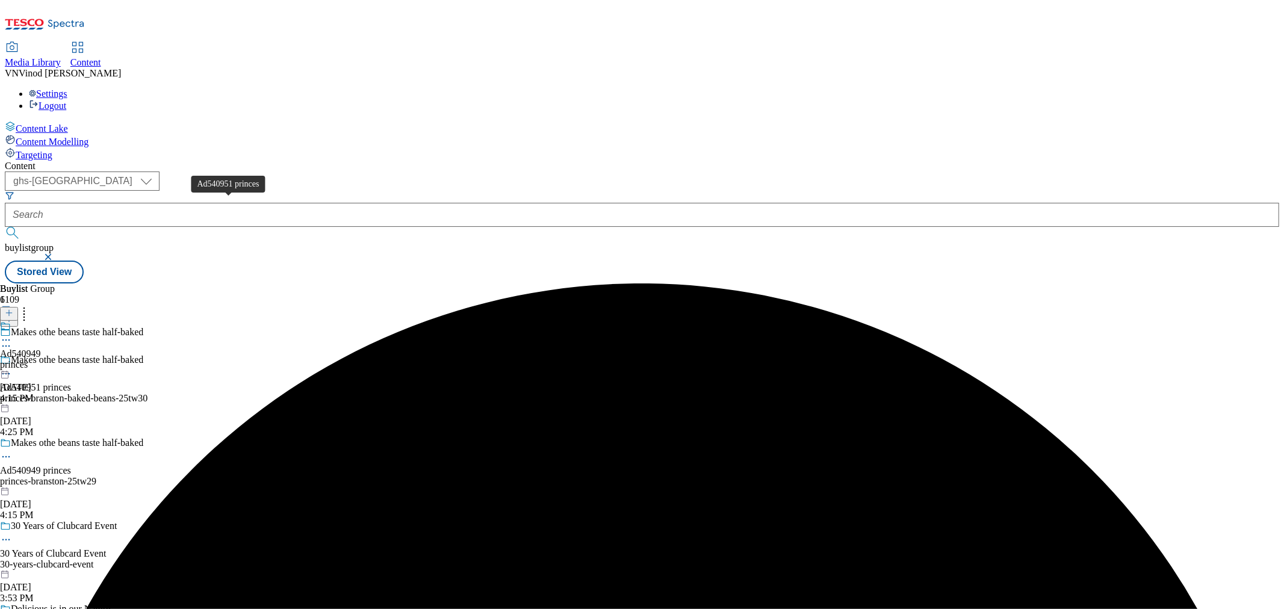
click at [71, 382] on div "Ad540951 princes" at bounding box center [35, 387] width 71 height 11
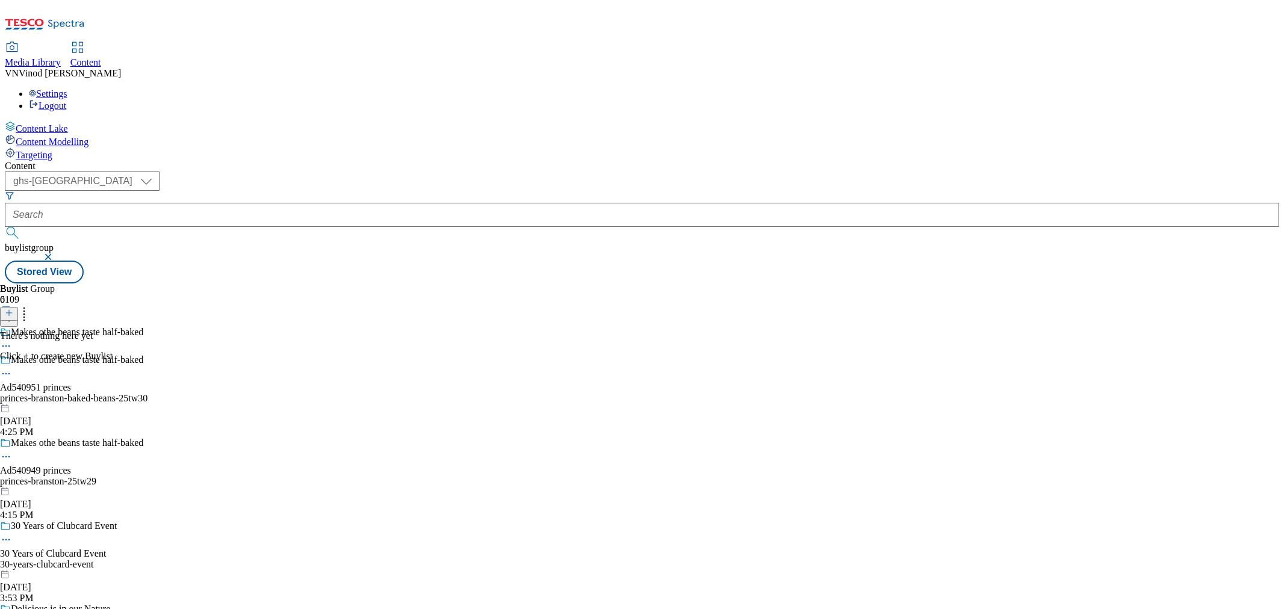
click at [18, 307] on button at bounding box center [9, 314] width 18 height 14
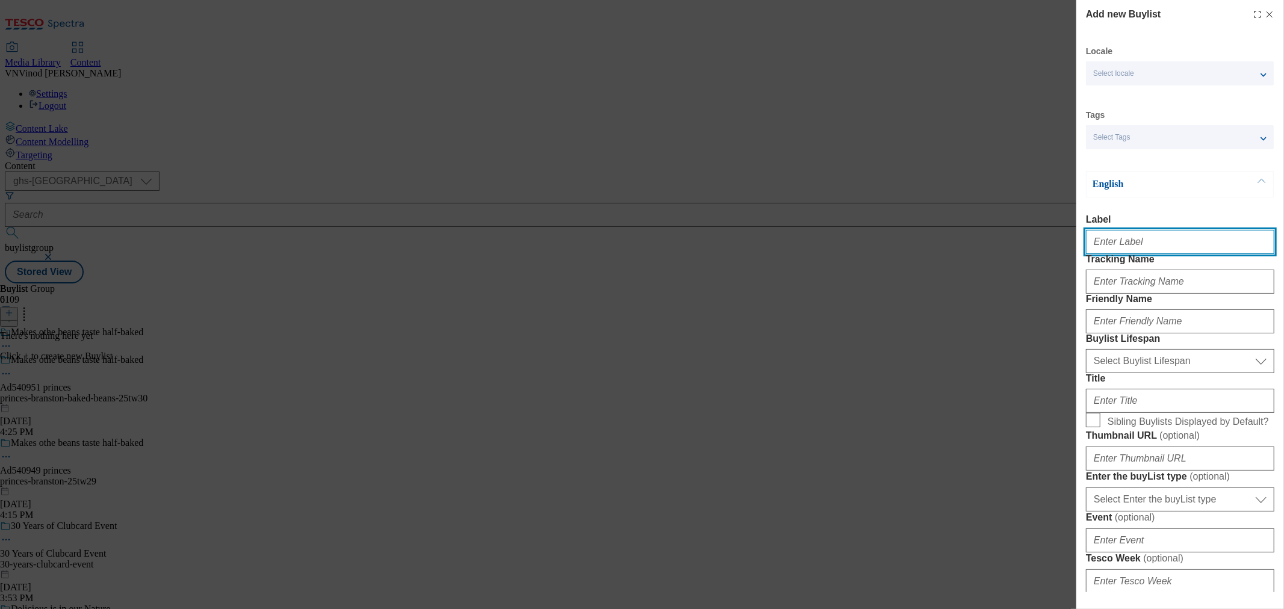
click at [1129, 251] on input "Label" at bounding box center [1180, 242] width 188 height 24
paste input "540951"
type input "Ad540951"
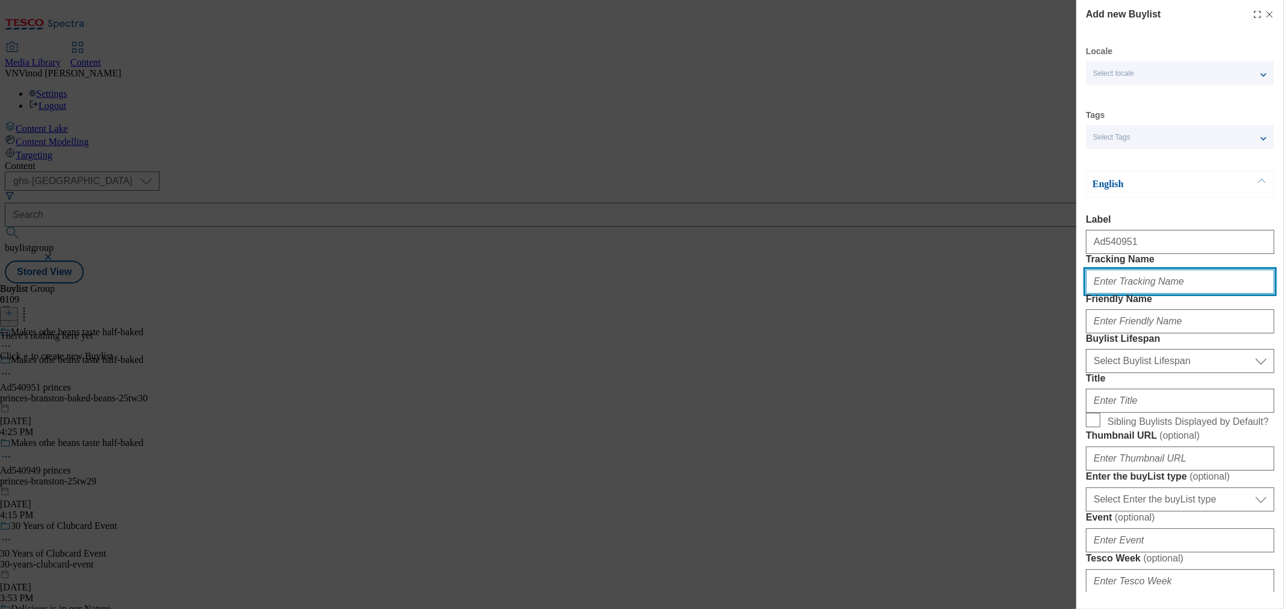
click at [1121, 294] on input "Tracking Name" at bounding box center [1180, 282] width 188 height 24
paste input "540951"
type input "DH_AD540951"
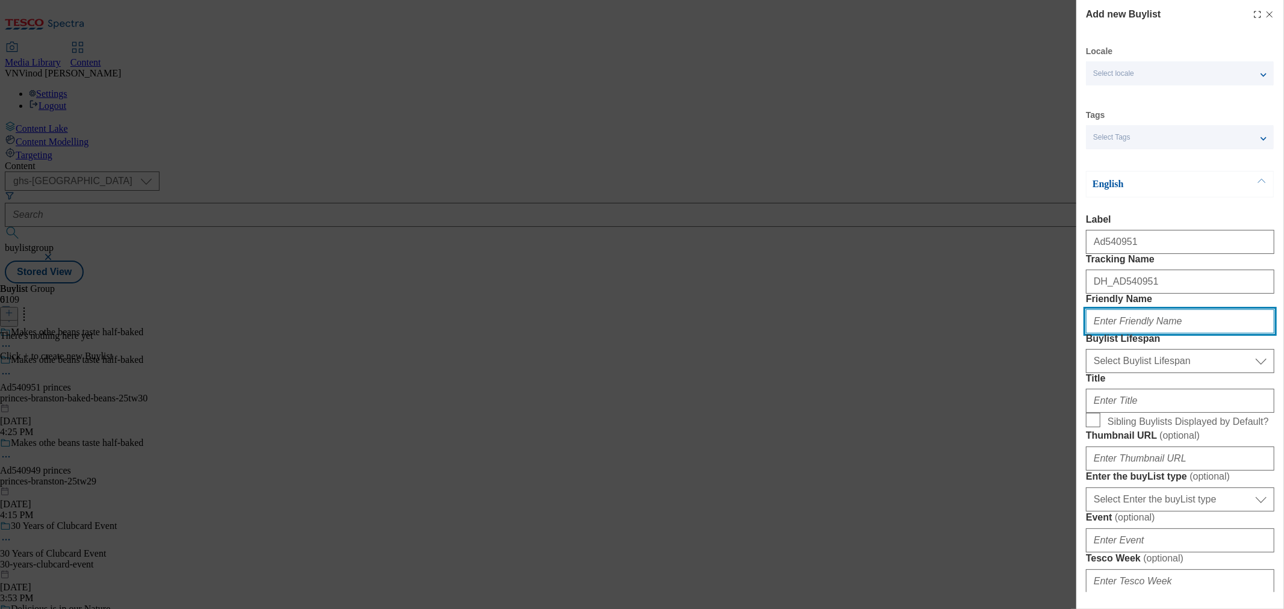
click at [1119, 334] on input "Friendly Name" at bounding box center [1180, 322] width 188 height 24
type input "princes"
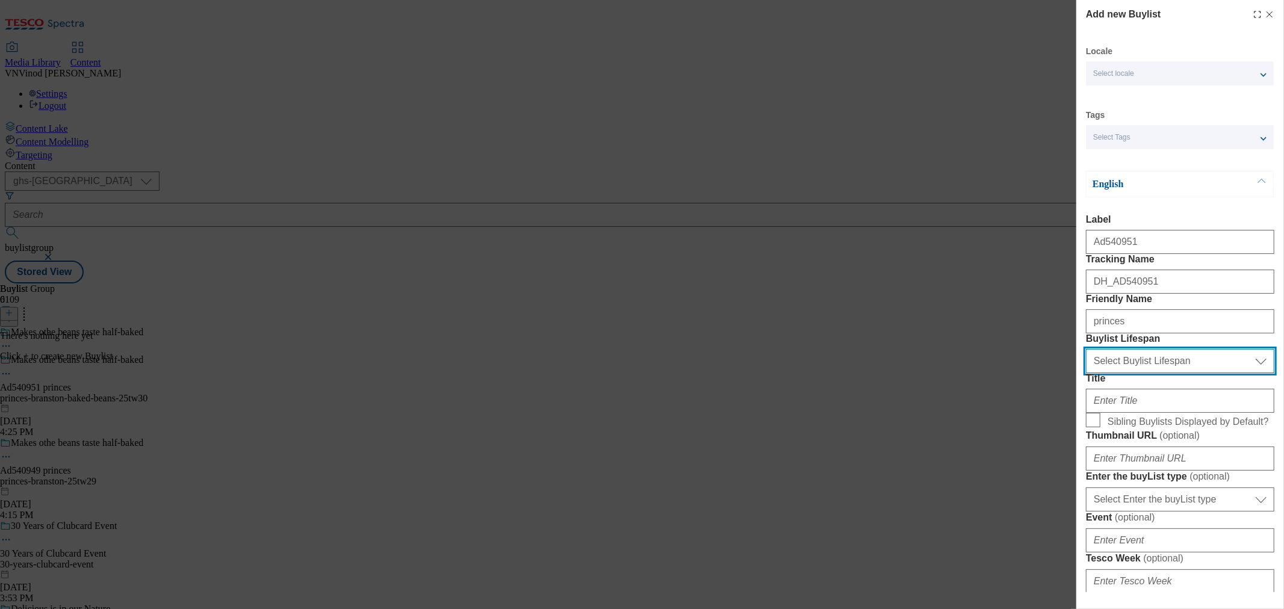
click at [1131, 373] on select "Select Buylist Lifespan evergreen seasonal tactical" at bounding box center [1180, 361] width 188 height 24
select select "tactical"
click at [1086, 373] on select "Select Buylist Lifespan evergreen seasonal tactical" at bounding box center [1180, 361] width 188 height 24
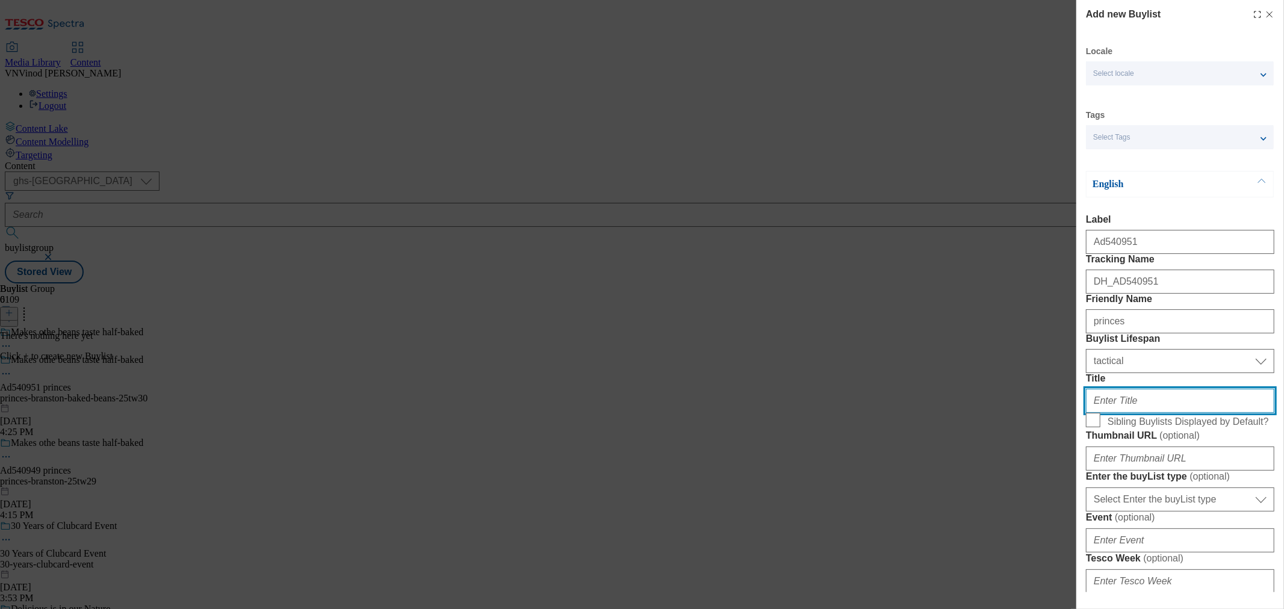
click at [1127, 413] on input "Title" at bounding box center [1180, 401] width 188 height 24
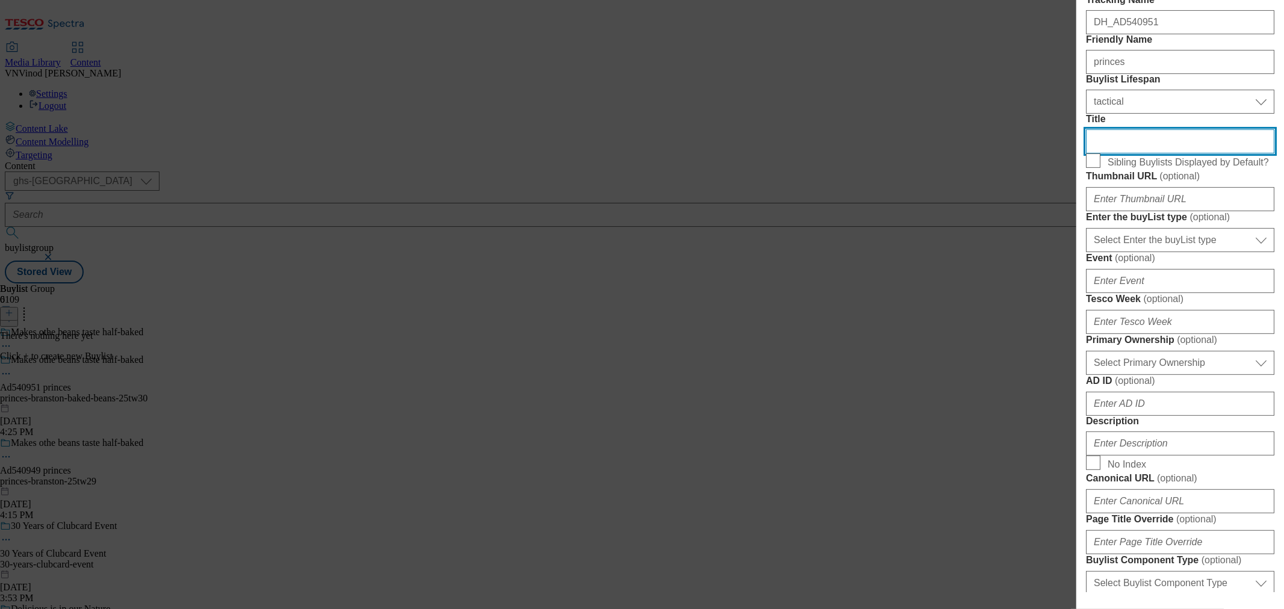
scroll to position [267, 0]
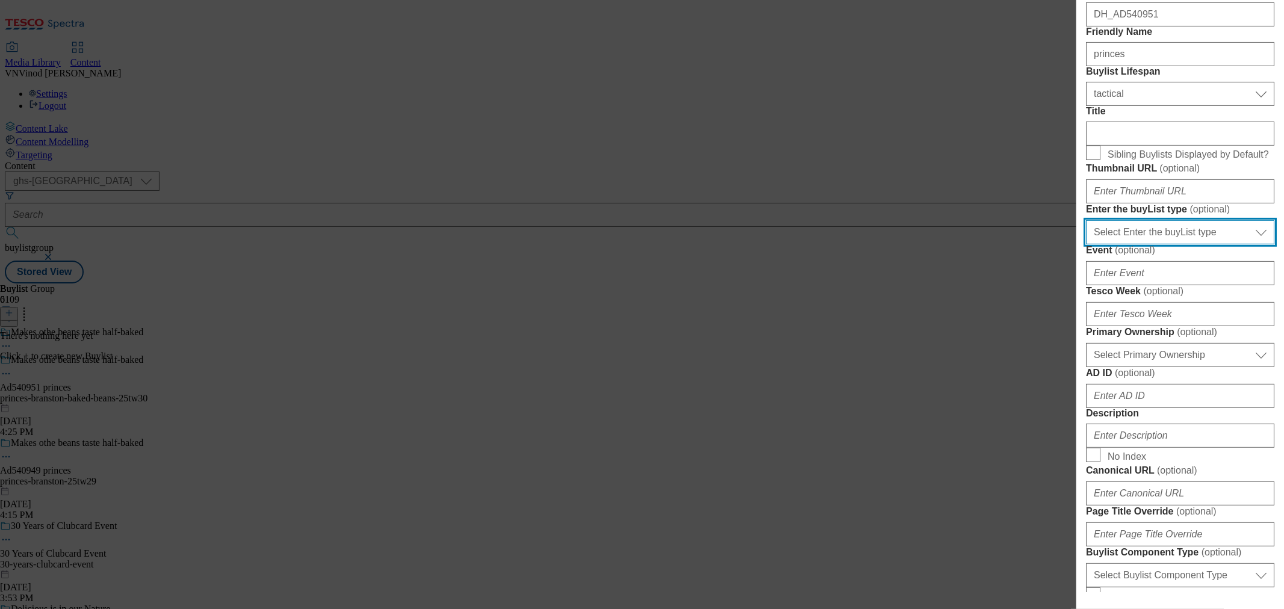
click at [1166, 244] on select "Select Enter the buyList type event supplier funded long term >4 weeks supplier…" at bounding box center [1180, 232] width 188 height 24
select select "supplier funded short term 1-3 weeks"
click at [1086, 244] on select "Select Enter the buyList type event supplier funded long term >4 weeks supplier…" at bounding box center [1180, 232] width 188 height 24
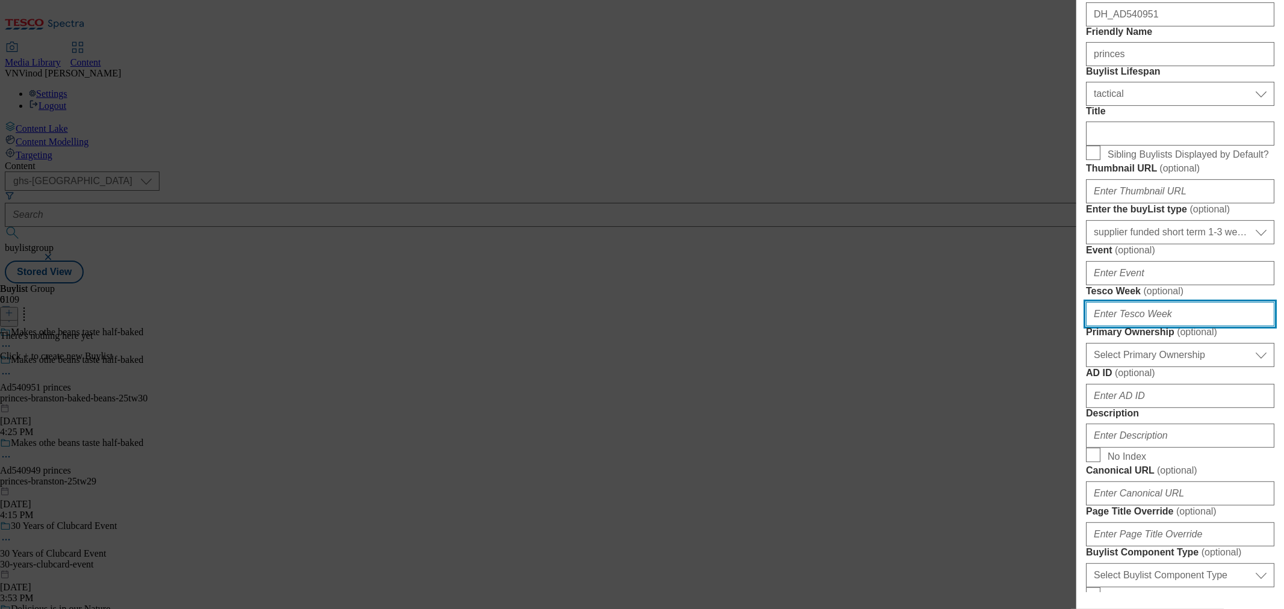
click at [1130, 326] on input "Tesco Week ( optional )" at bounding box center [1180, 314] width 188 height 24
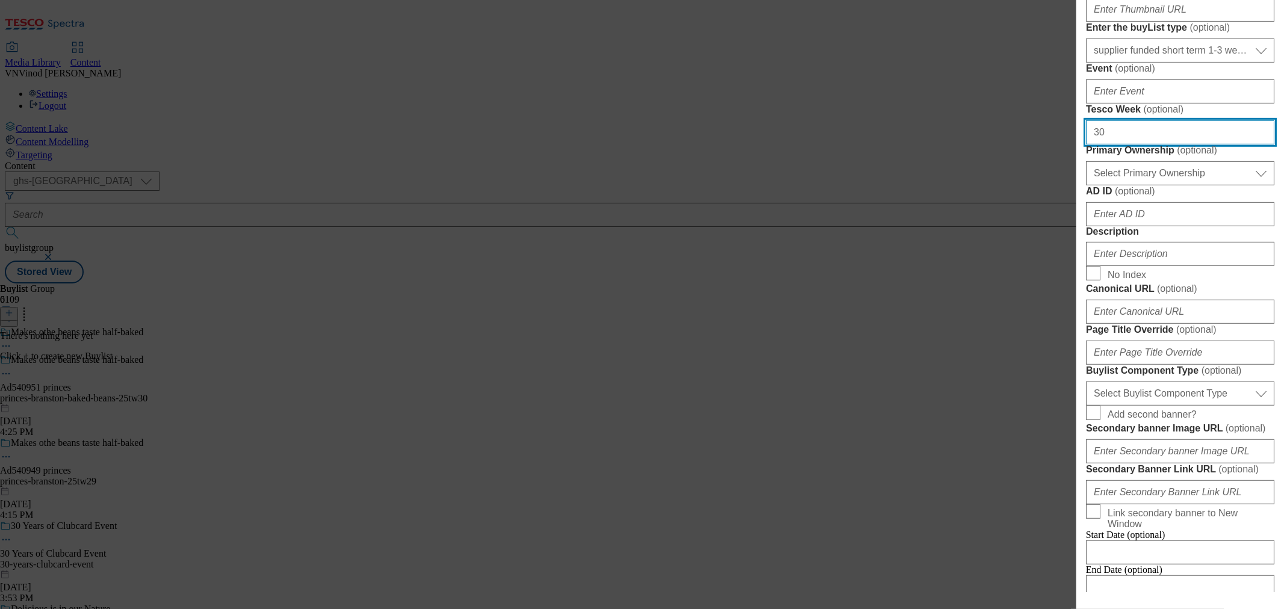
scroll to position [468, 0]
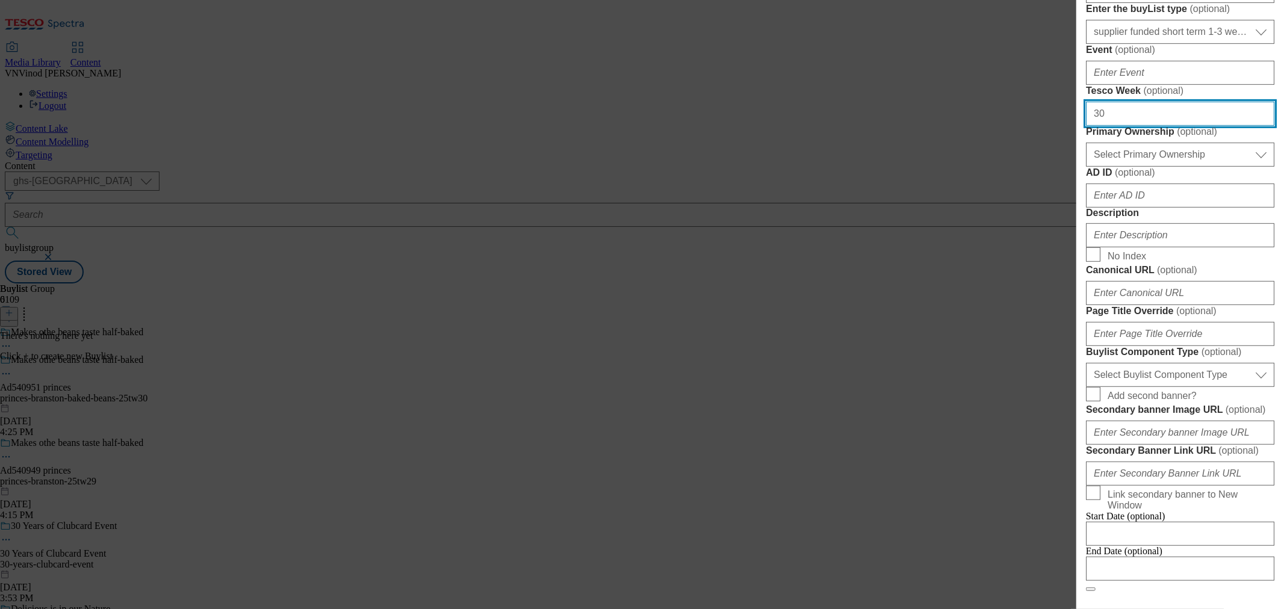
type input "30"
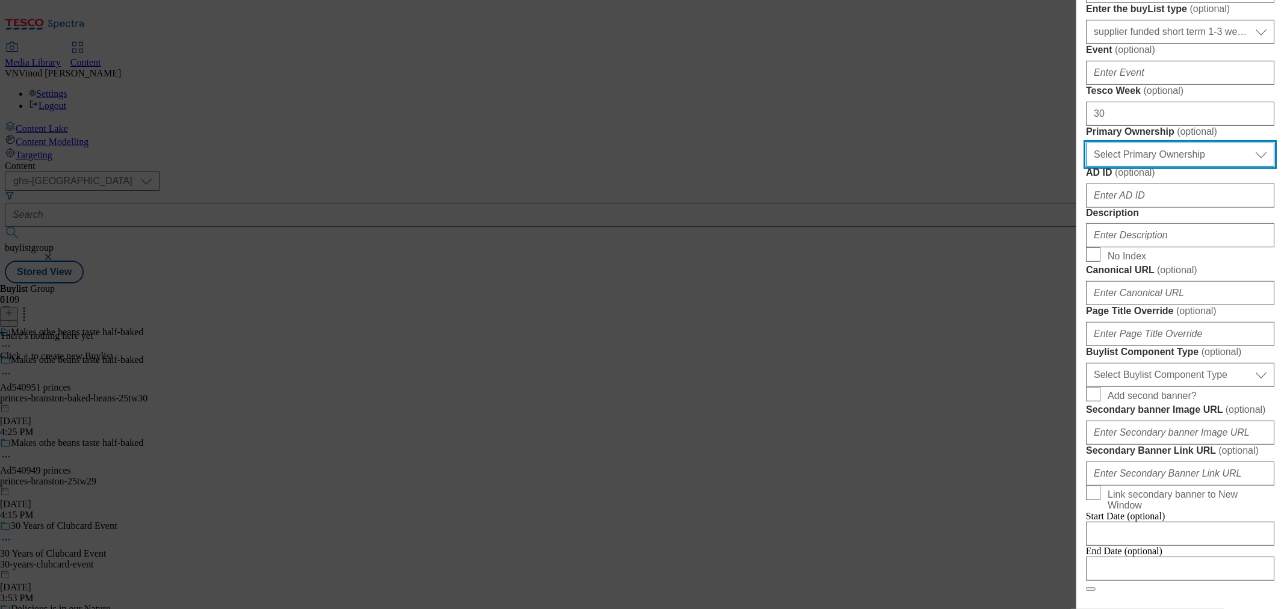
click at [1166, 167] on select "Select Primary Ownership [PERSON_NAME]" at bounding box center [1180, 155] width 188 height 24
select select "dunnhumby"
click at [1086, 167] on select "Select Primary Ownership [PERSON_NAME]" at bounding box center [1180, 155] width 188 height 24
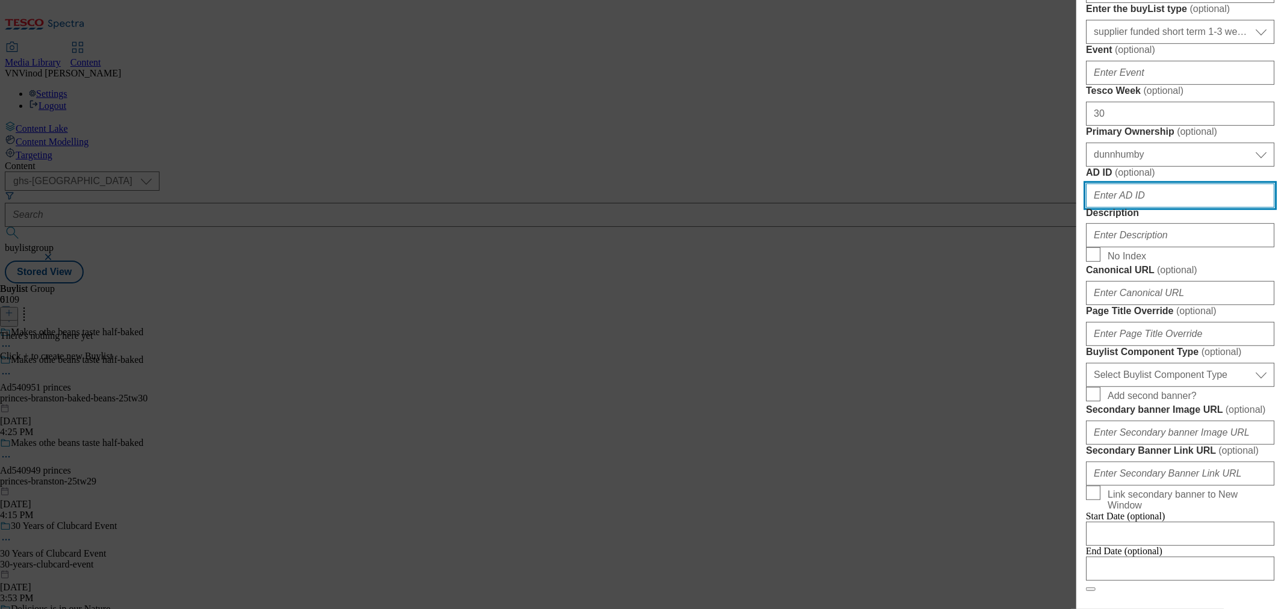
click at [1111, 208] on input "AD ID ( optional )" at bounding box center [1180, 196] width 188 height 24
paste input "540951"
type input "540951"
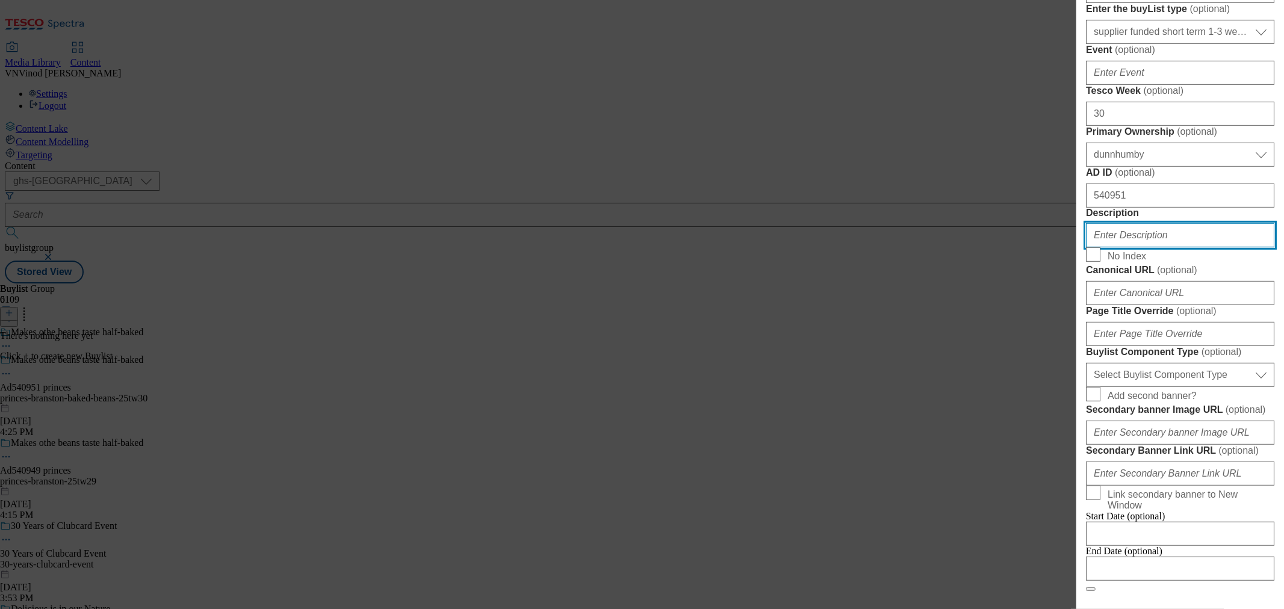
click at [1127, 248] on input "Description" at bounding box center [1180, 235] width 188 height 24
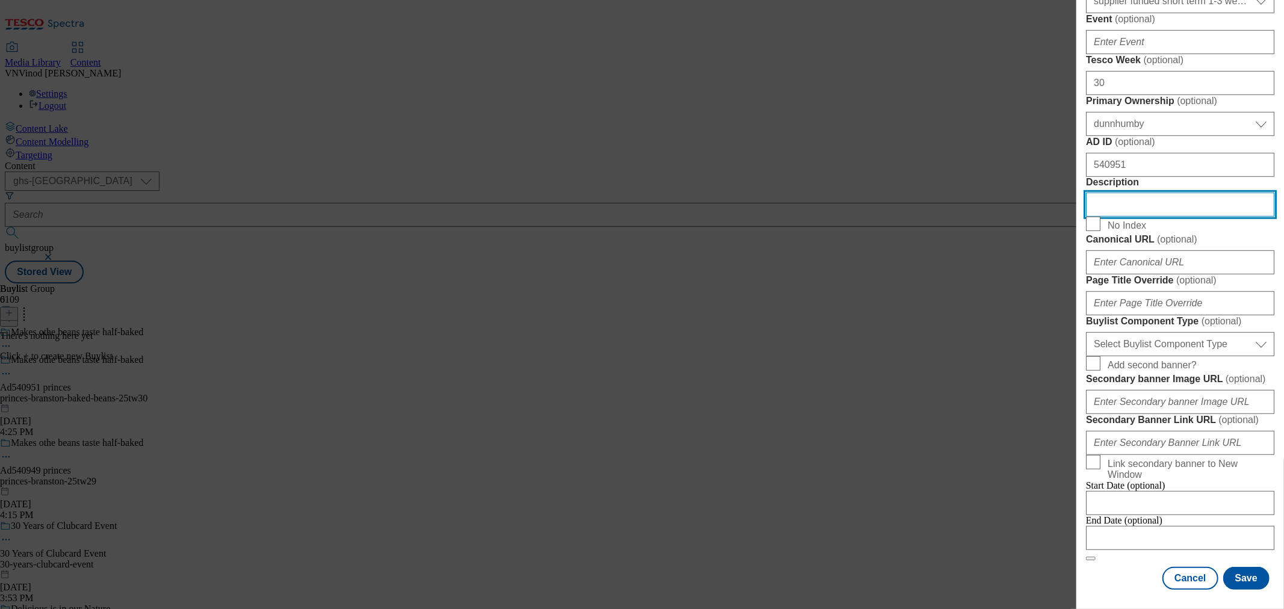
scroll to position [736, 0]
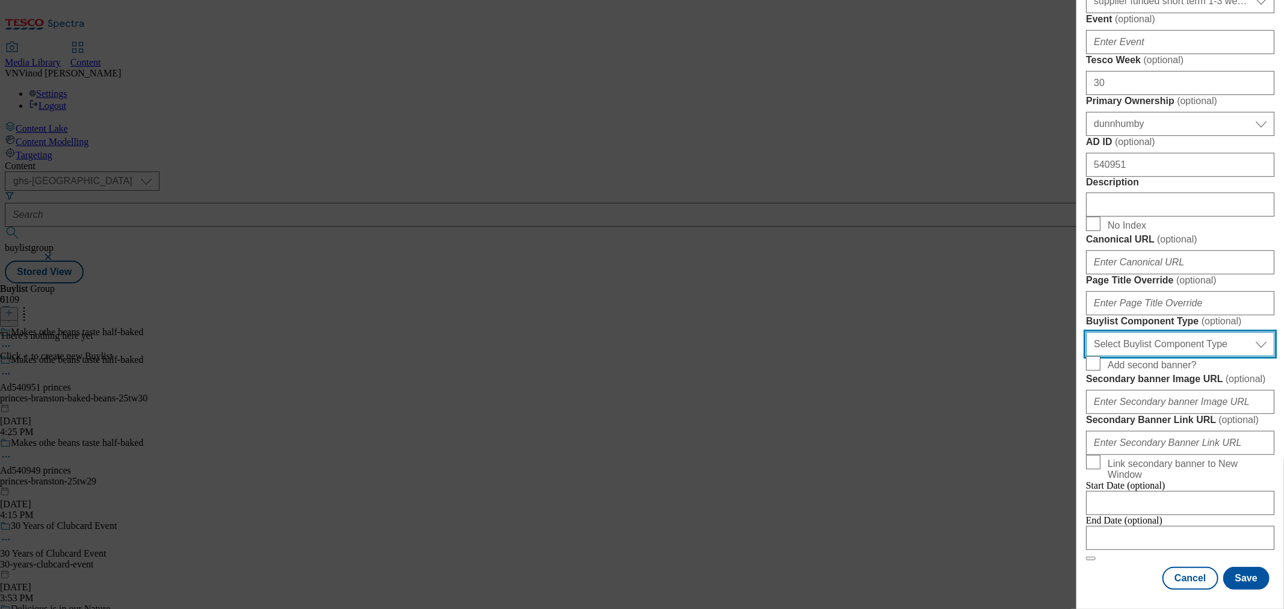
click at [1205, 357] on select "Select Buylist Component Type Banner Competition Header Meal" at bounding box center [1180, 344] width 188 height 24
select select "Banner"
click at [1086, 357] on select "Select Buylist Component Type Banner Competition Header Meal" at bounding box center [1180, 344] width 188 height 24
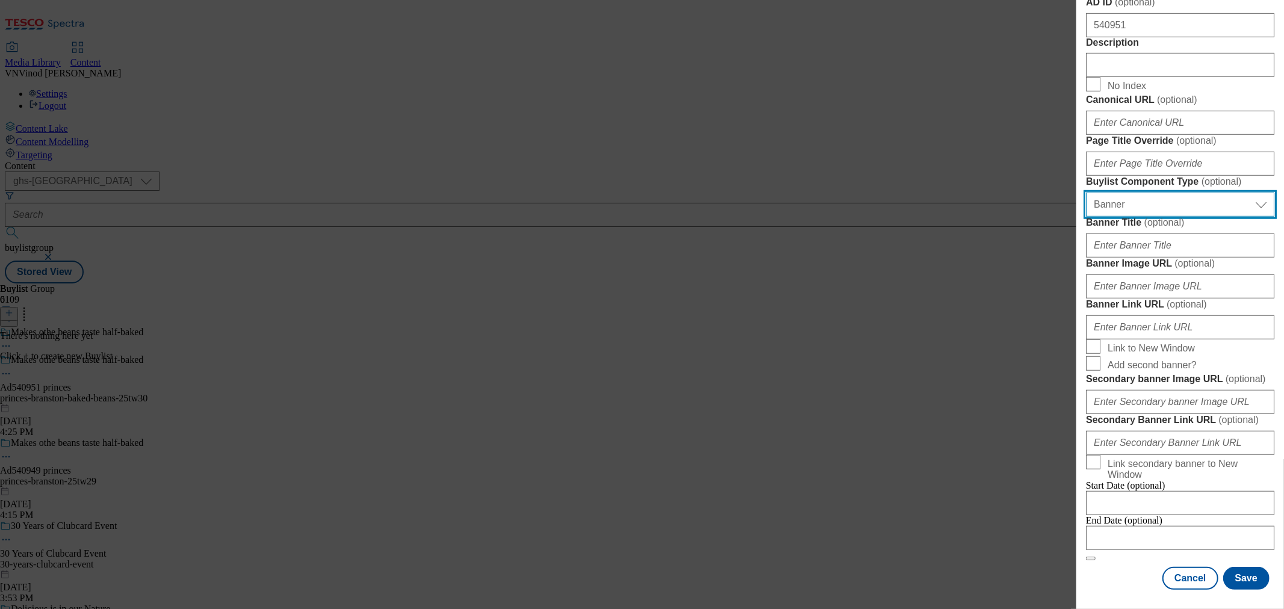
scroll to position [1161, 0]
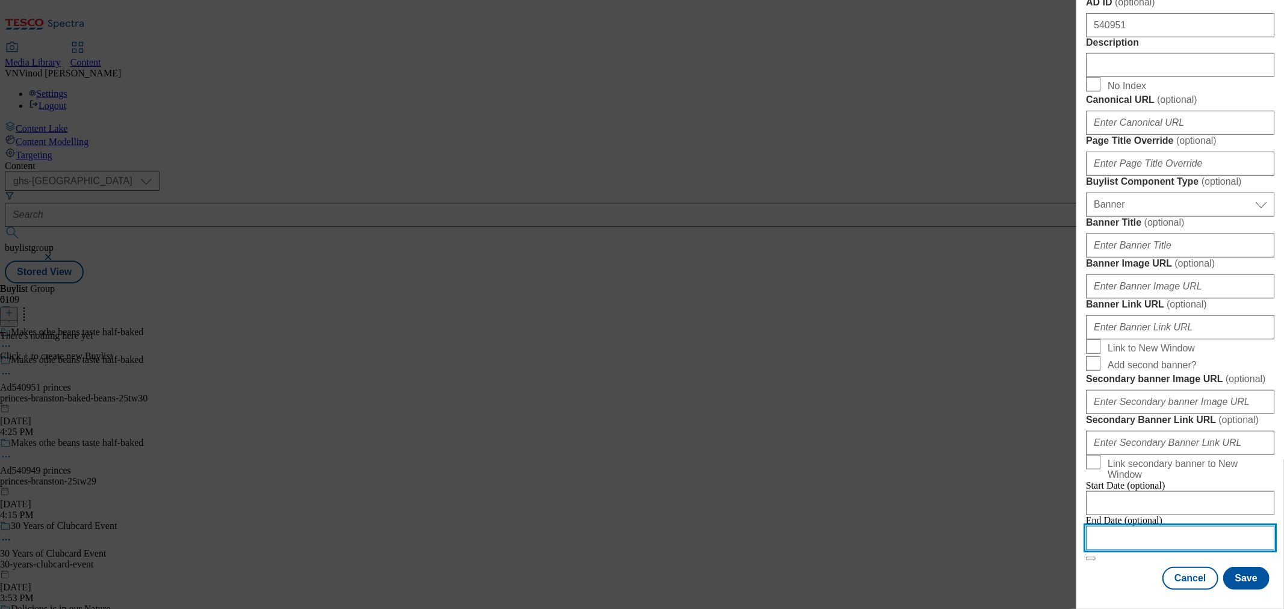
click at [1154, 526] on input "Modal" at bounding box center [1180, 538] width 188 height 24
select select "2025"
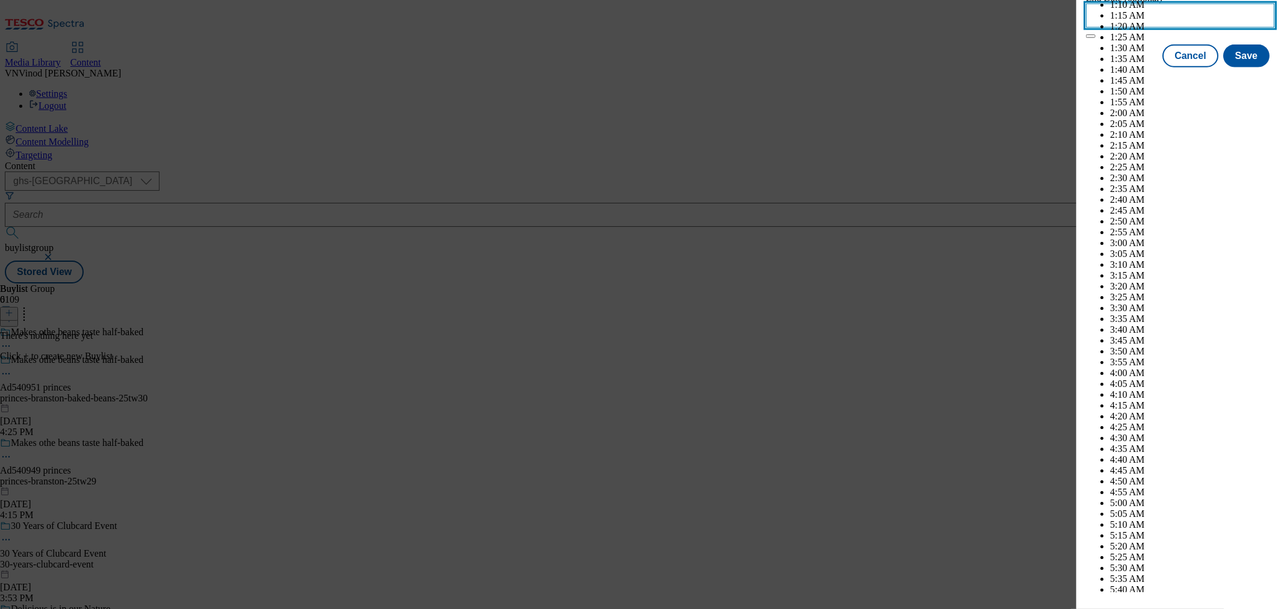
scroll to position [4392, 0]
select select "November"
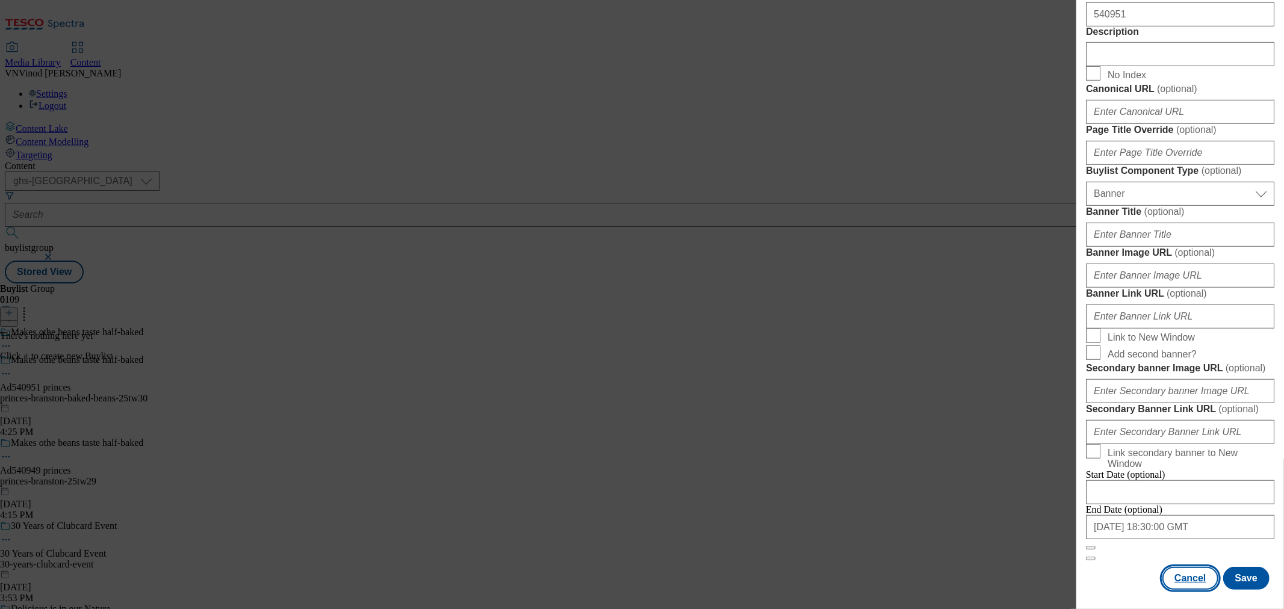
drag, startPoint x: 1111, startPoint y: 563, endPoint x: 1189, endPoint y: 571, distance: 78.1
click at [1111, 567] on div "Cancel Save" at bounding box center [1180, 578] width 188 height 23
click at [1239, 574] on button "Save" at bounding box center [1247, 578] width 46 height 23
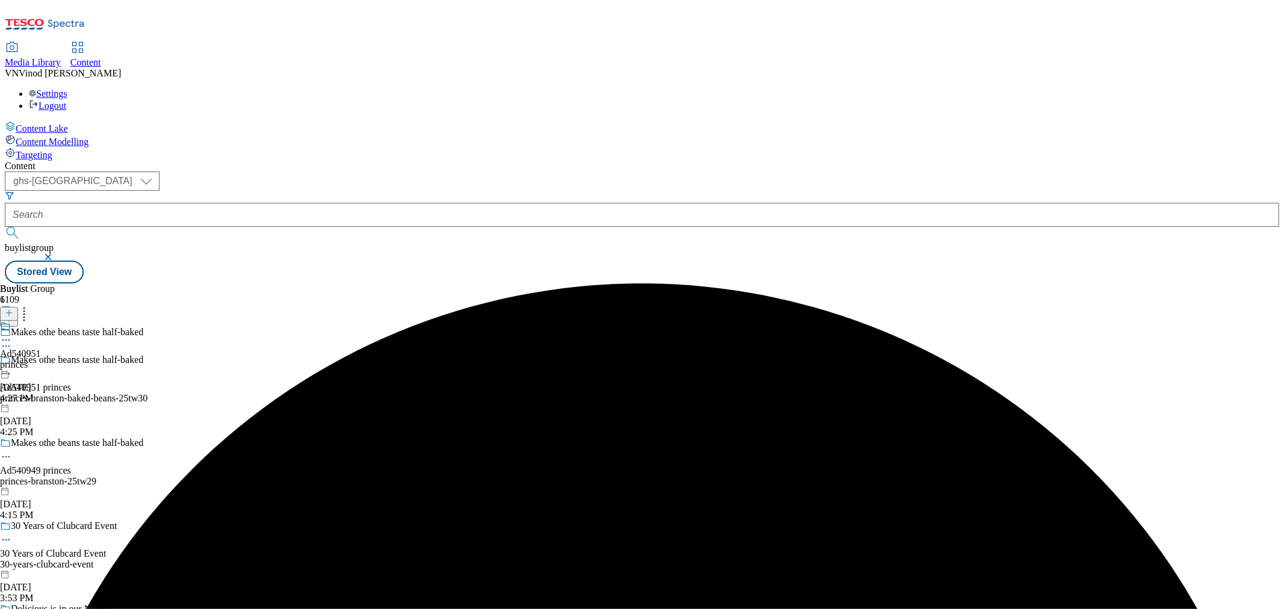
click at [198, 393] on div "princes-branston-baked-beans-25tw30" at bounding box center [99, 398] width 198 height 11
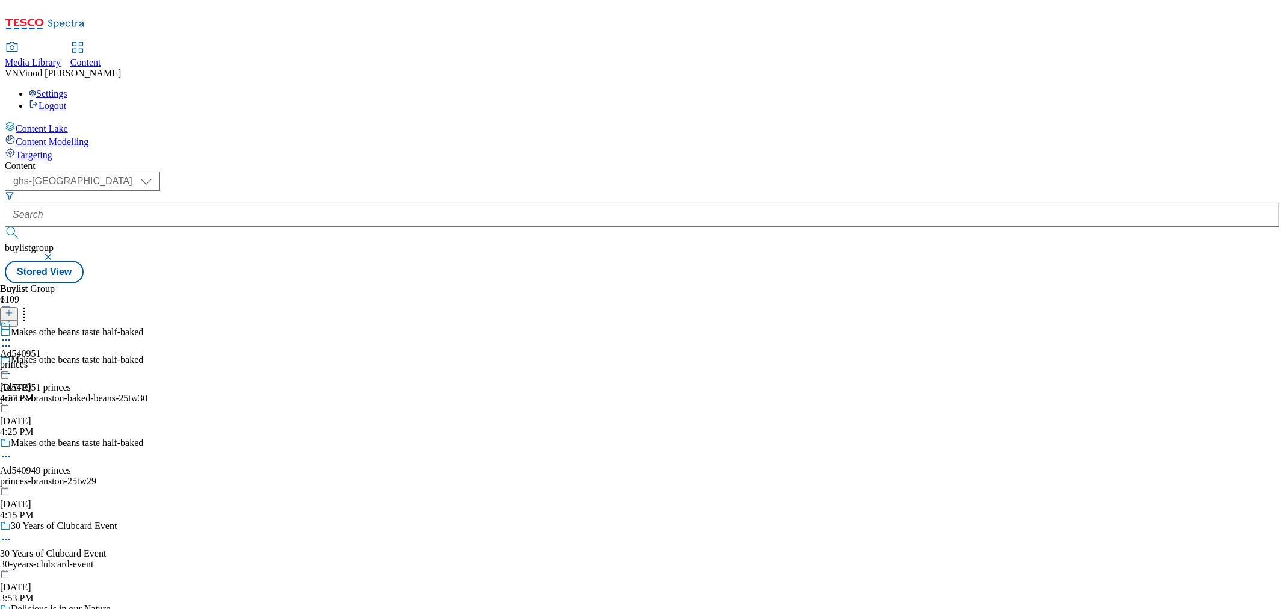
click at [198, 393] on div "princes-branston-baked-beans-25tw30" at bounding box center [99, 398] width 198 height 11
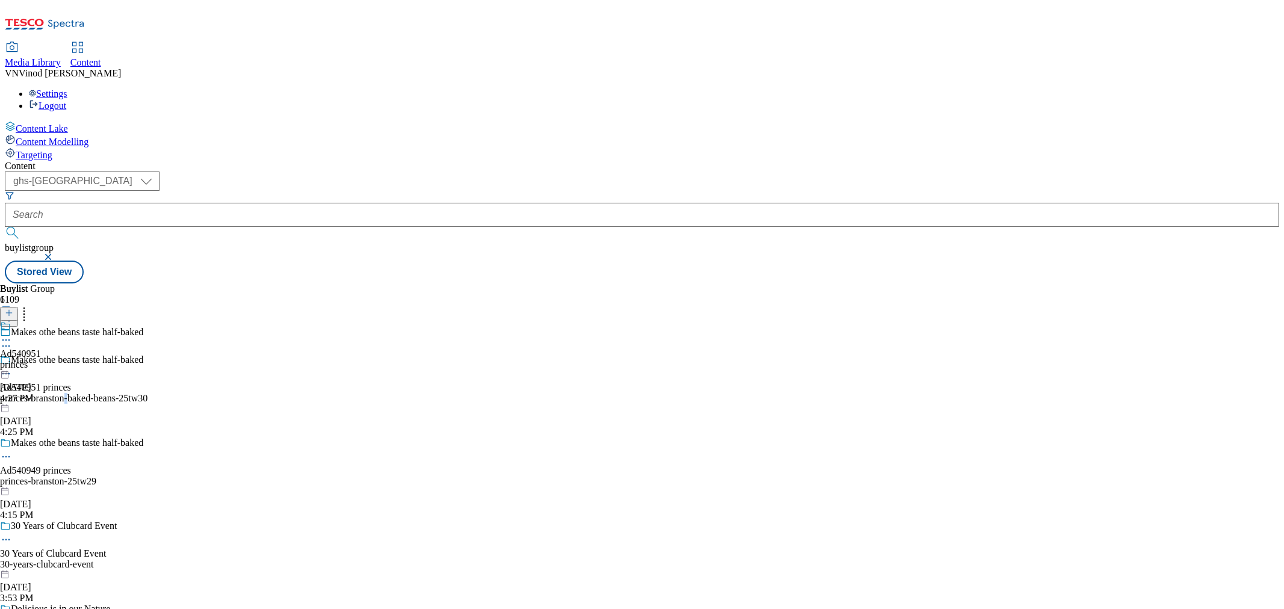
click at [198, 393] on div "princes-branston-baked-beans-25tw30" at bounding box center [99, 398] width 198 height 11
click at [12, 368] on icon at bounding box center [6, 374] width 12 height 12
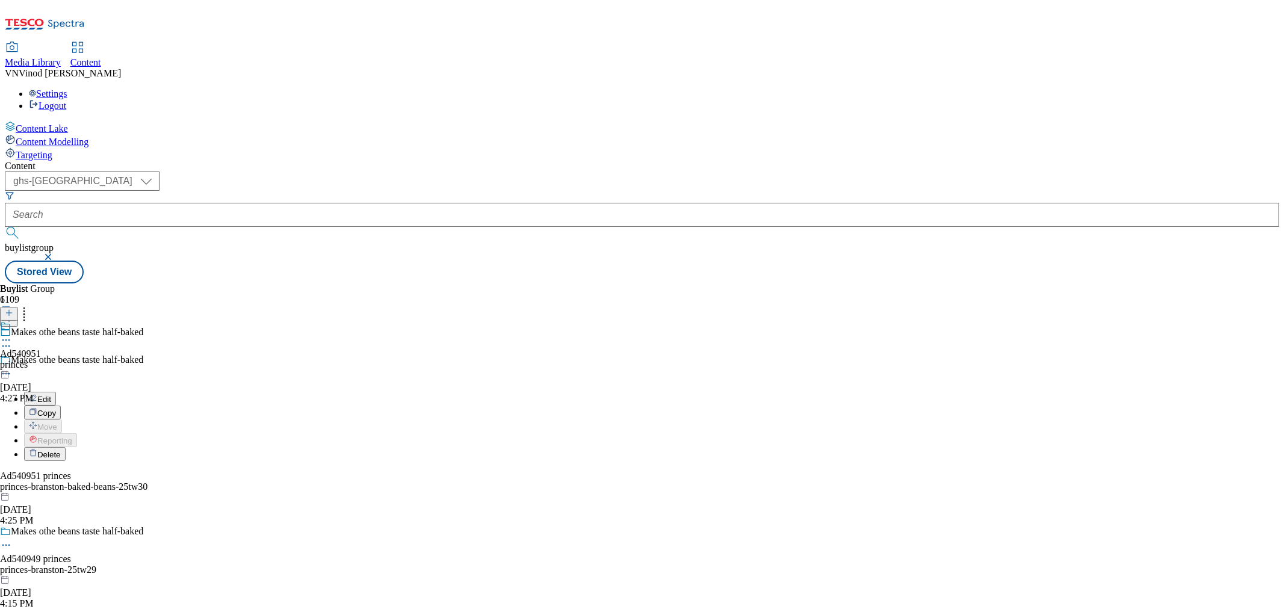
click at [56, 392] on button "Edit" at bounding box center [40, 399] width 32 height 14
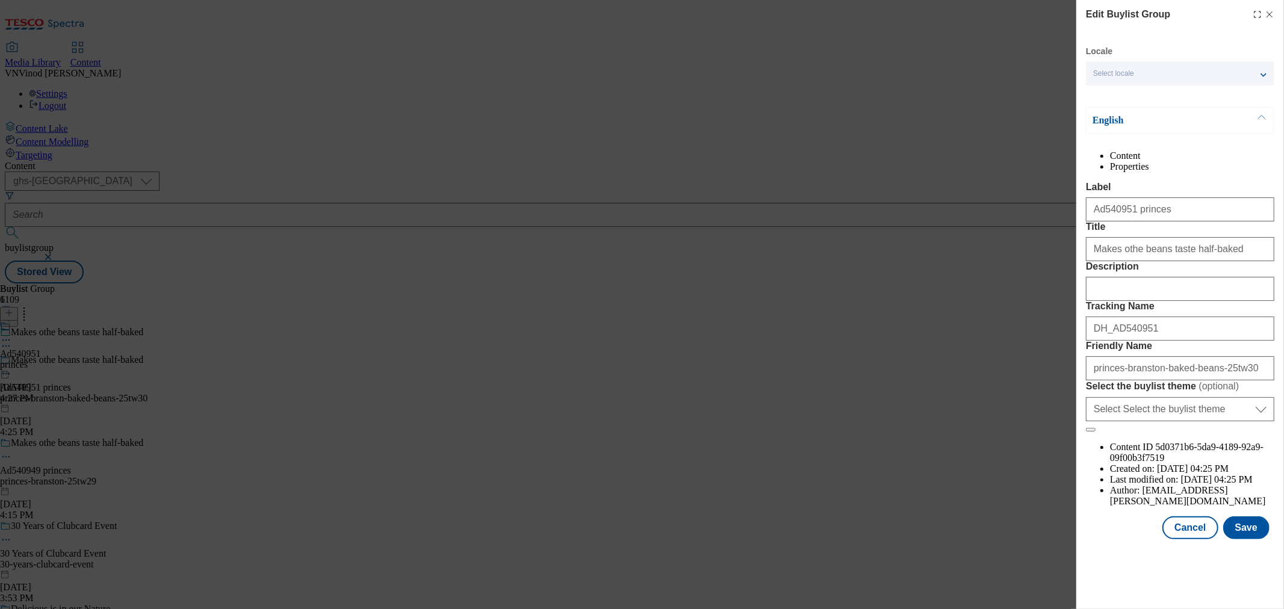
scroll to position [13, 0]
click at [1181, 381] on input "princes-branston-baked-beans-25tw30" at bounding box center [1180, 369] width 188 height 24
click at [1110, 151] on li "Content" at bounding box center [1192, 156] width 164 height 11
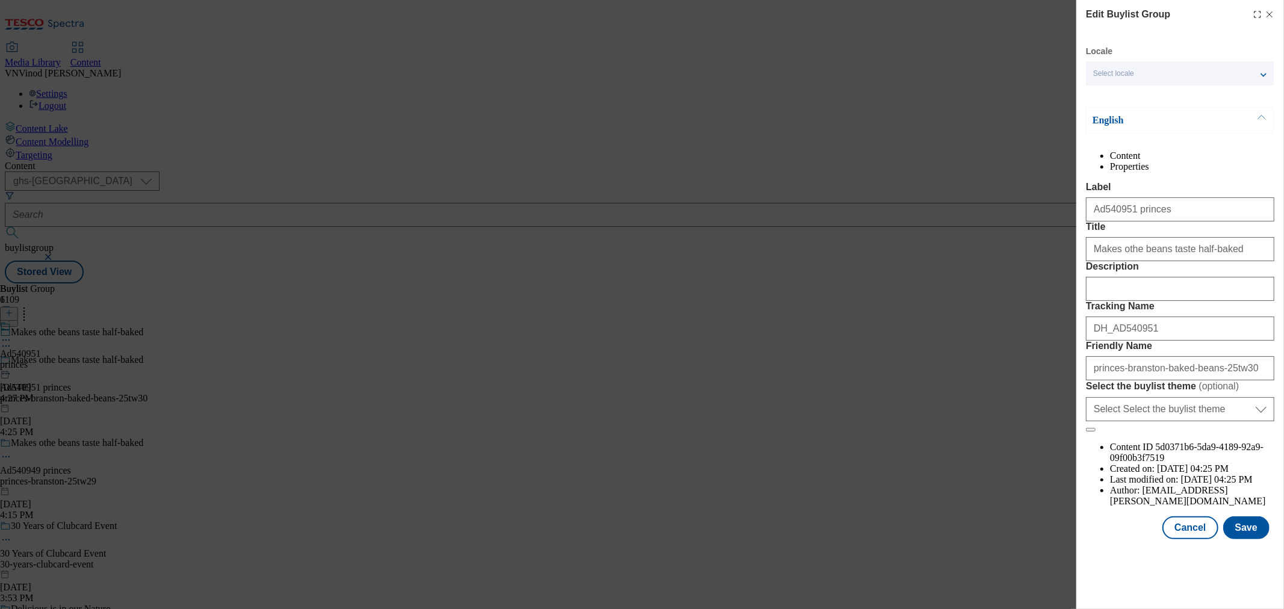
scroll to position [0, 0]
click at [1265, 13] on icon "Modal" at bounding box center [1270, 15] width 10 height 10
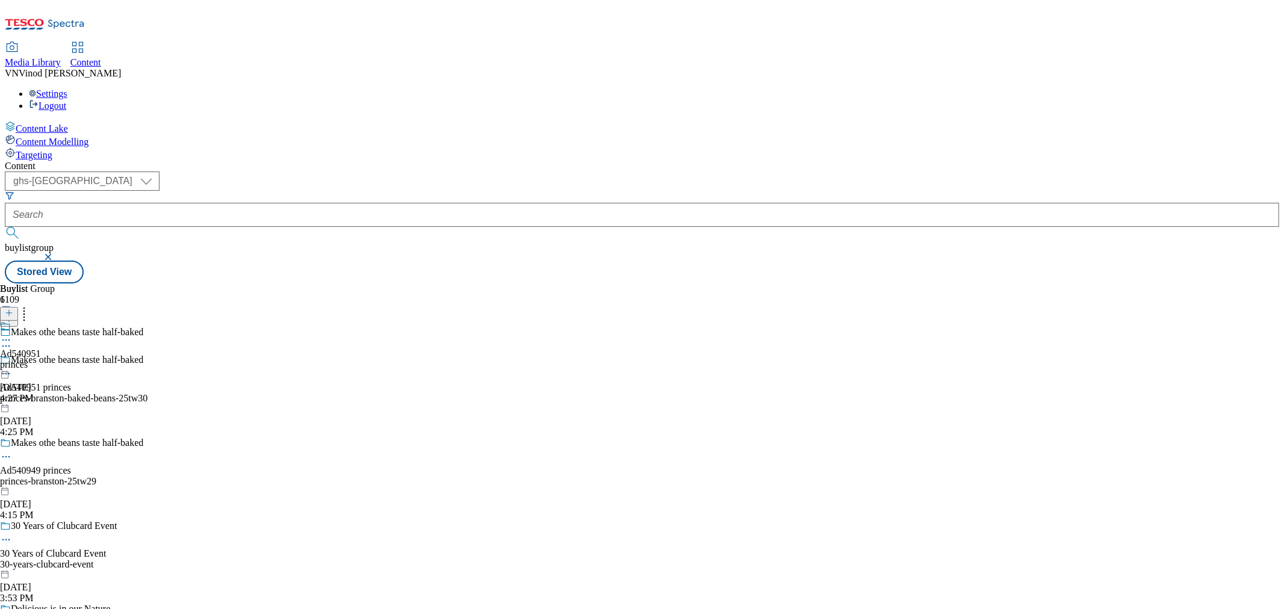
click at [41, 360] on div "princes" at bounding box center [20, 365] width 41 height 11
click at [13, 309] on icon at bounding box center [9, 313] width 8 height 8
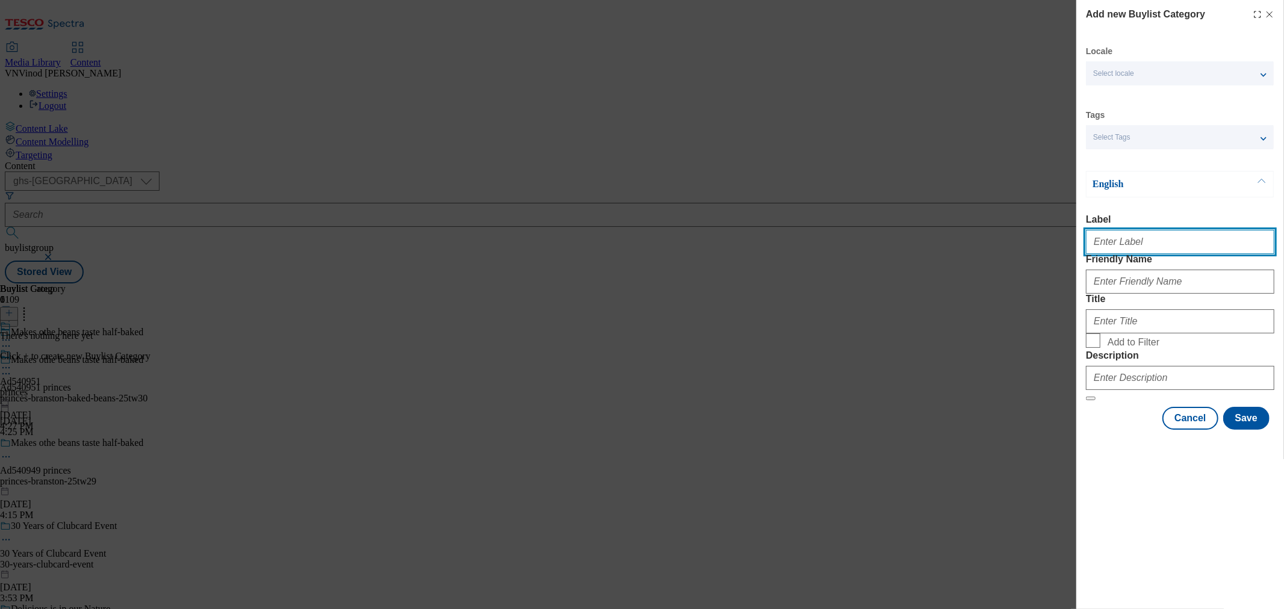
click at [1179, 245] on input "Label" at bounding box center [1180, 242] width 188 height 24
paste input "540951"
type input "Ad540951"
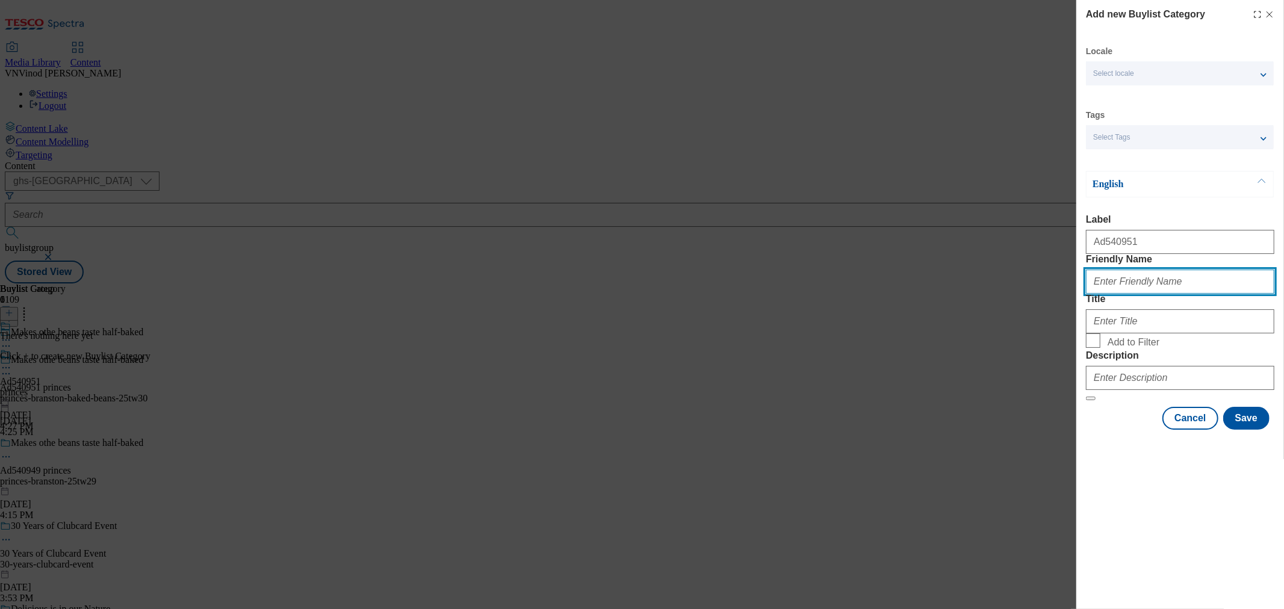
click at [1189, 294] on input "Friendly Name" at bounding box center [1180, 282] width 188 height 24
paste input "princes-branston-baked-beans"
type input "princes-branston-baked-beans"
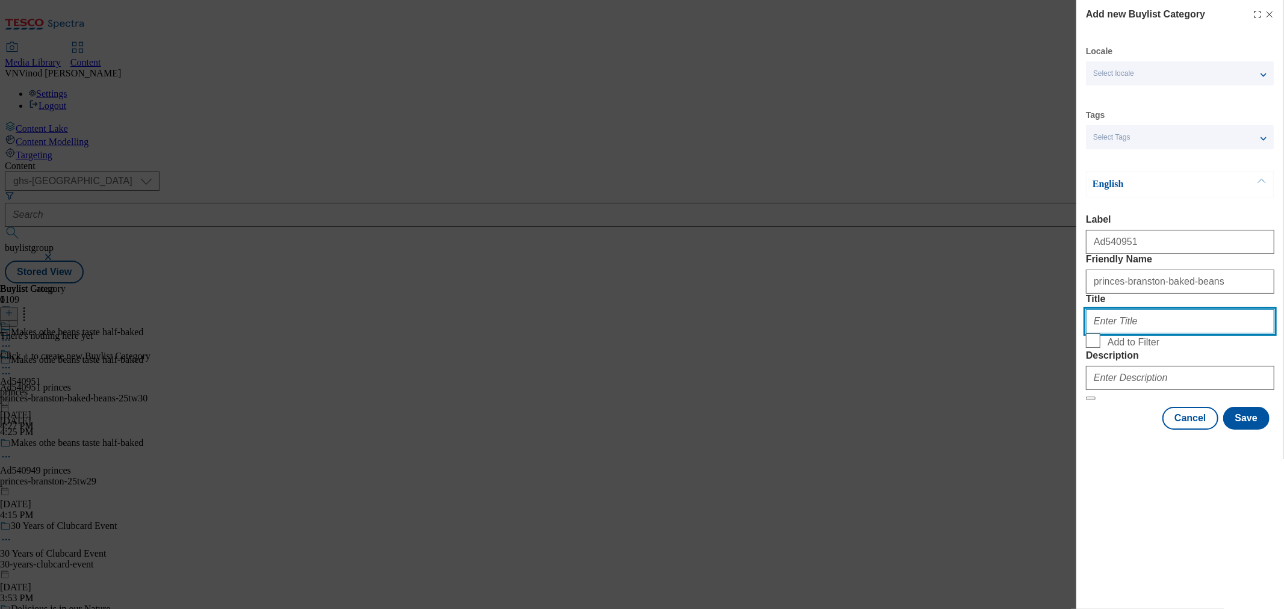
click at [1139, 334] on input "Title" at bounding box center [1180, 322] width 188 height 24
paste input "Princes"
type input "Princes"
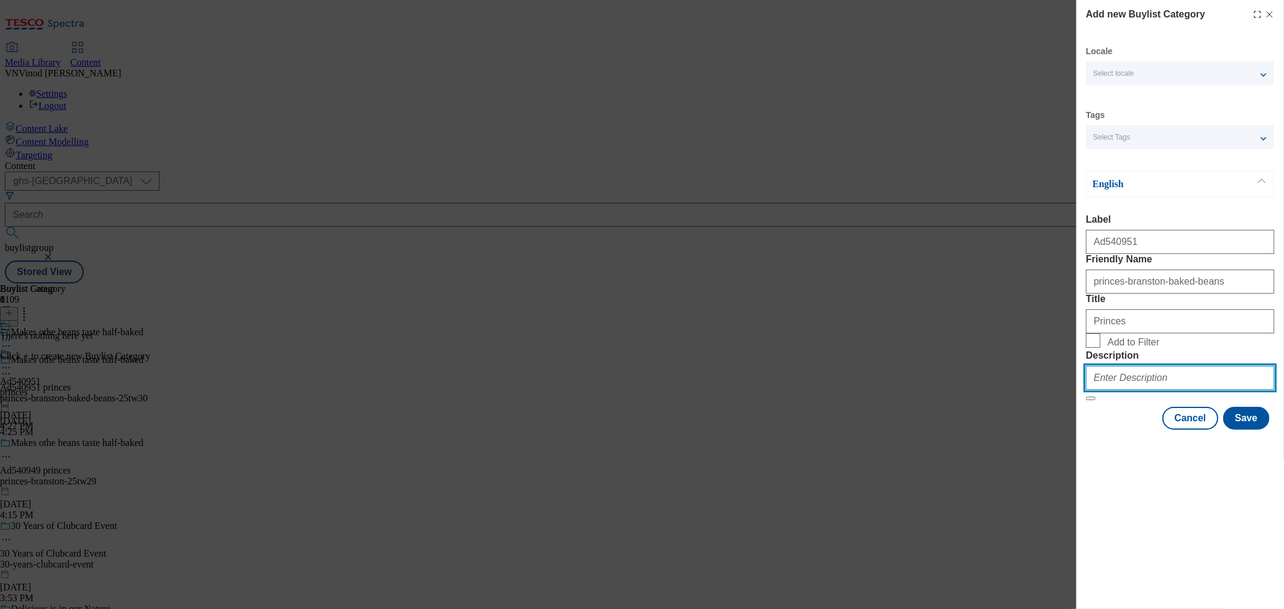
click at [1147, 390] on input "Description" at bounding box center [1180, 378] width 188 height 24
click at [1249, 430] on button "Save" at bounding box center [1247, 418] width 46 height 23
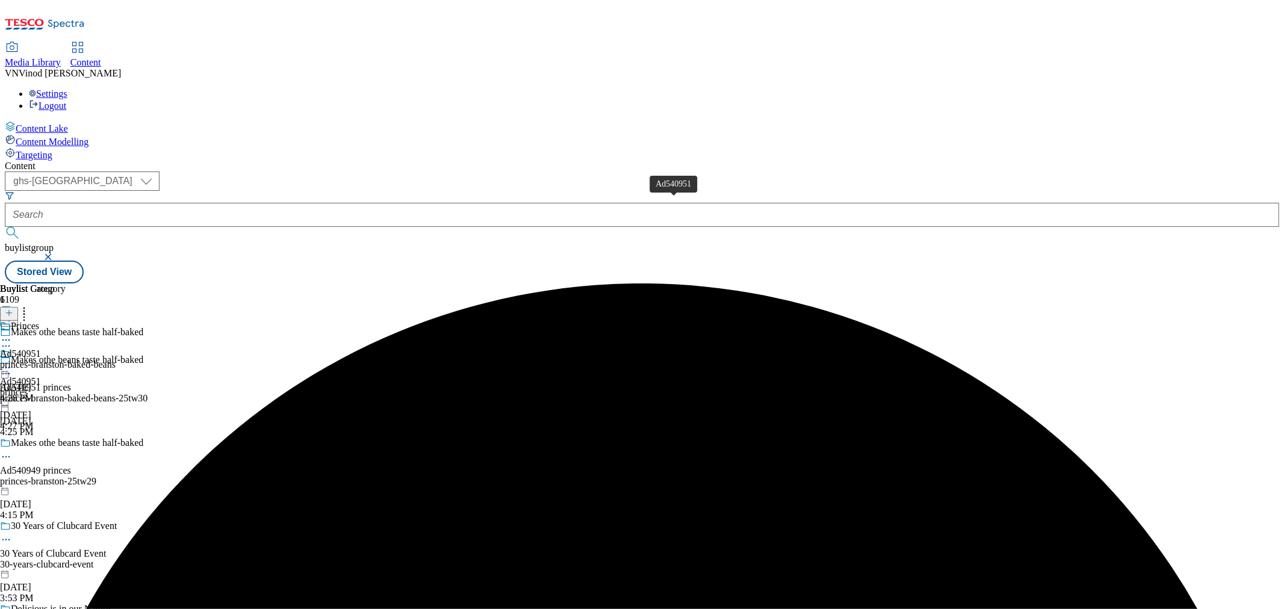
click at [41, 349] on div "Ad540951" at bounding box center [20, 354] width 41 height 11
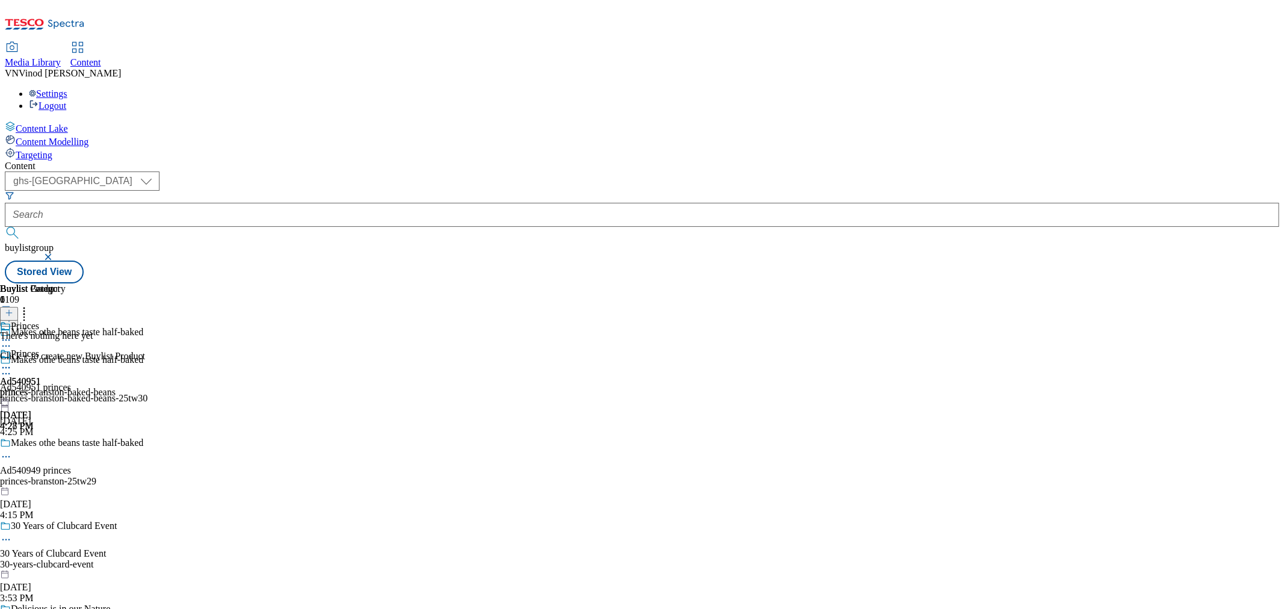
click at [13, 309] on icon at bounding box center [9, 313] width 8 height 8
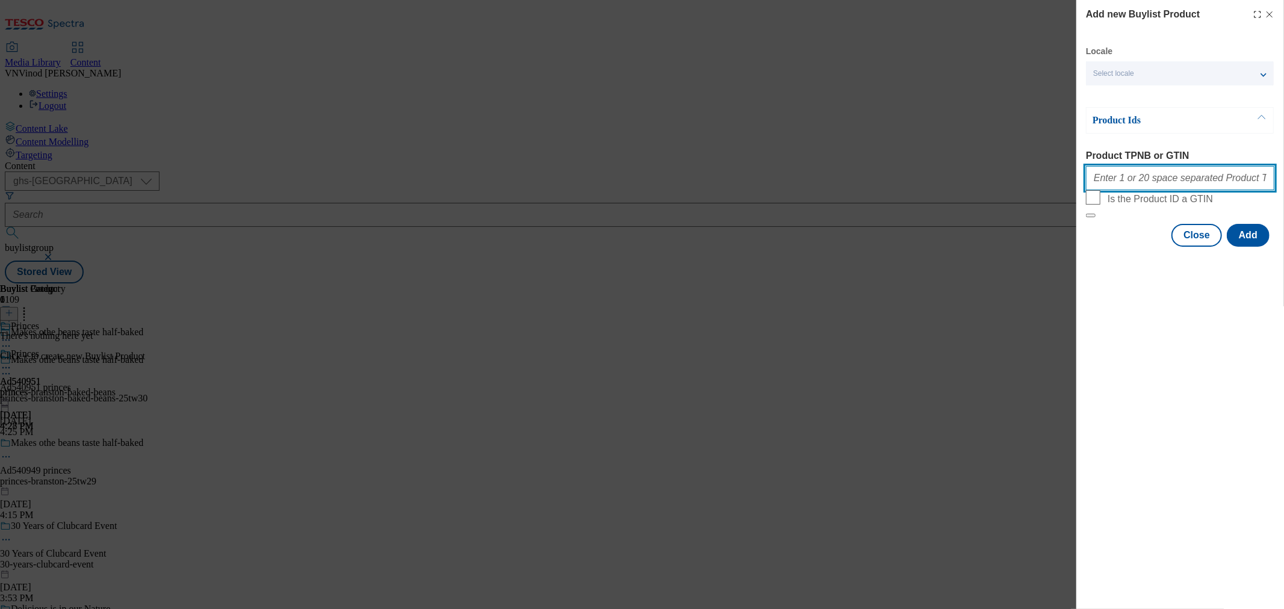
click at [1194, 184] on input "Product TPNB or GTIN" at bounding box center [1180, 178] width 188 height 24
paste input "54167970 54171858"
type input "54167970 54171858"
click at [1256, 247] on button "Add" at bounding box center [1248, 235] width 43 height 23
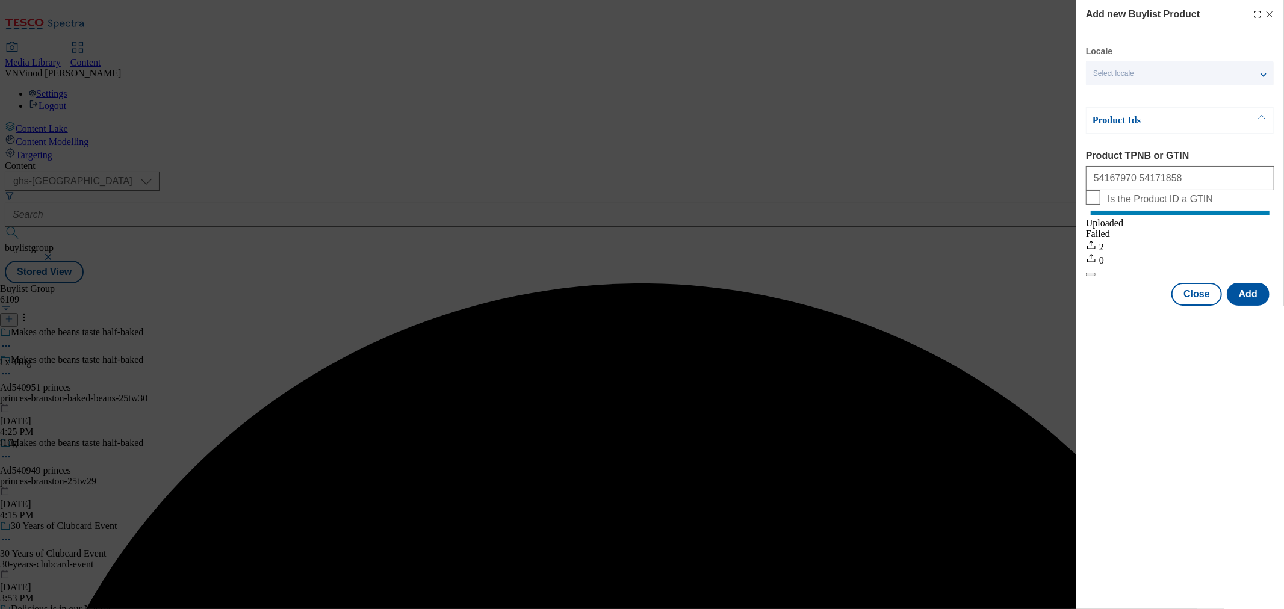
click at [1272, 10] on icon "Modal" at bounding box center [1270, 15] width 10 height 10
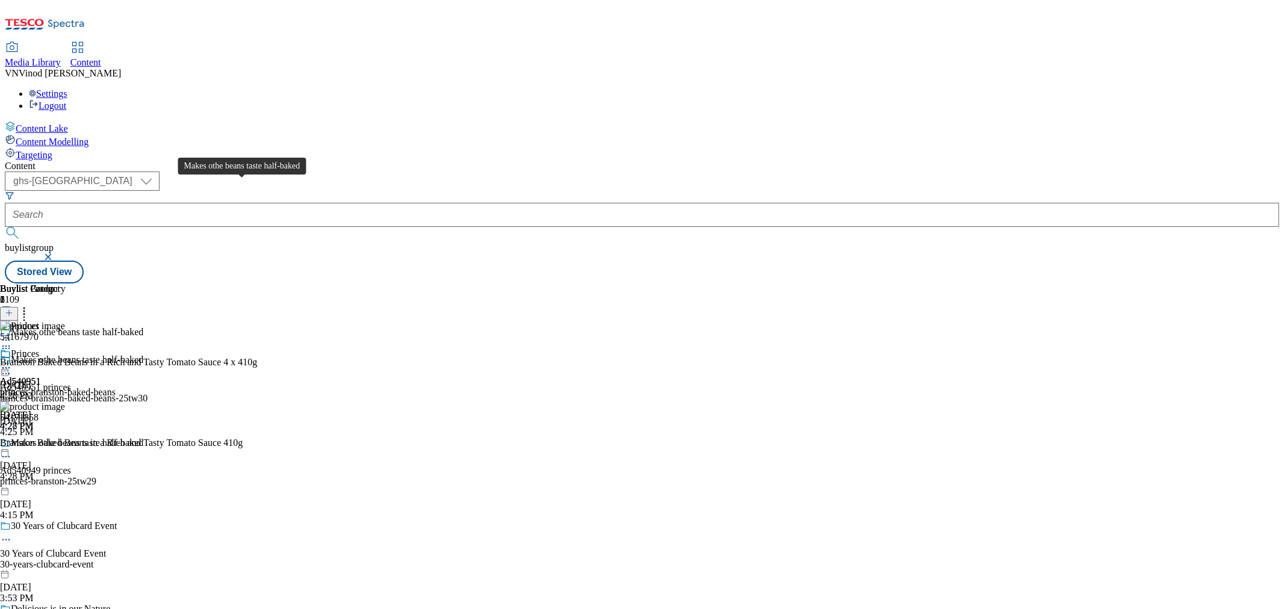
drag, startPoint x: 248, startPoint y: 198, endPoint x: 409, endPoint y: 113, distance: 182.9
click at [143, 355] on span "Makes othe beans taste half-baked" at bounding box center [77, 361] width 132 height 13
